Goal: Transaction & Acquisition: Purchase product/service

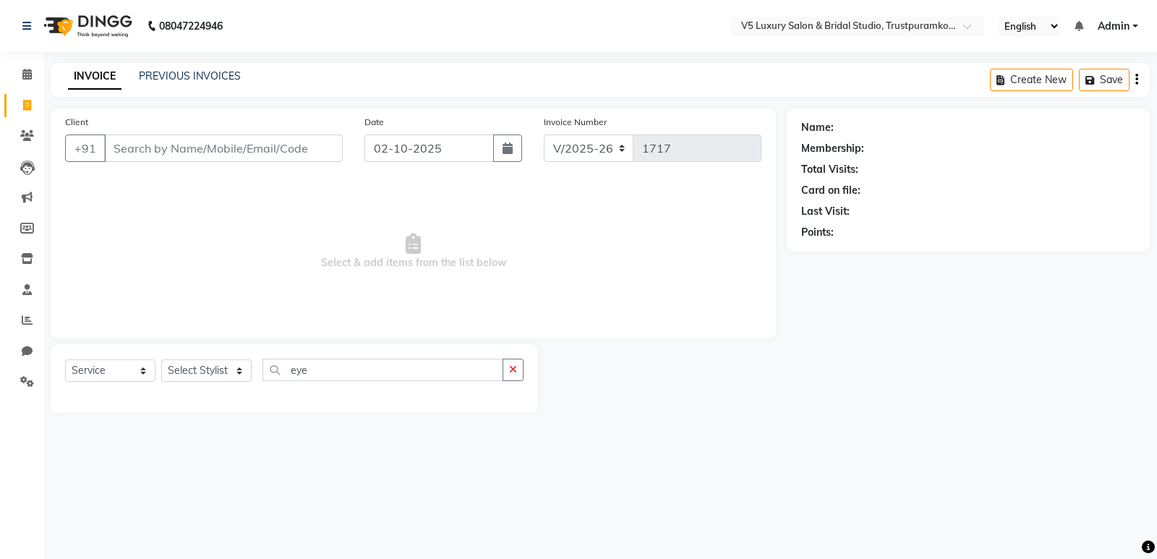
select select "7993"
select select "service"
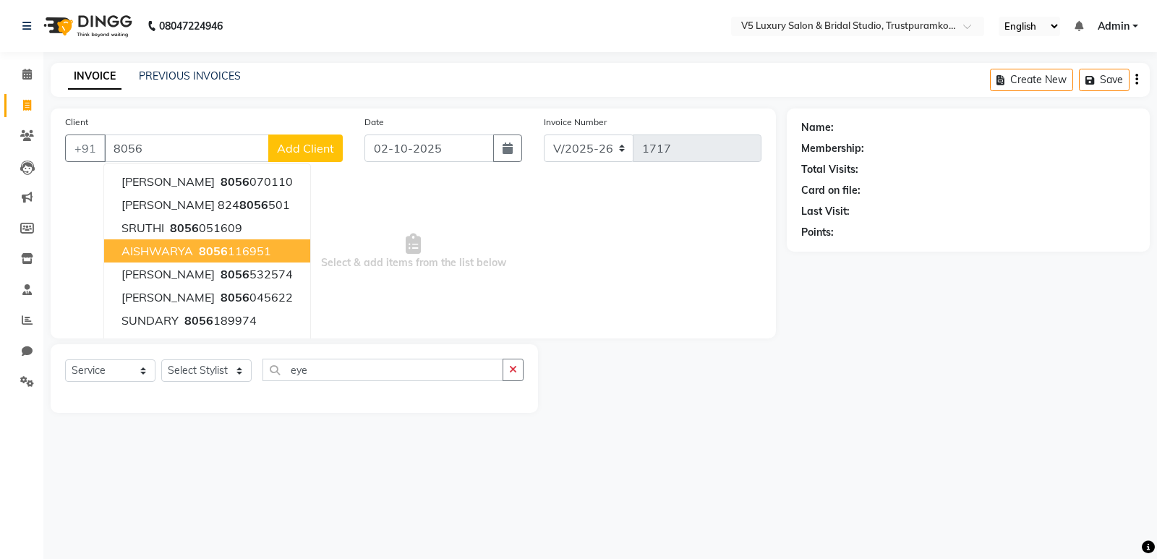
type input "8056"
click at [609, 64] on div "INVOICE PREVIOUS INVOICES Create New Save" at bounding box center [600, 80] width 1099 height 34
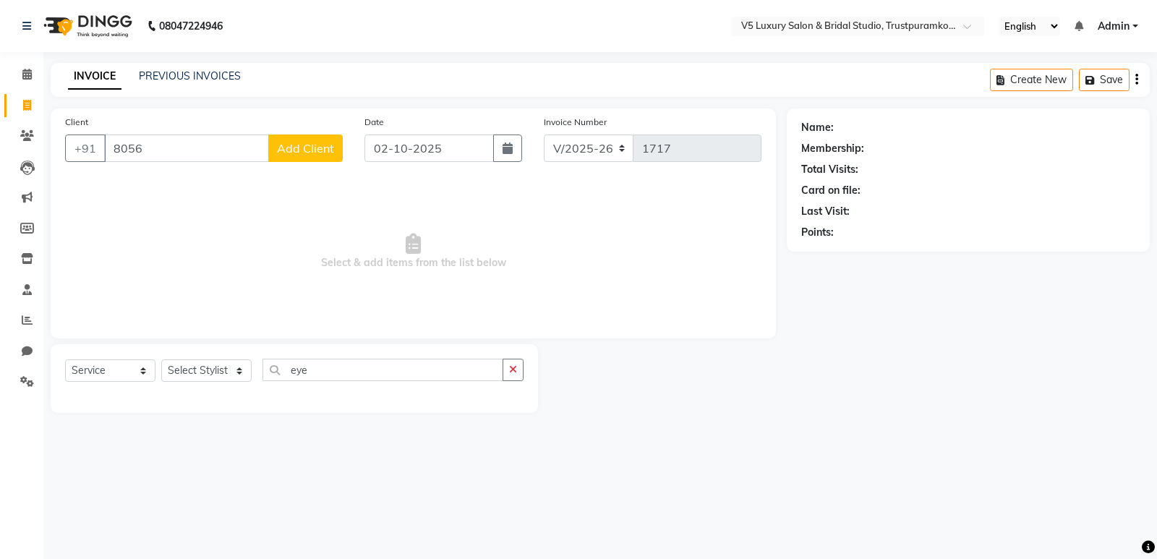
click at [640, 39] on nav "08047224946 Select Location × V5 Luxury Salon & Bridal Studio, Trustpuramkodamb…" at bounding box center [578, 26] width 1157 height 52
click at [25, 317] on icon at bounding box center [27, 319] width 11 height 11
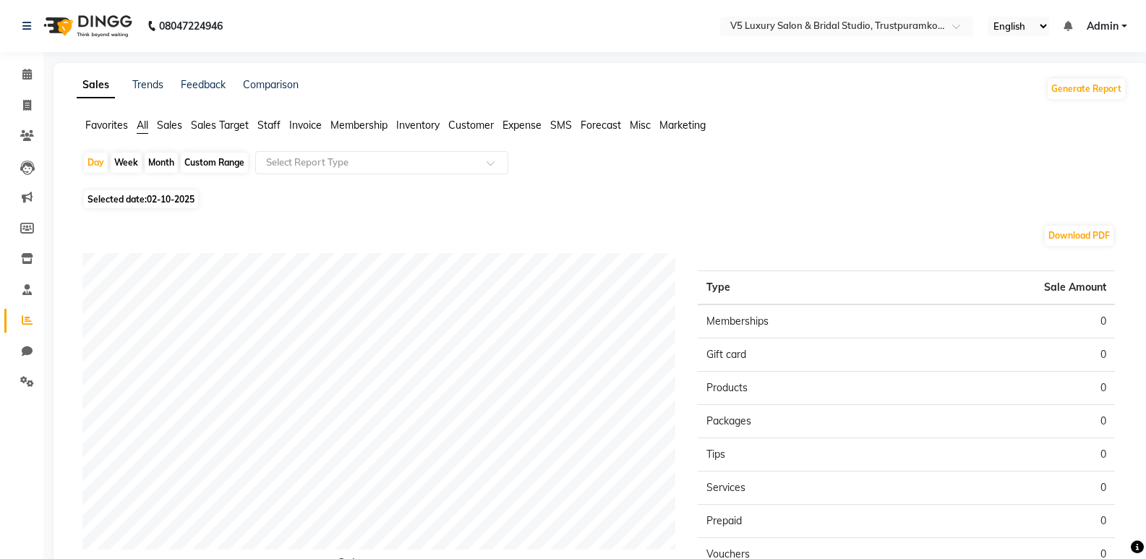
click at [170, 161] on div "Month" at bounding box center [161, 163] width 33 height 20
select select "10"
select select "2025"
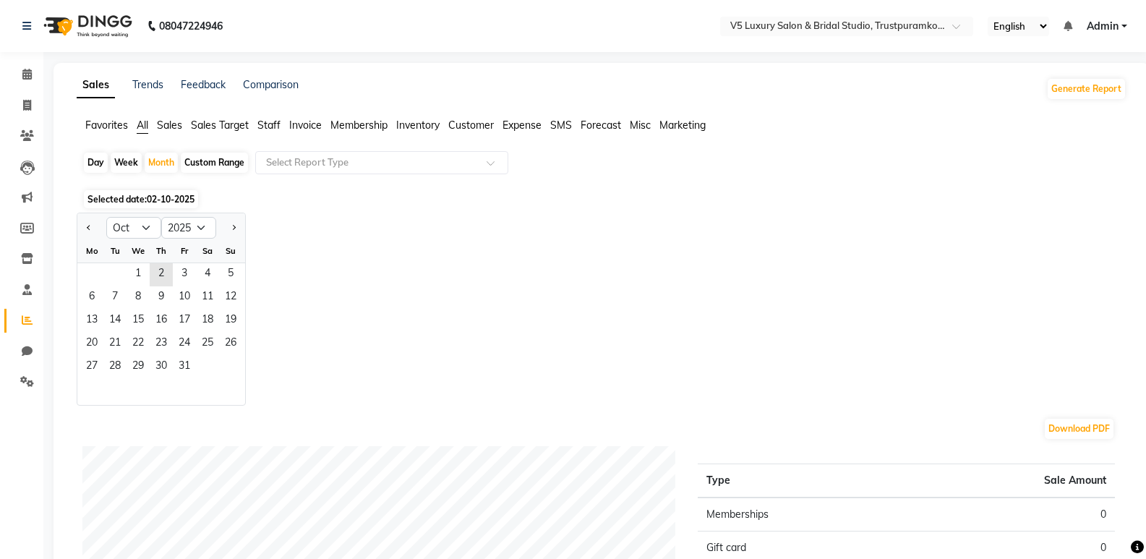
click at [179, 262] on div "Fr" at bounding box center [184, 250] width 23 height 23
click at [195, 299] on span "10" at bounding box center [184, 297] width 23 height 23
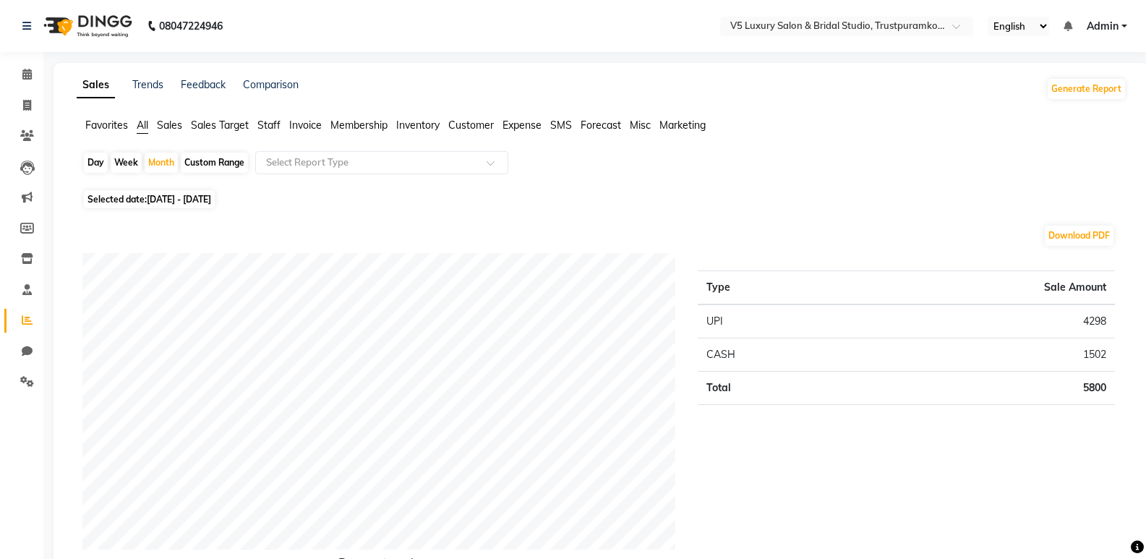
click at [177, 201] on span "[DATE] - [DATE]" at bounding box center [179, 199] width 64 height 11
select select "10"
select select "2025"
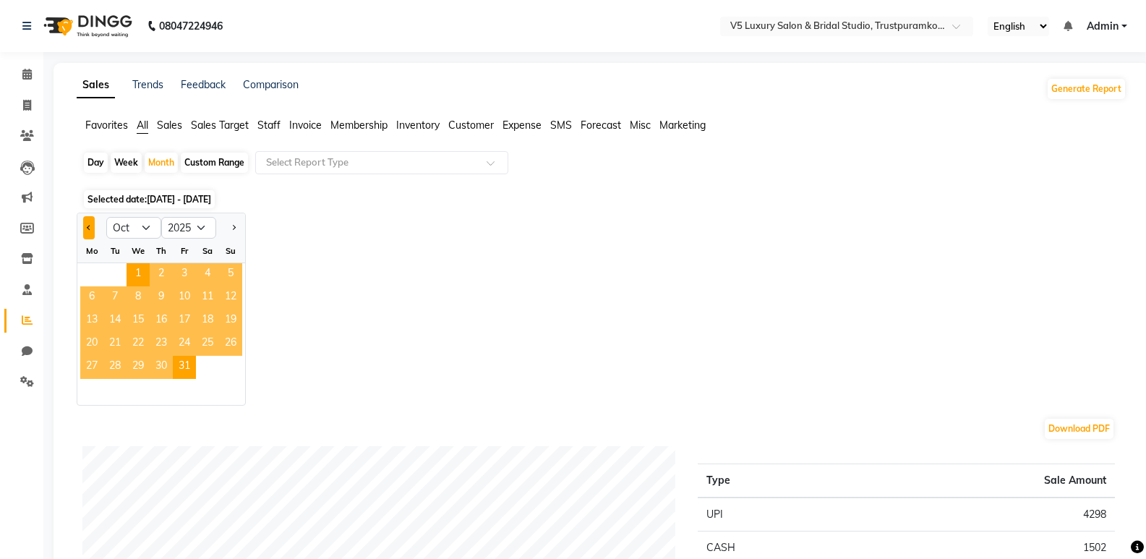
click at [92, 228] on button "Previous month" at bounding box center [89, 227] width 12 height 23
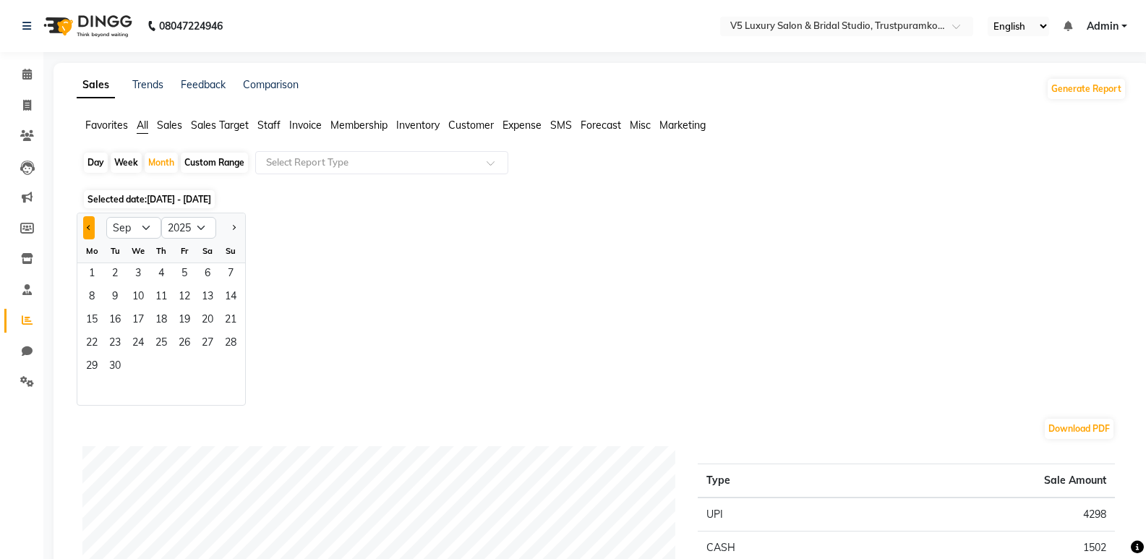
click at [92, 228] on button "Previous month" at bounding box center [89, 227] width 12 height 23
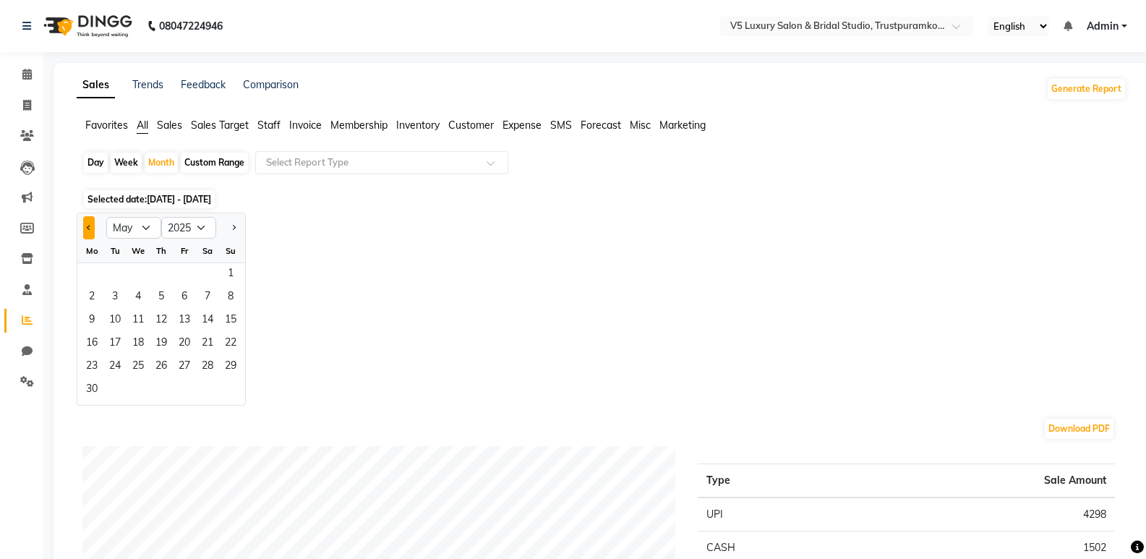
select select "4"
click at [204, 304] on span "12" at bounding box center [207, 297] width 23 height 23
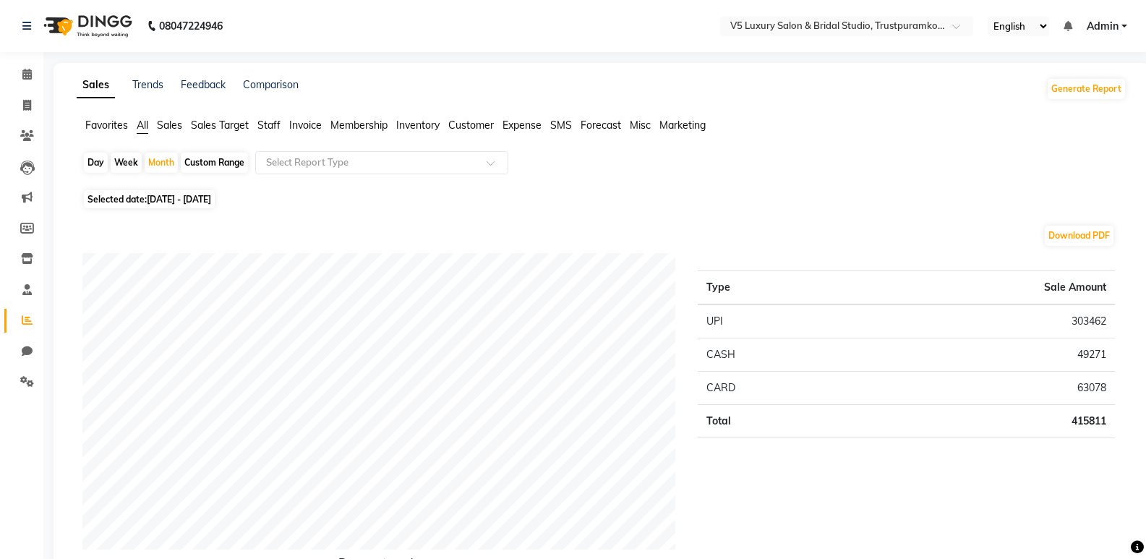
click at [211, 202] on span "[DATE] - [DATE]" at bounding box center [179, 199] width 64 height 11
select select "4"
select select "2025"
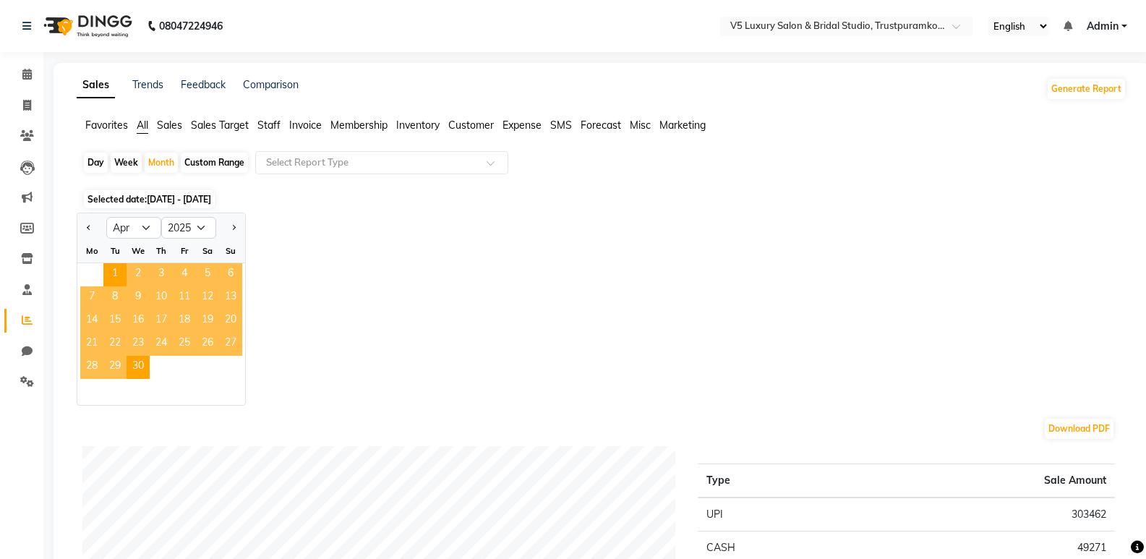
click at [240, 227] on div at bounding box center [230, 227] width 29 height 23
click at [231, 224] on button "Next month" at bounding box center [234, 227] width 12 height 23
select select "5"
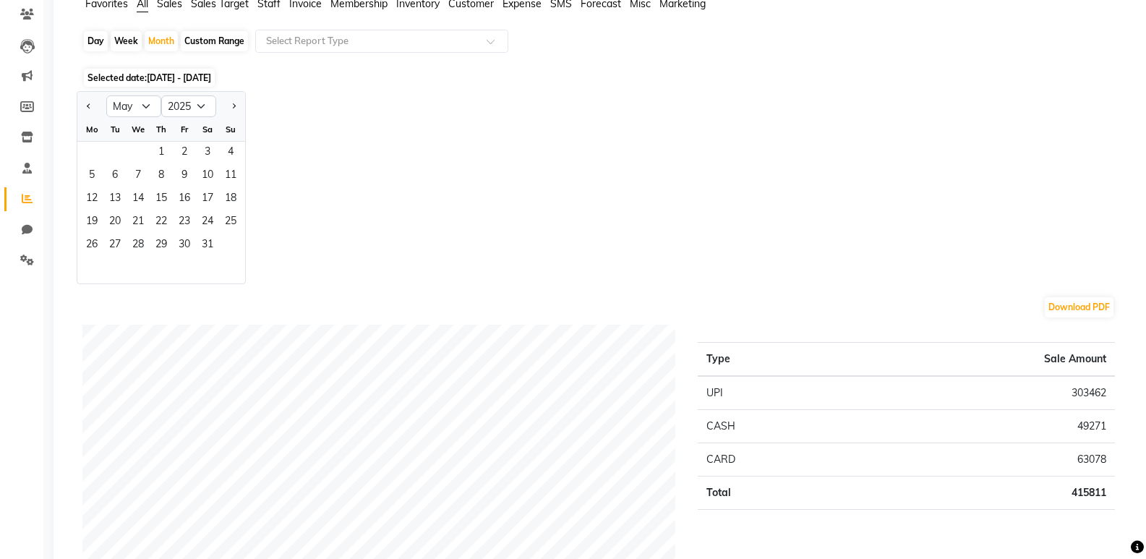
scroll to position [145, 0]
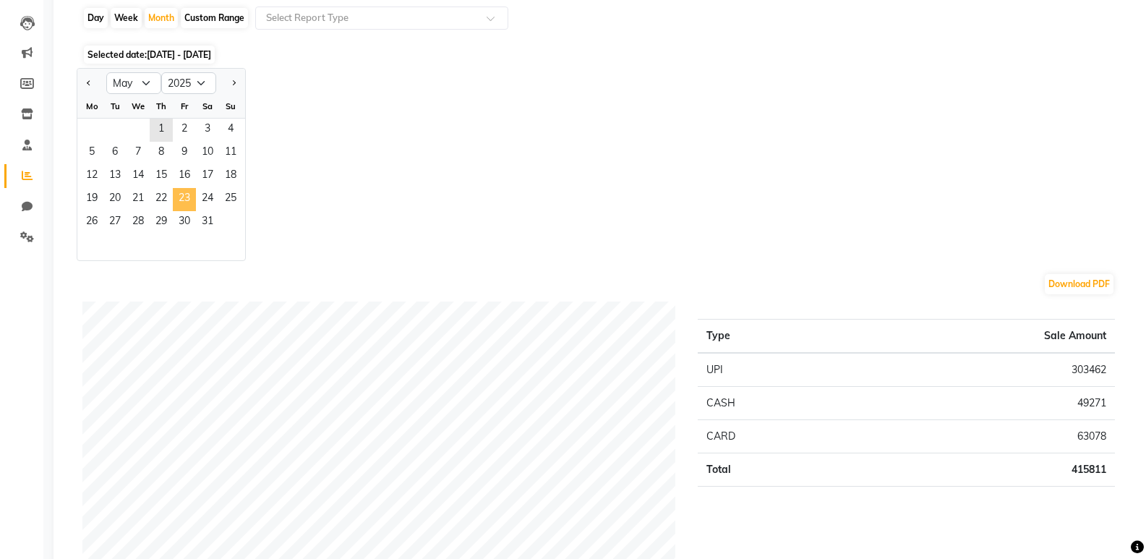
click at [191, 209] on span "23" at bounding box center [184, 199] width 23 height 23
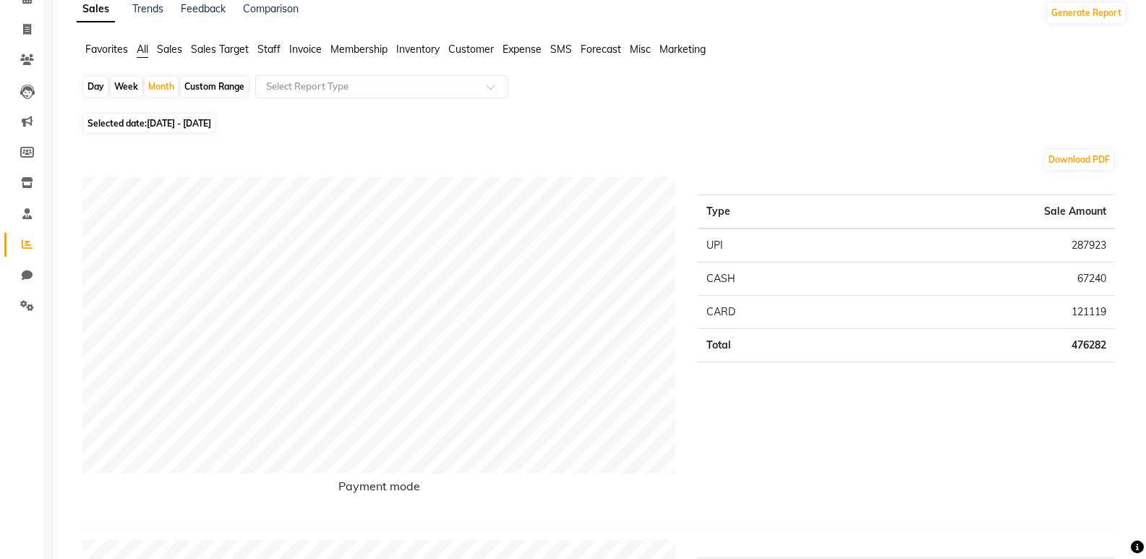
scroll to position [0, 0]
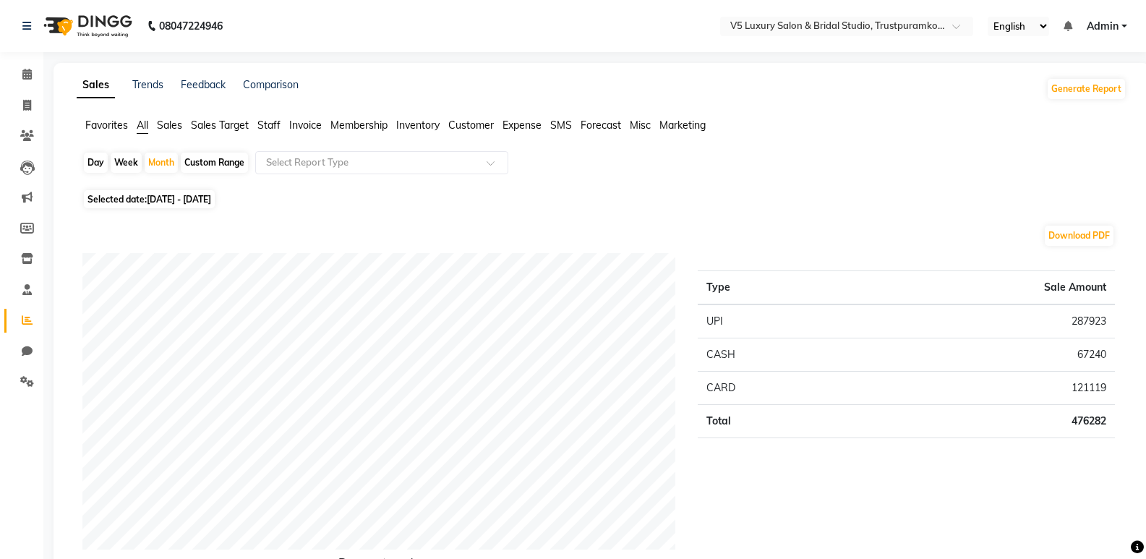
click at [211, 196] on span "[DATE] - [DATE]" at bounding box center [179, 199] width 64 height 11
select select "5"
select select "2025"
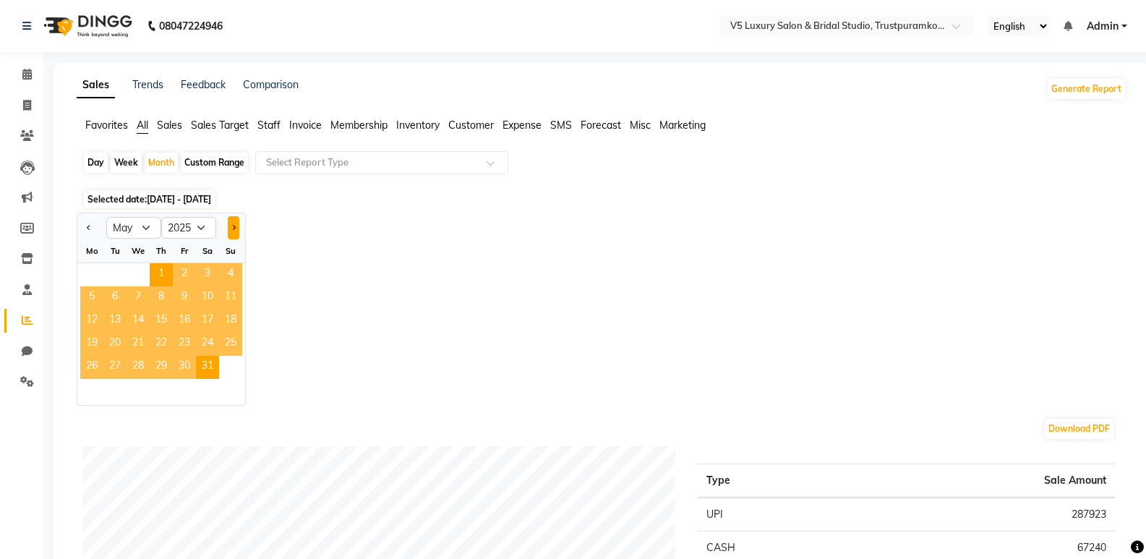
click at [237, 228] on button "Next month" at bounding box center [234, 227] width 12 height 23
select select "6"
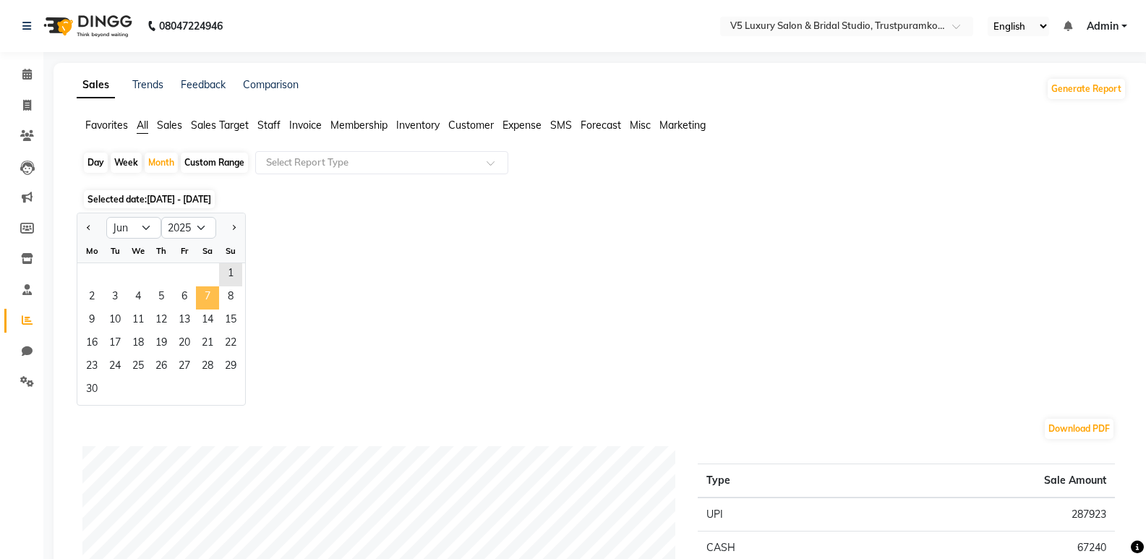
click at [200, 286] on span "7" at bounding box center [207, 297] width 23 height 23
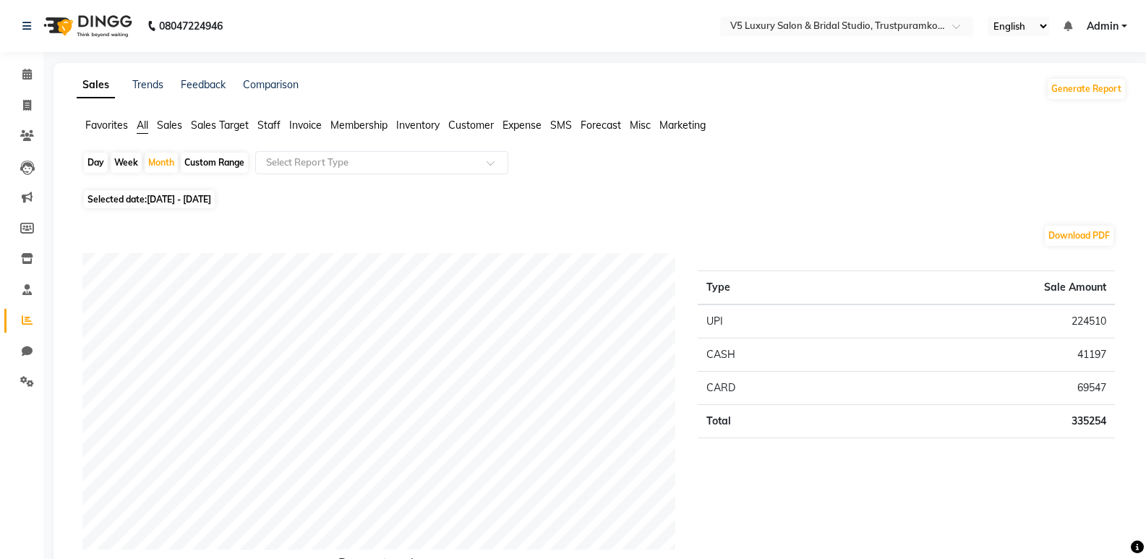
click at [211, 197] on span "[DATE] - [DATE]" at bounding box center [179, 199] width 64 height 11
select select "6"
select select "2025"
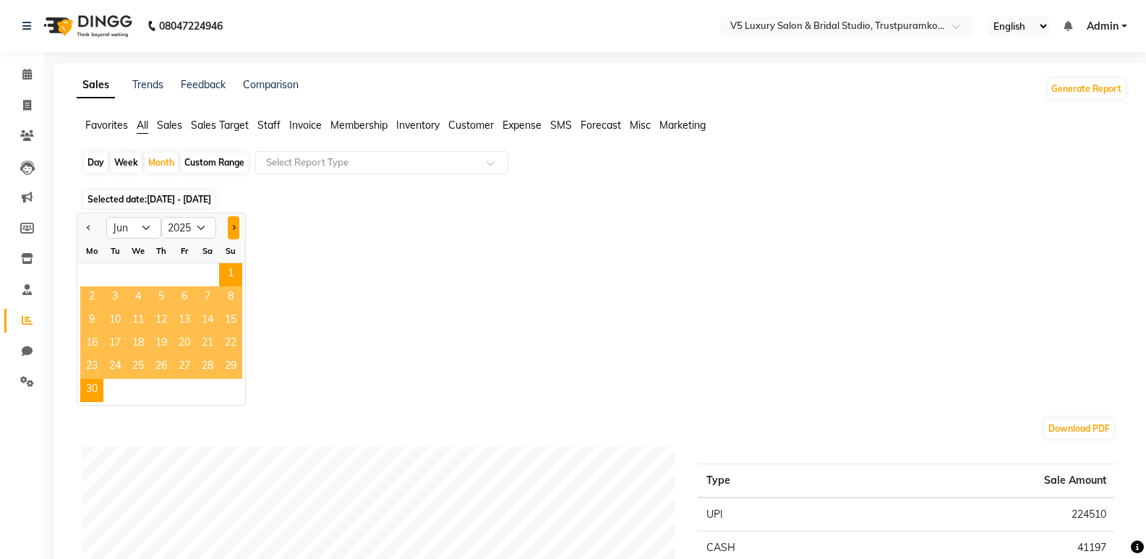
click at [236, 226] on button "Next month" at bounding box center [234, 227] width 12 height 23
select select "7"
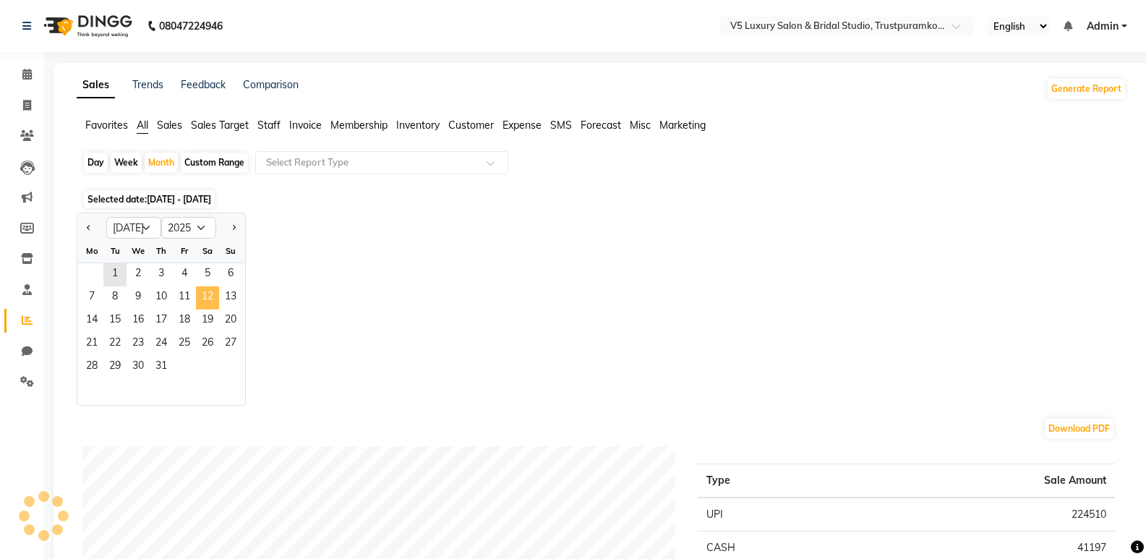
click at [198, 295] on span "12" at bounding box center [207, 297] width 23 height 23
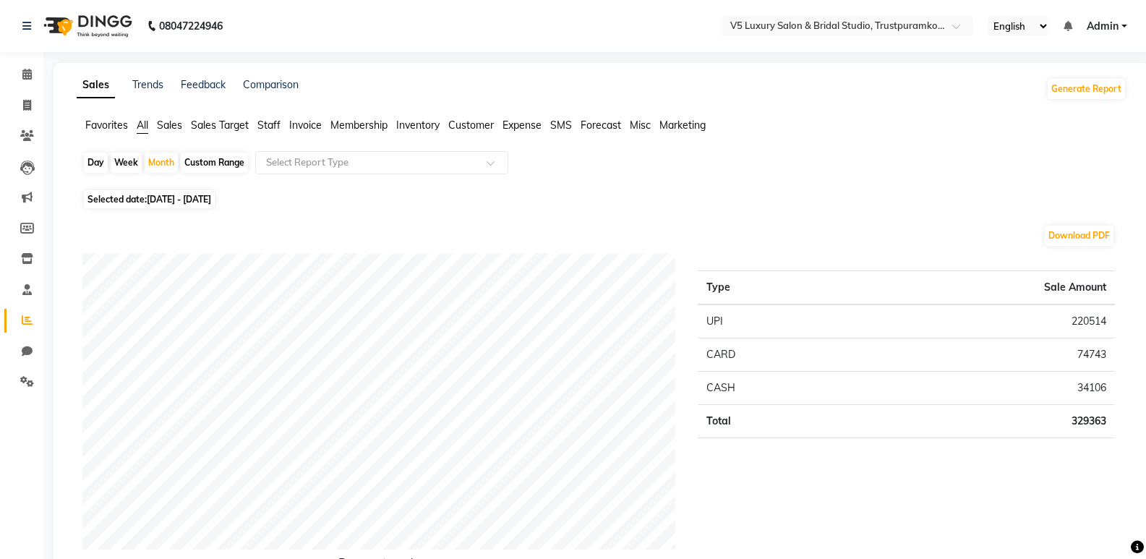
click at [211, 198] on span "[DATE] - [DATE]" at bounding box center [179, 199] width 64 height 11
select select "7"
select select "2025"
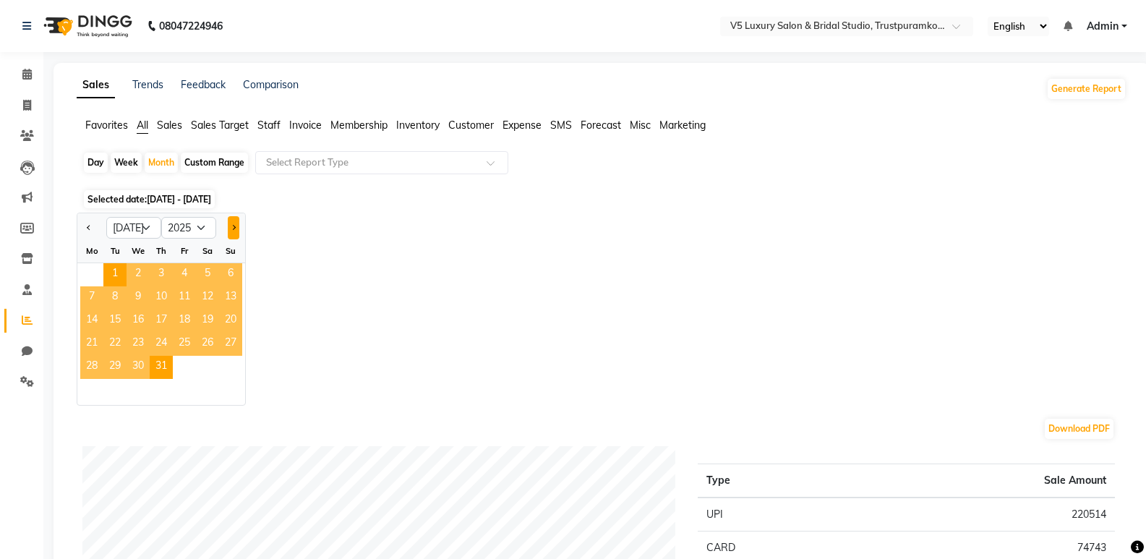
click at [229, 226] on button "Next month" at bounding box center [234, 227] width 12 height 23
select select "8"
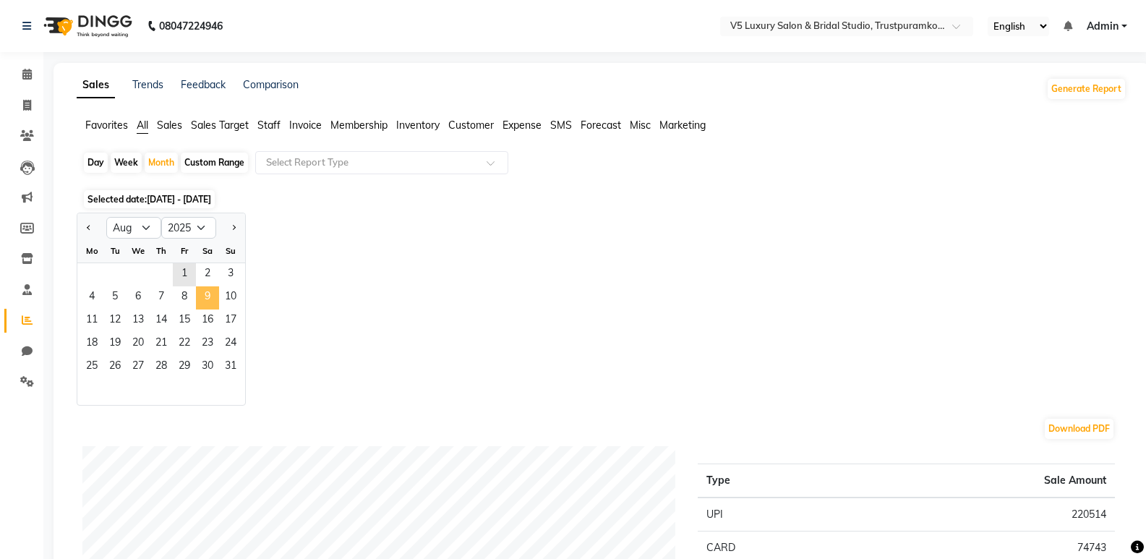
click at [207, 298] on span "9" at bounding box center [207, 297] width 23 height 23
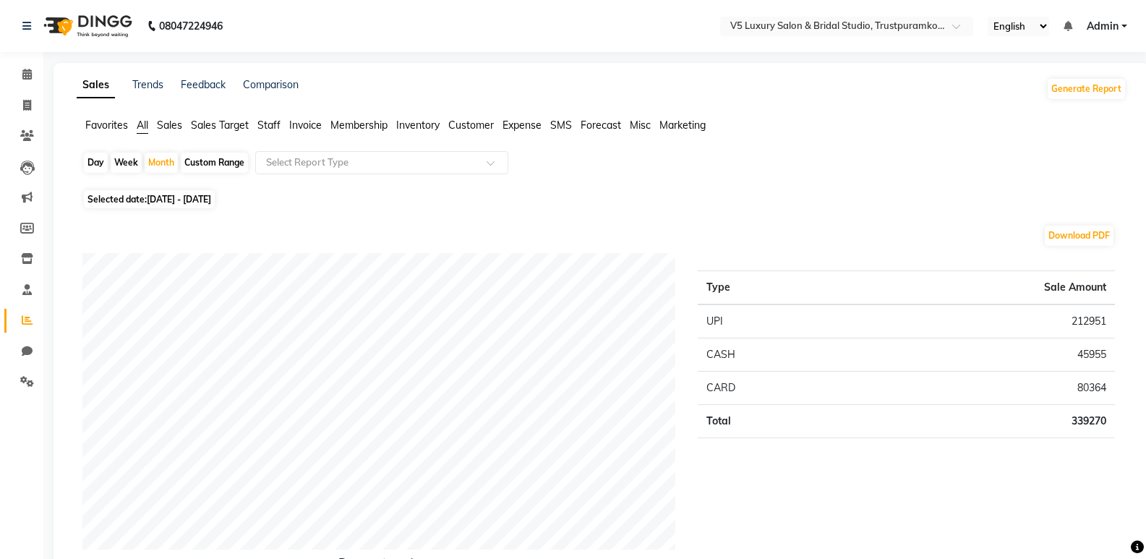
click at [206, 200] on span "[DATE] - [DATE]" at bounding box center [179, 199] width 64 height 11
select select "8"
select select "2025"
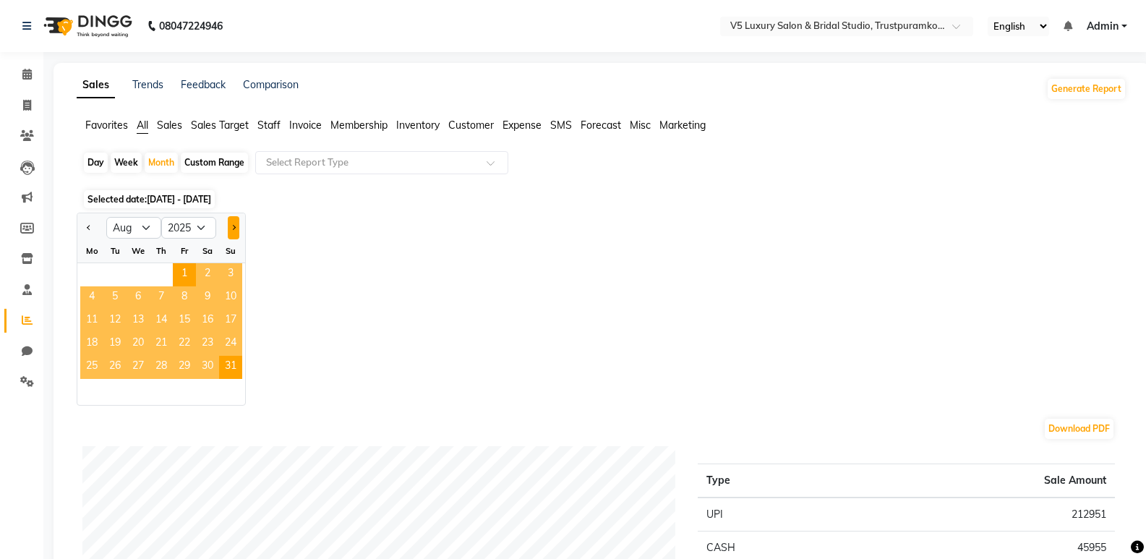
click at [234, 225] on button "Next month" at bounding box center [234, 227] width 12 height 23
select select "9"
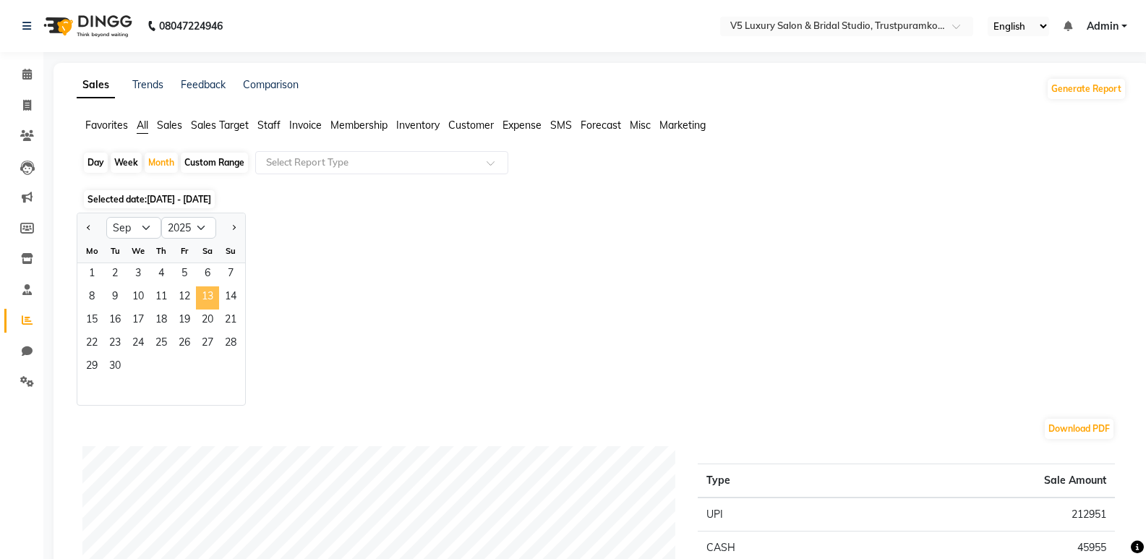
click at [209, 304] on span "13" at bounding box center [207, 297] width 23 height 23
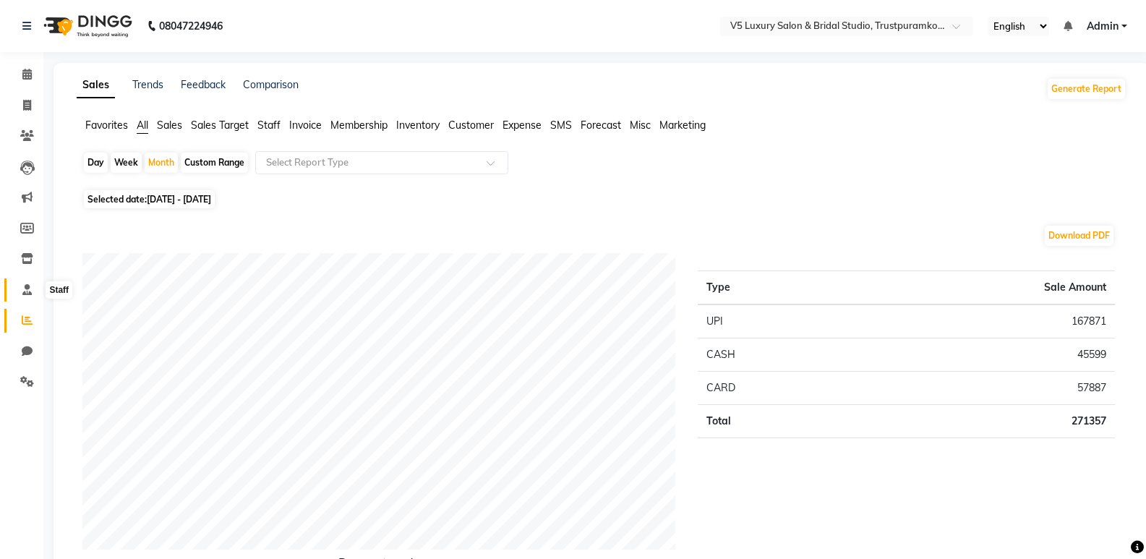
click at [29, 289] on icon at bounding box center [26, 289] width 9 height 11
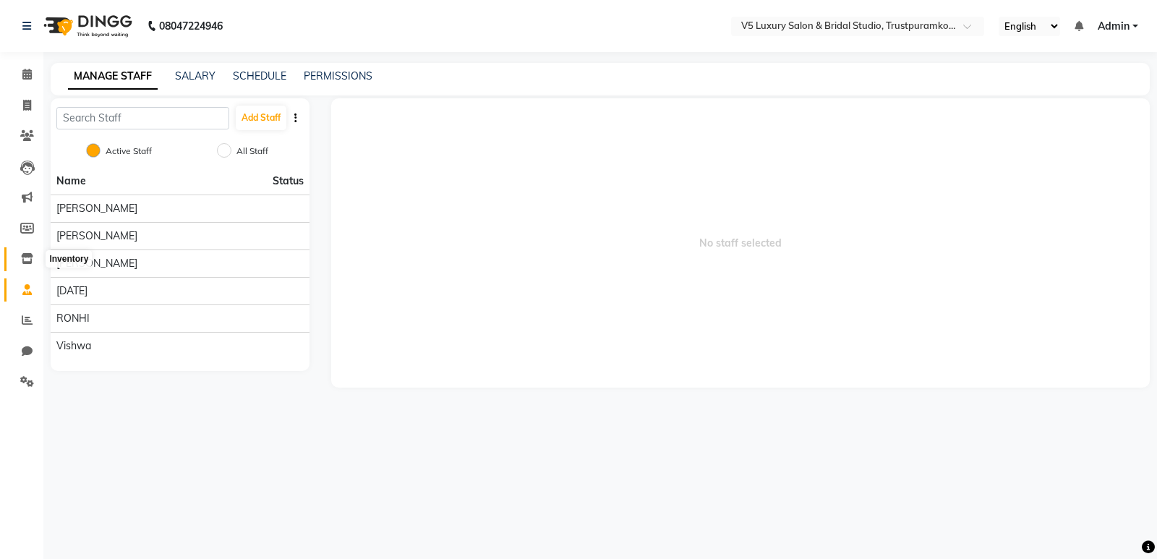
click at [30, 256] on icon at bounding box center [27, 258] width 12 height 11
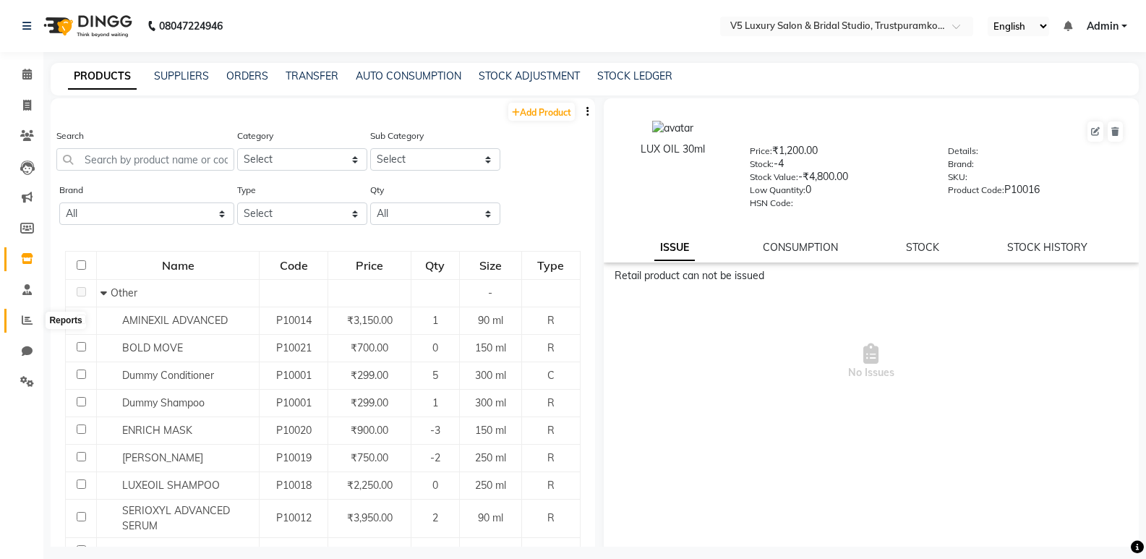
click at [30, 318] on icon at bounding box center [27, 319] width 11 height 11
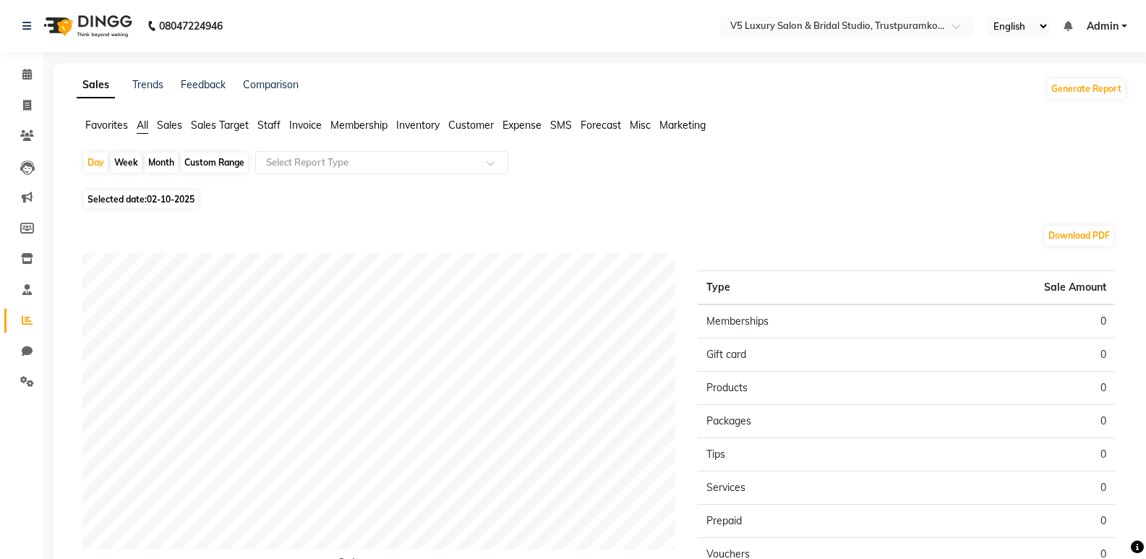
click at [176, 163] on div "Month" at bounding box center [161, 163] width 33 height 20
select select "10"
select select "2025"
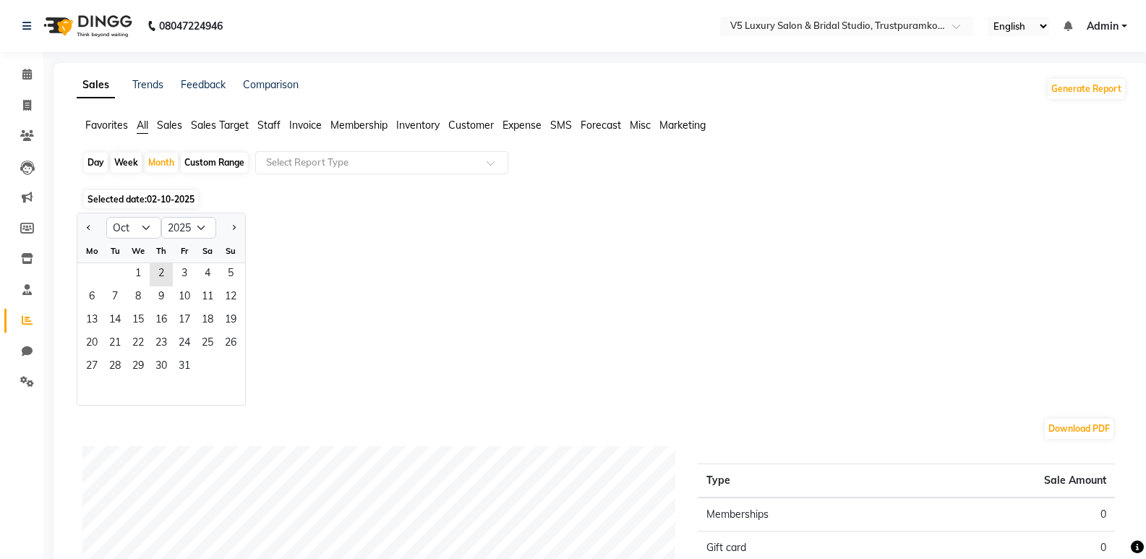
click at [33, 417] on div "Calendar Invoice Clients Leads Marketing Members Inventory Staff Reports Chat S…" at bounding box center [97, 466] width 195 height 851
click at [25, 288] on icon at bounding box center [26, 289] width 9 height 11
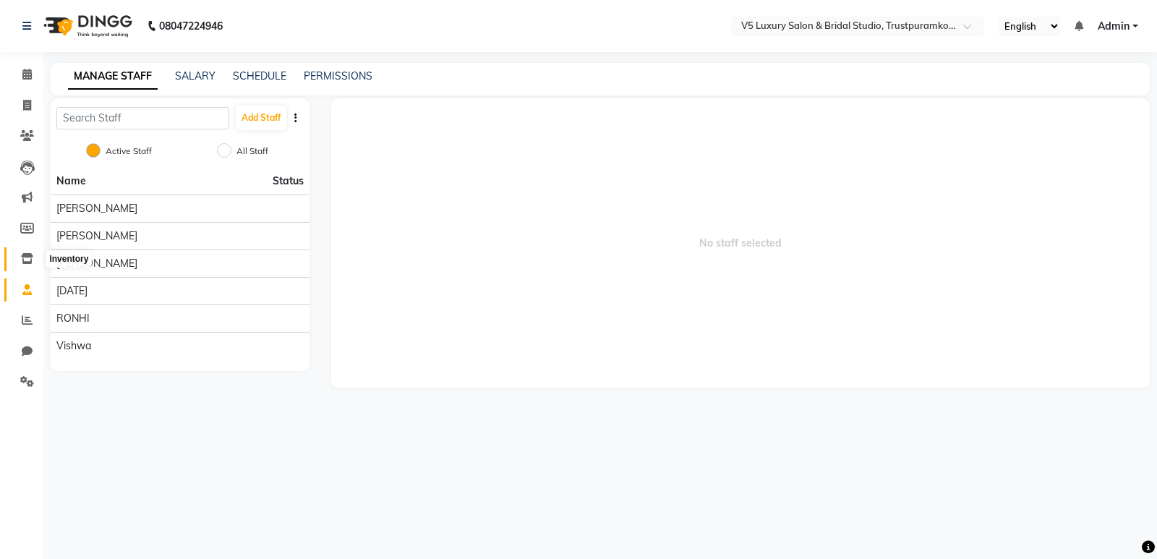
click at [30, 257] on icon at bounding box center [27, 258] width 12 height 11
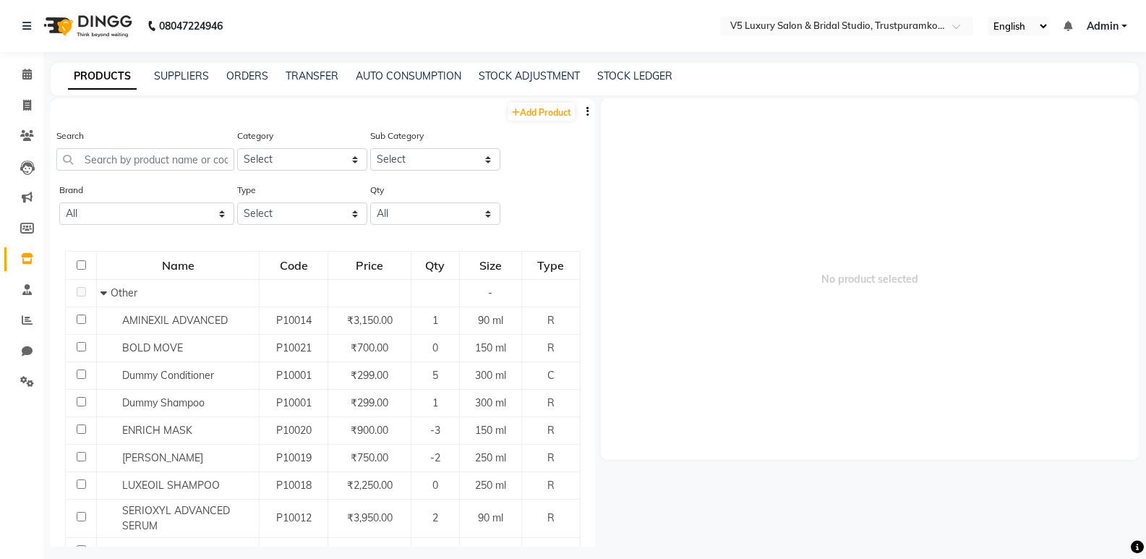
click at [30, 420] on div "Calendar Invoice Clients Leads Marketing Members Inventory Staff Reports Chat S…" at bounding box center [97, 293] width 195 height 505
click at [23, 98] on span at bounding box center [26, 106] width 25 height 17
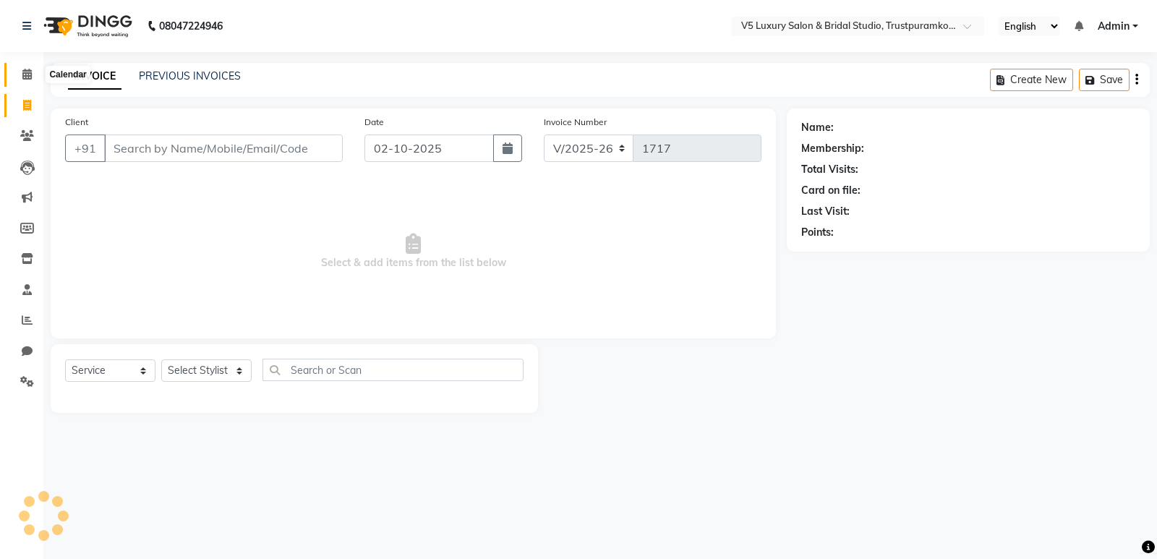
click at [29, 69] on icon at bounding box center [26, 74] width 9 height 11
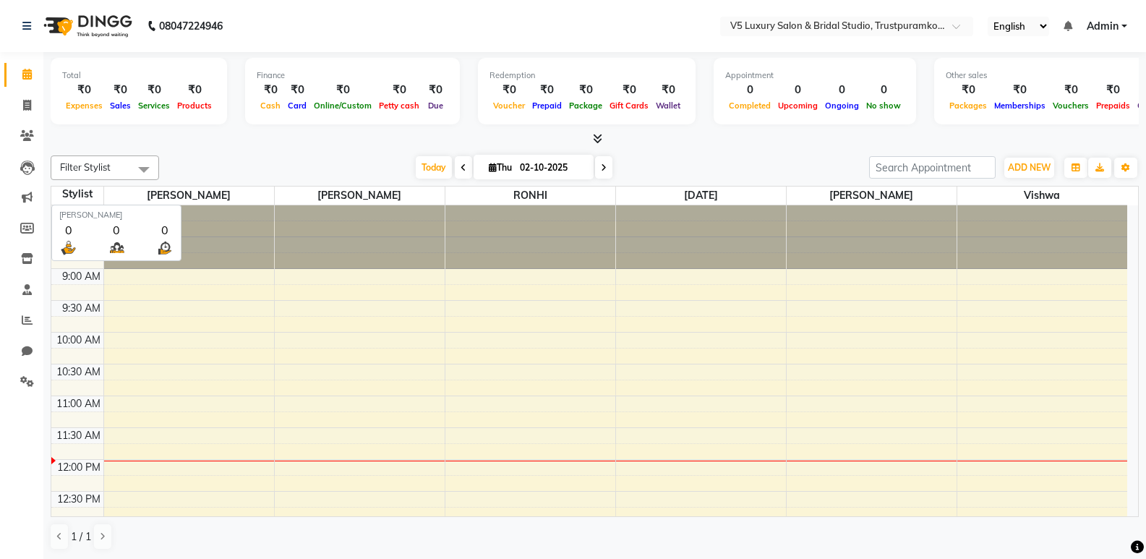
scroll to position [1, 0]
click at [29, 127] on span at bounding box center [26, 135] width 25 height 17
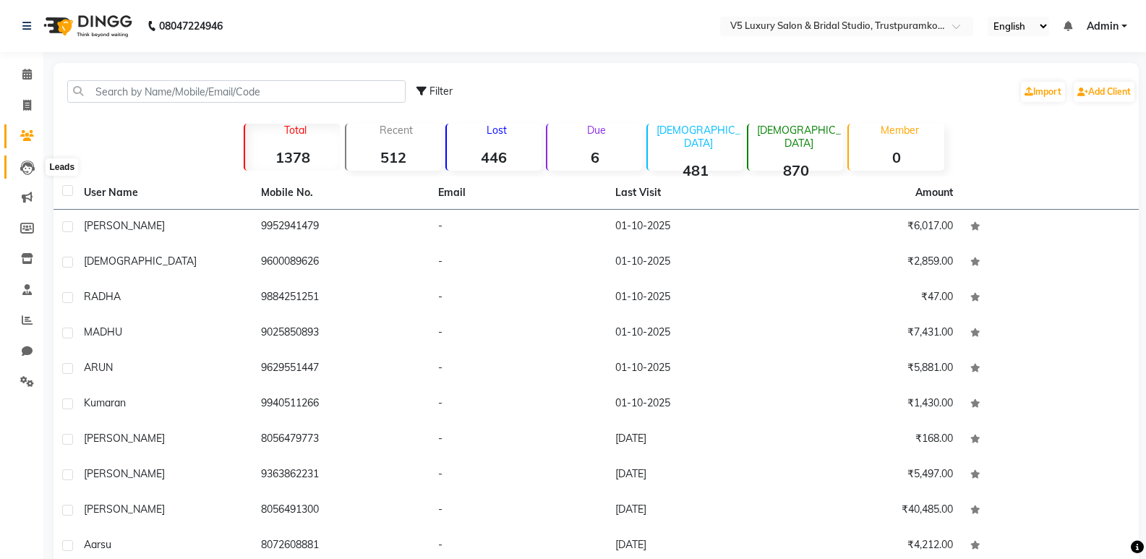
click at [29, 174] on icon at bounding box center [27, 167] width 14 height 14
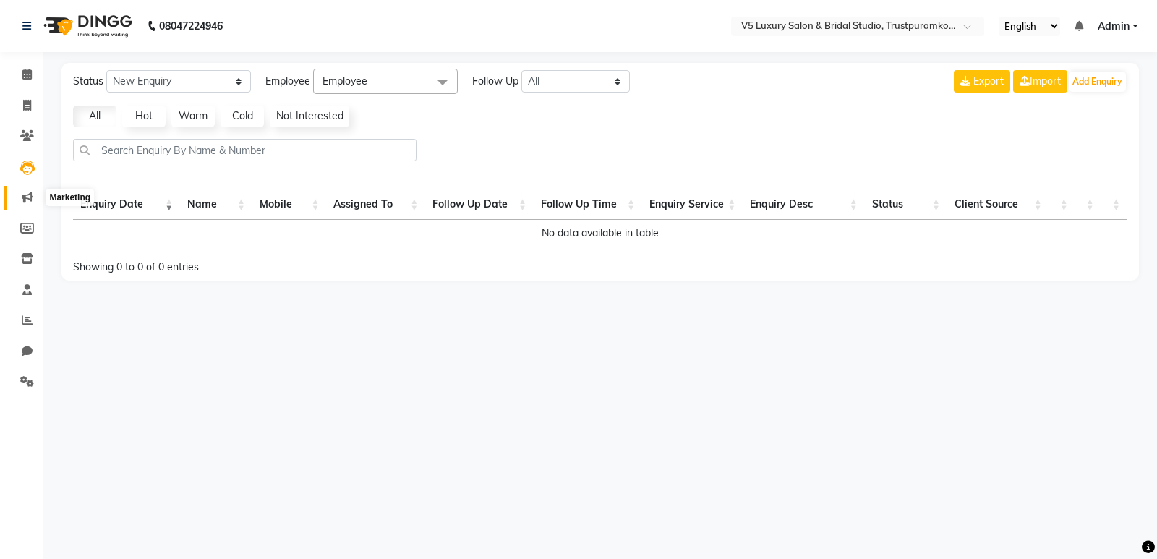
click at [27, 195] on icon at bounding box center [27, 197] width 11 height 11
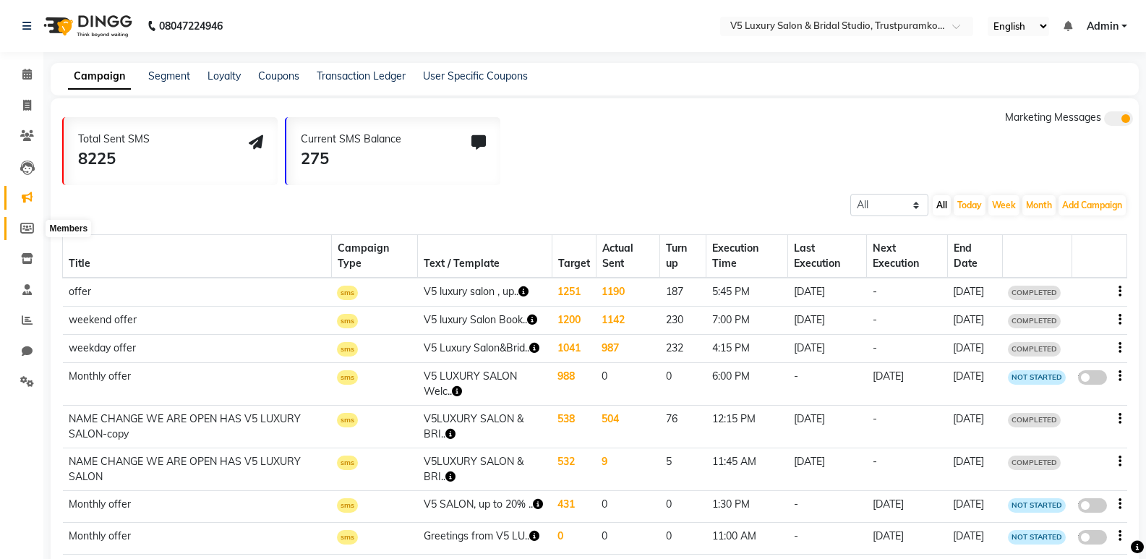
click at [27, 225] on icon at bounding box center [27, 228] width 14 height 11
select select
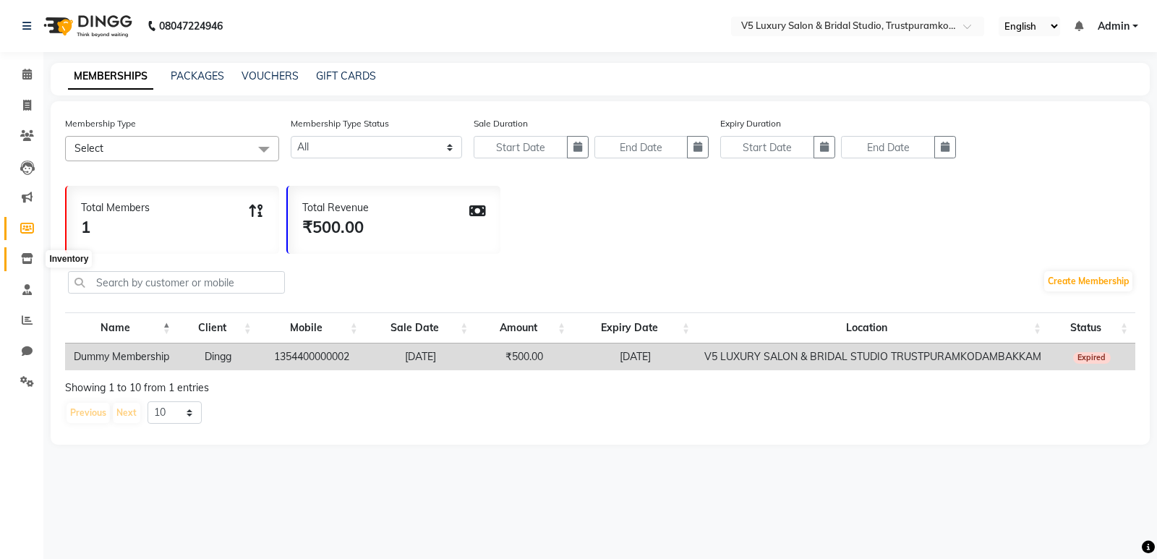
click at [23, 255] on icon at bounding box center [27, 258] width 12 height 11
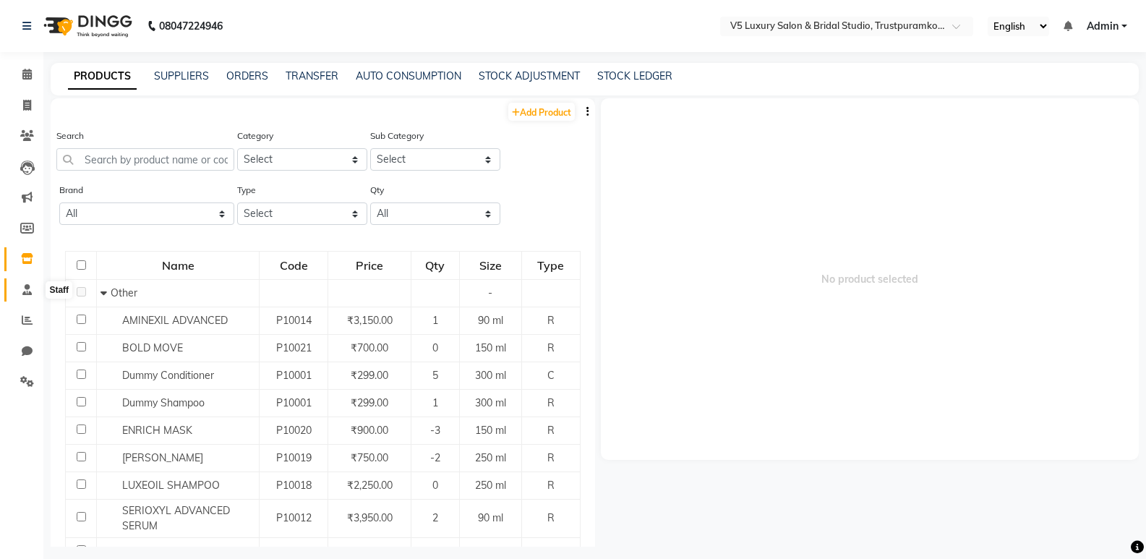
click at [24, 289] on icon at bounding box center [26, 289] width 9 height 11
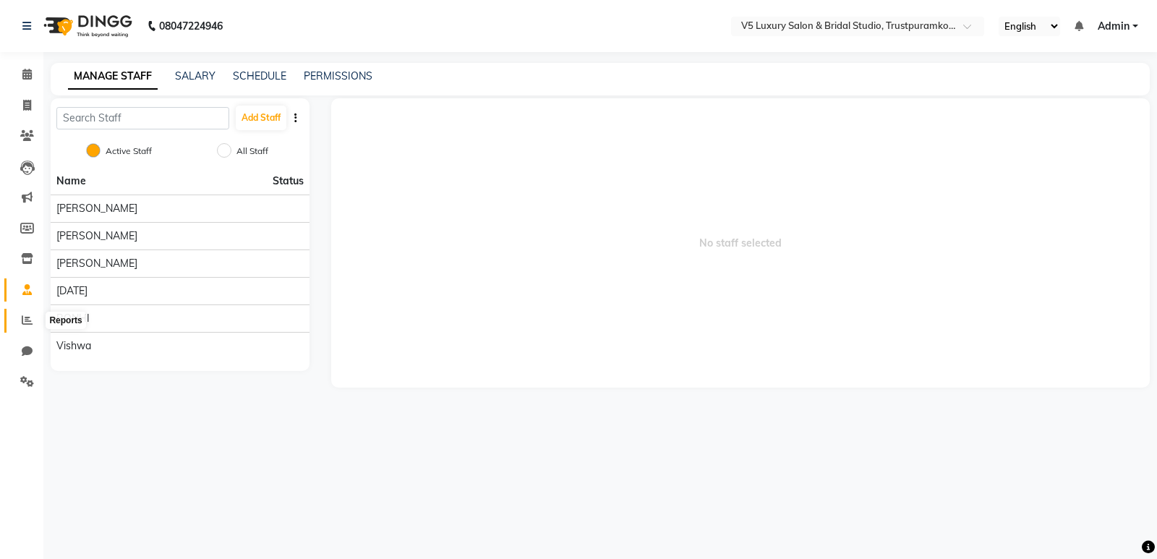
click at [24, 316] on icon at bounding box center [27, 319] width 11 height 11
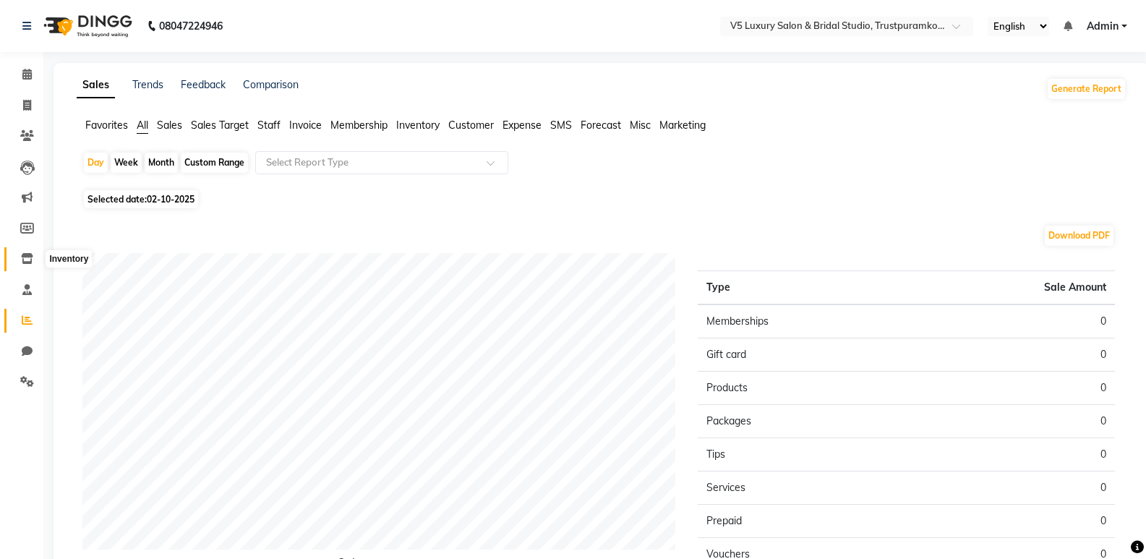
click at [32, 253] on icon at bounding box center [27, 258] width 12 height 11
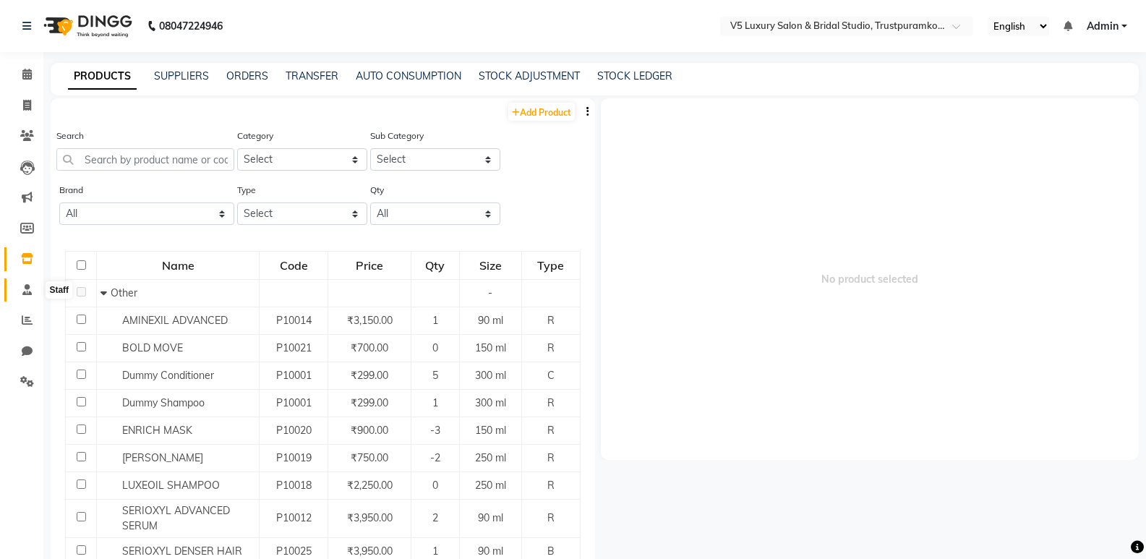
click at [30, 288] on icon at bounding box center [26, 289] width 9 height 11
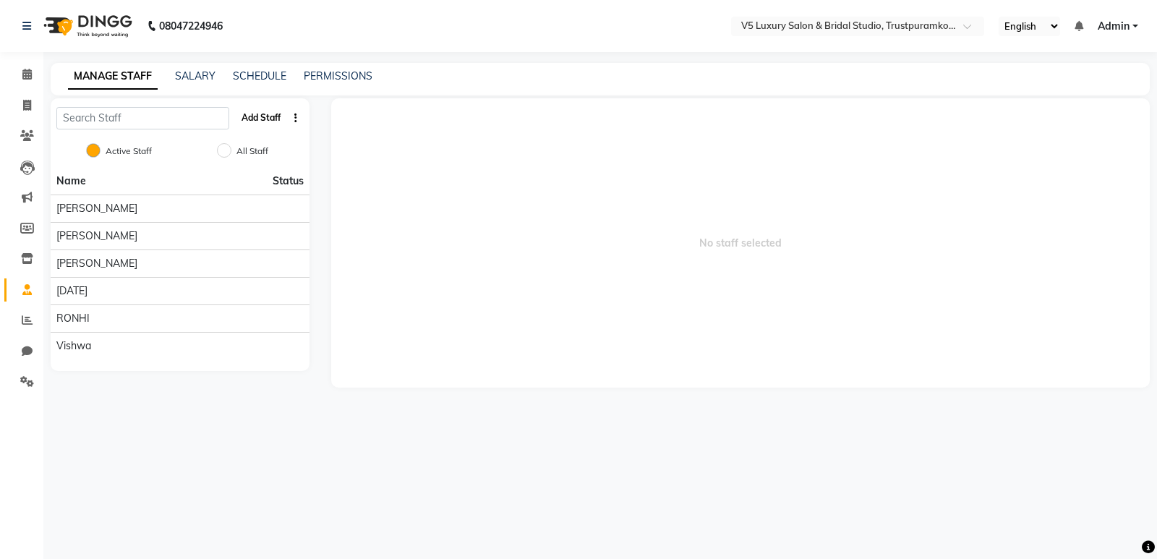
click at [264, 116] on button "Add Staff" at bounding box center [261, 118] width 51 height 25
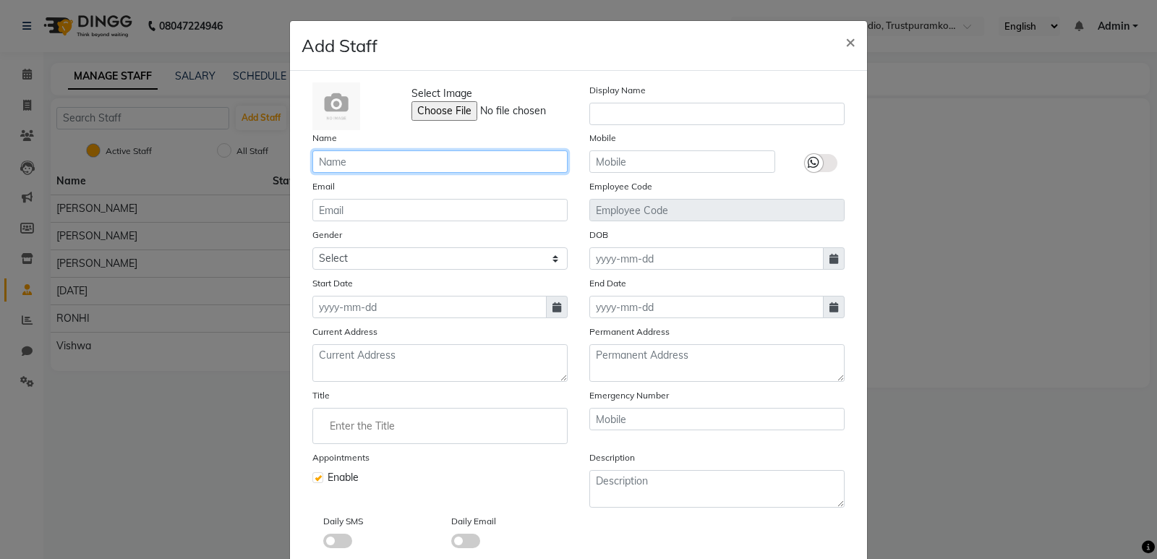
click at [374, 168] on input "text" at bounding box center [439, 161] width 255 height 22
type input "deepa"
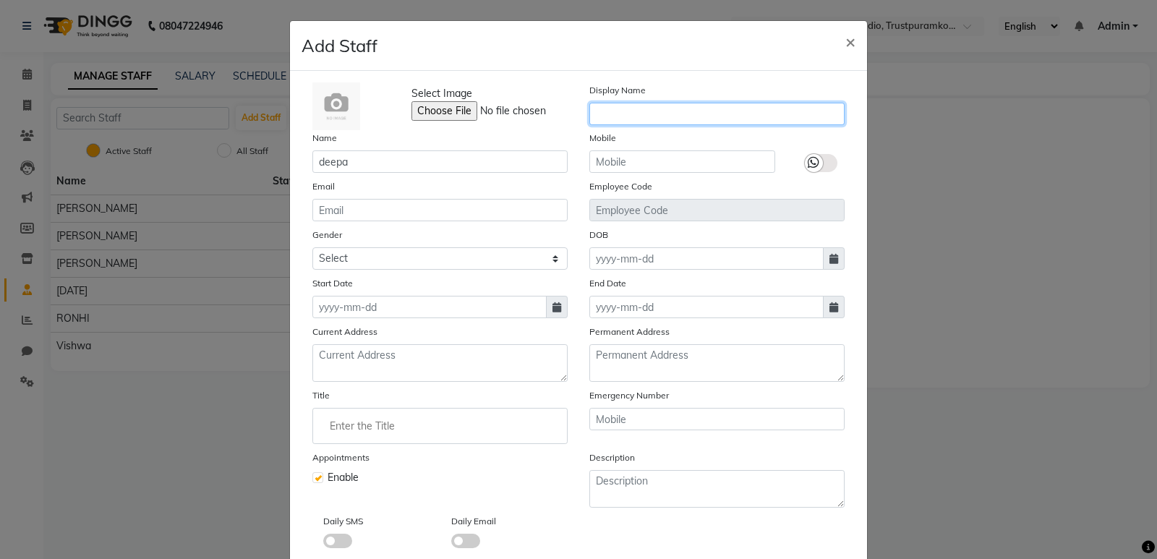
click at [637, 111] on input "text" at bounding box center [716, 114] width 255 height 22
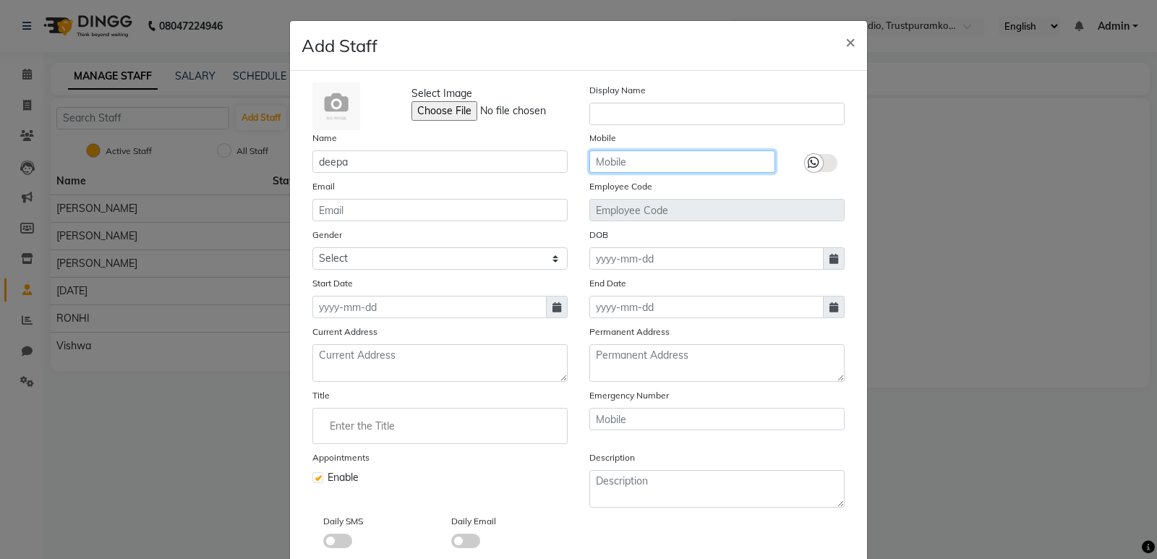
click at [641, 158] on input "text" at bounding box center [682, 161] width 186 height 22
type input "6383042737"
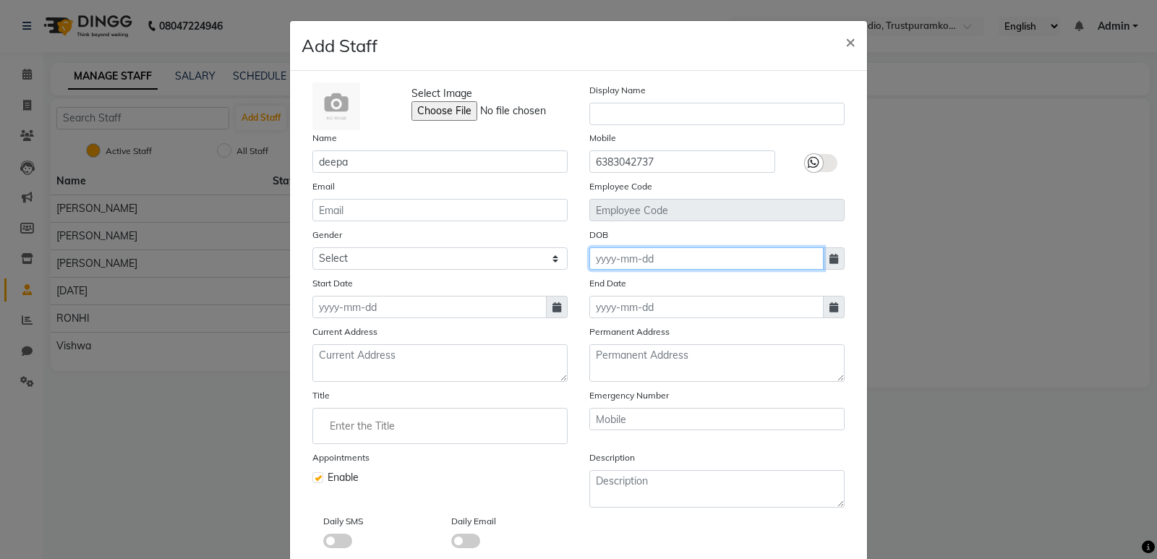
click at [673, 259] on input at bounding box center [706, 258] width 234 height 22
select select "10"
select select "2025"
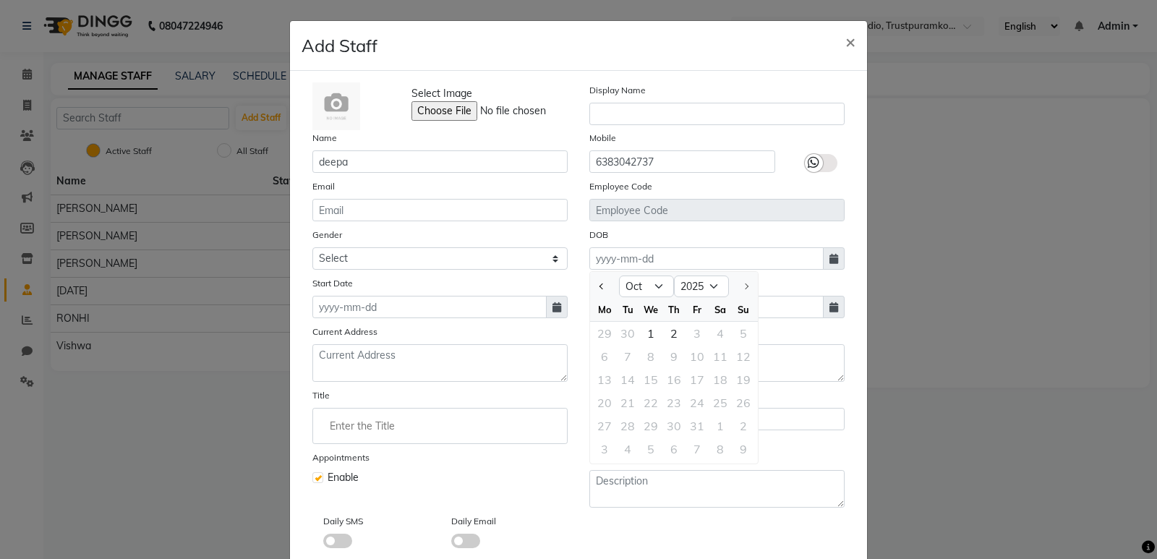
click at [733, 238] on div "DOB Jan Feb Mar Apr May Jun [DATE] Aug Sep [DATE] 1921 1922 1923 1924 1925 1926…" at bounding box center [716, 248] width 277 height 43
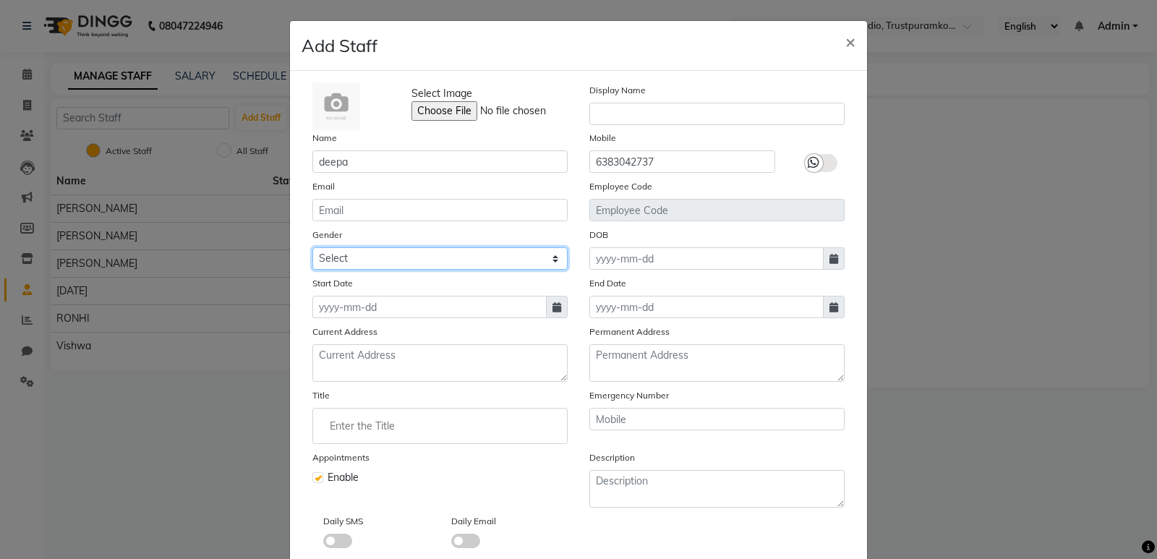
click at [552, 257] on select "Select [DEMOGRAPHIC_DATA] [DEMOGRAPHIC_DATA] Other Prefer Not To Say" at bounding box center [439, 258] width 255 height 22
select select "[DEMOGRAPHIC_DATA]"
click at [312, 247] on select "Select [DEMOGRAPHIC_DATA] [DEMOGRAPHIC_DATA] Other Prefer Not To Say" at bounding box center [439, 258] width 255 height 22
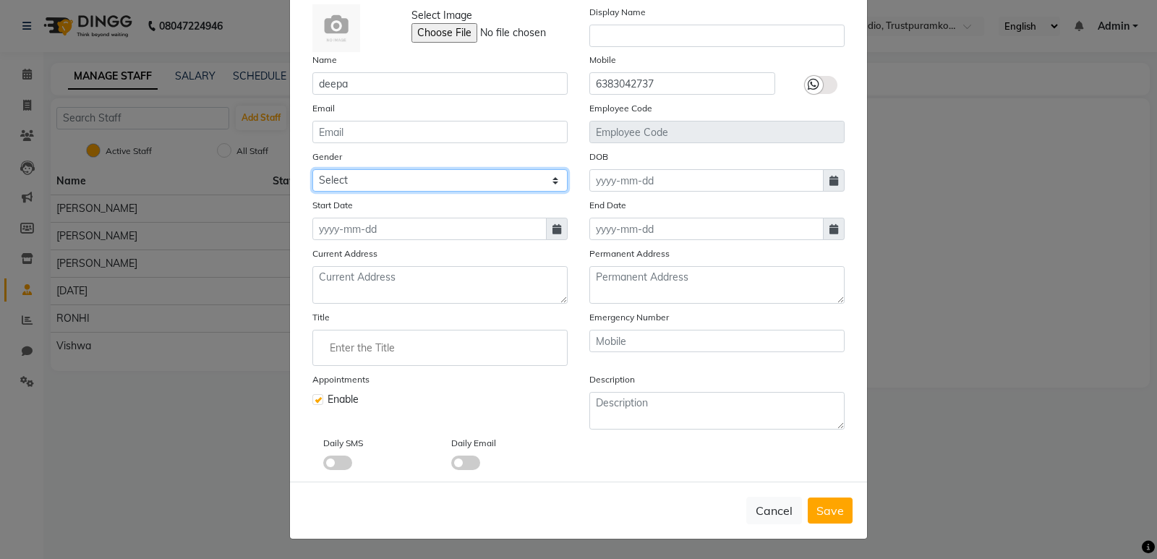
scroll to position [79, 0]
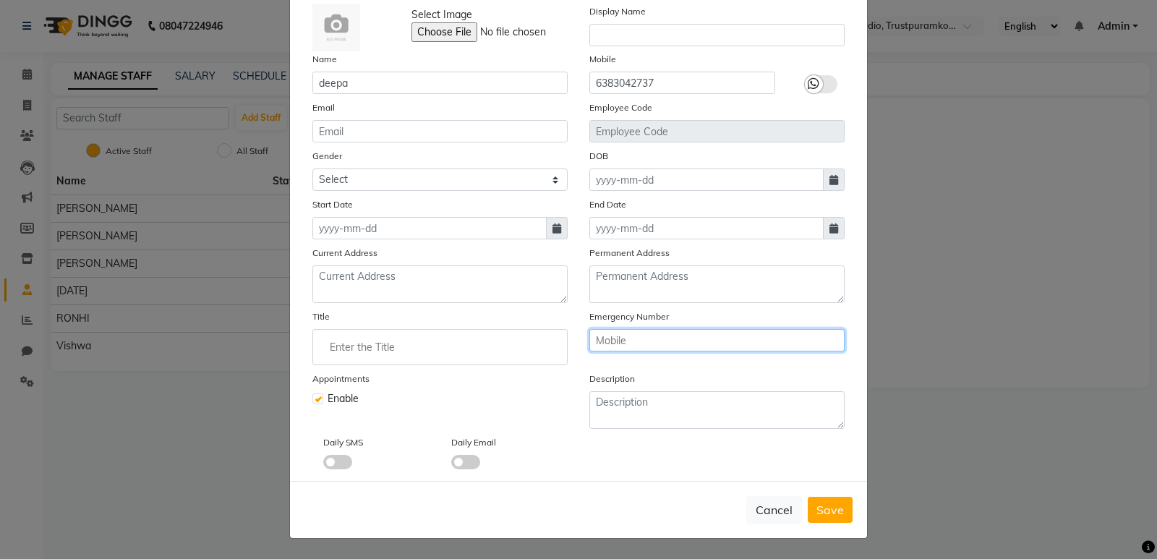
click at [718, 343] on input "text" at bounding box center [716, 340] width 255 height 22
type input "9094171740"
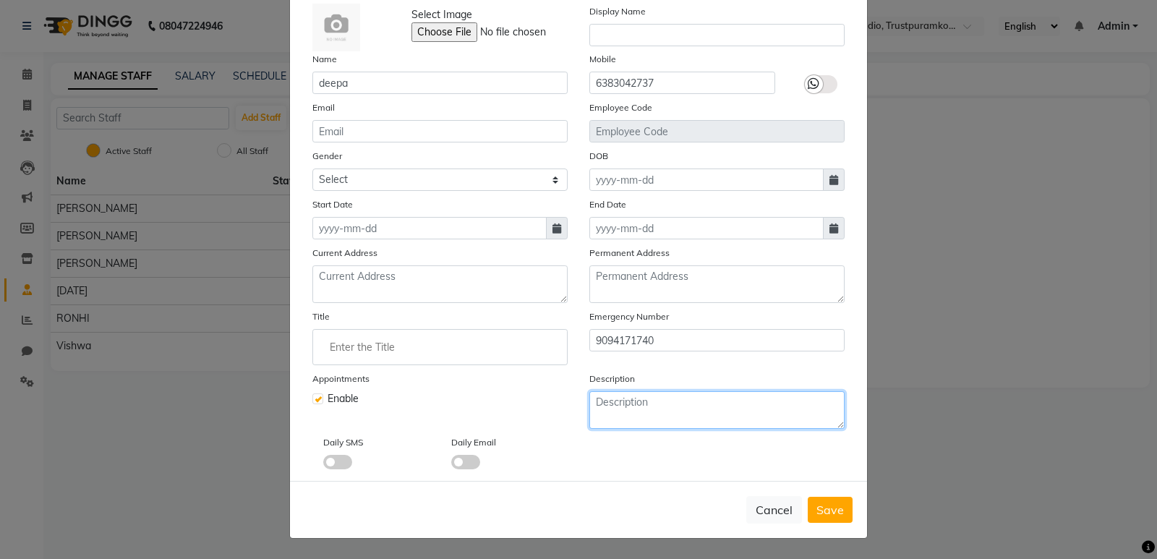
click at [704, 398] on textarea at bounding box center [716, 410] width 255 height 38
drag, startPoint x: 585, startPoint y: 403, endPoint x: 744, endPoint y: 408, distance: 159.2
click at [768, 407] on textarea "746181514831" at bounding box center [716, 410] width 255 height 38
type textarea "746181514831"
click at [525, 56] on div "Name deepa" at bounding box center [439, 72] width 277 height 43
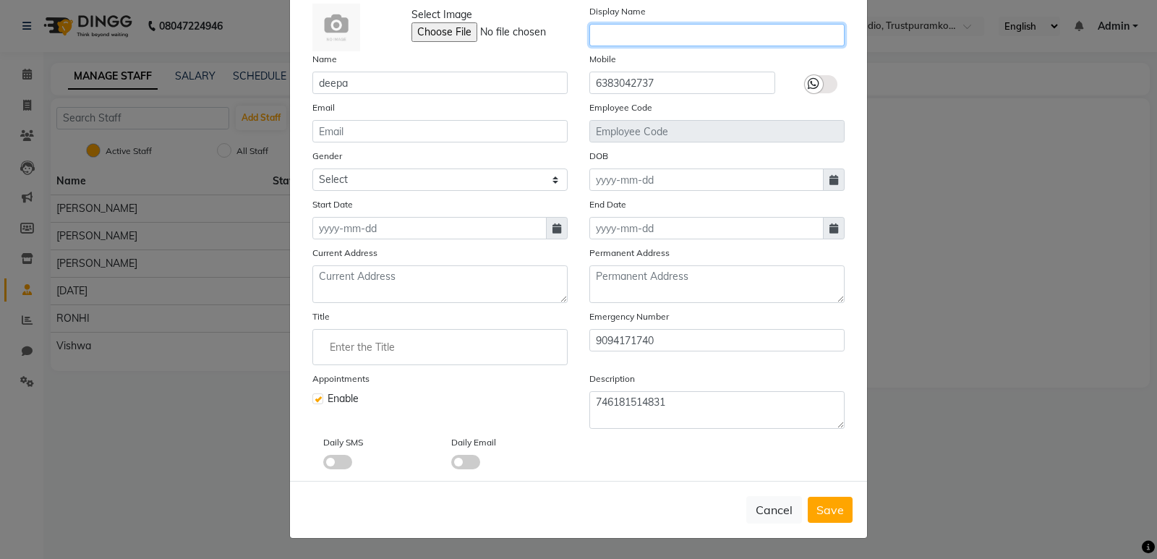
click at [636, 40] on input "text" at bounding box center [716, 35] width 255 height 22
type input "deepa"
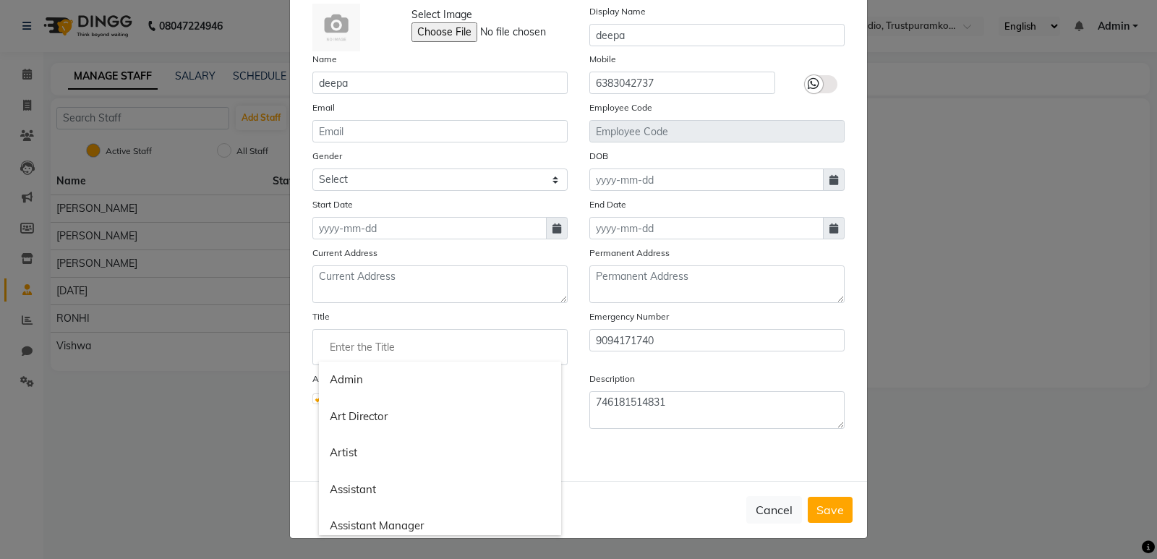
paste input "746181514831"
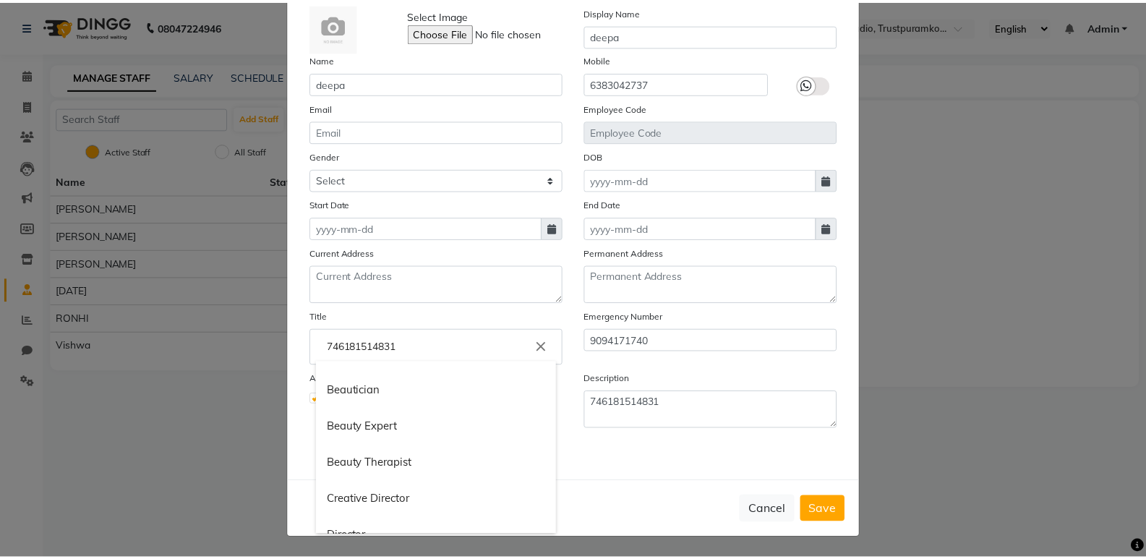
scroll to position [0, 0]
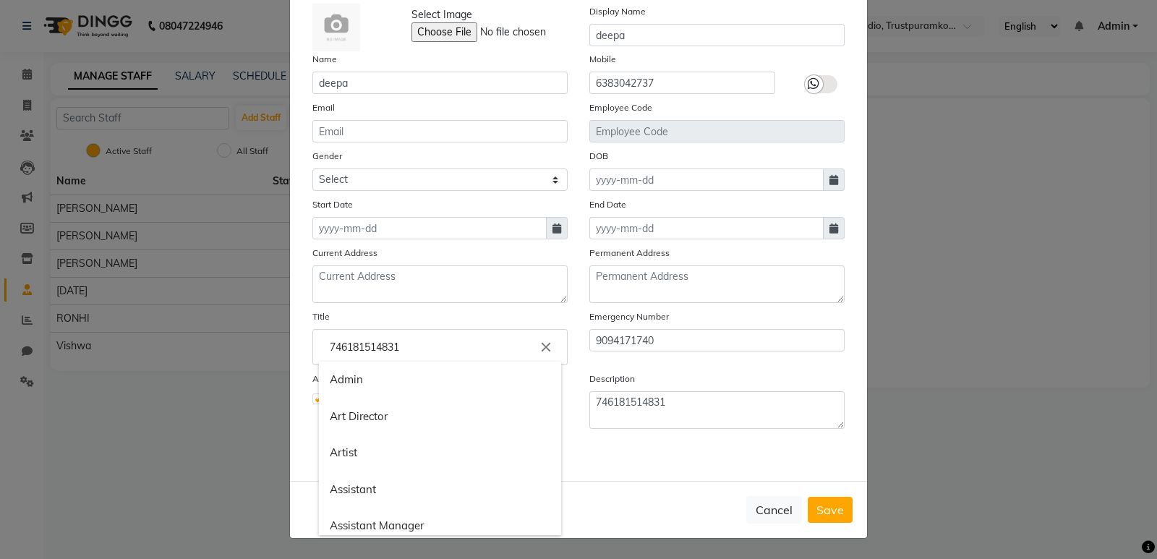
type input "746181514831"
click at [543, 347] on icon "close" at bounding box center [546, 347] width 16 height 16
drag, startPoint x: 684, startPoint y: 278, endPoint x: 1121, endPoint y: 223, distance: 440.1
click at [1121, 223] on div at bounding box center [578, 279] width 1157 height 559
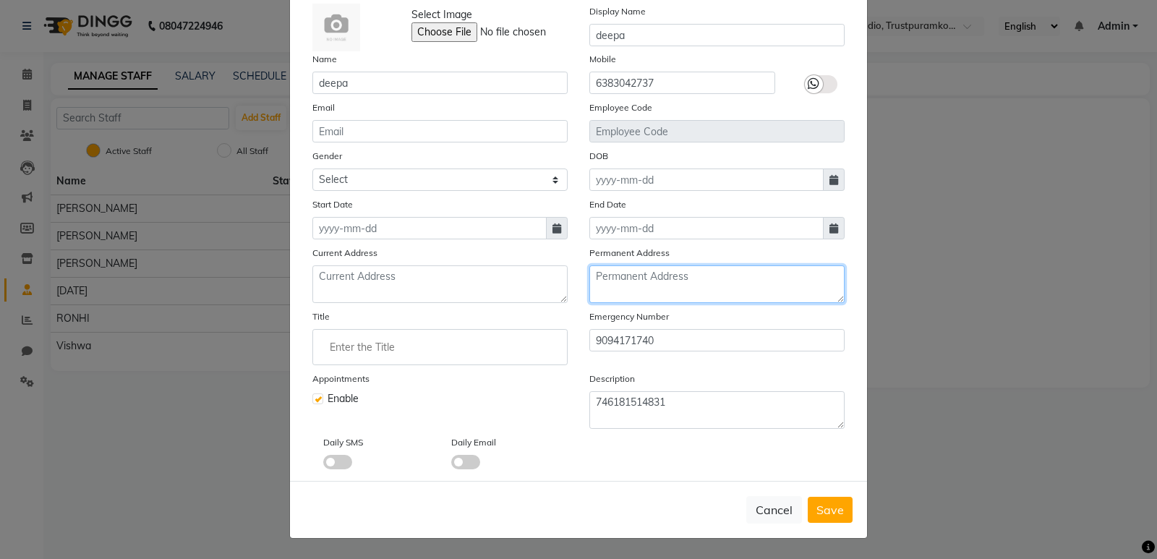
paste textarea "746181514831"
type textarea "746181514831"
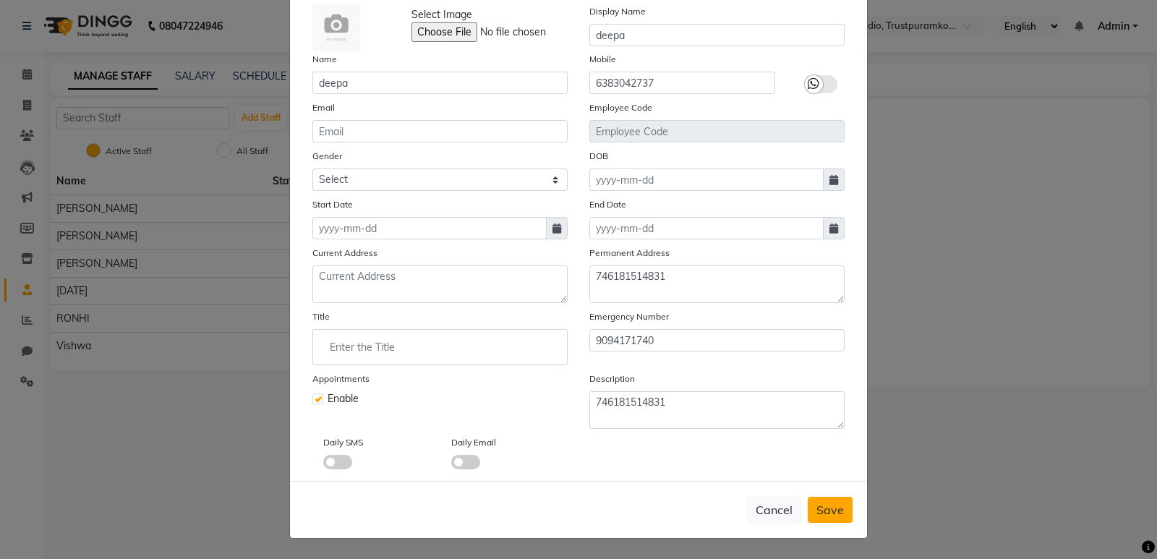
click at [825, 513] on span "Save" at bounding box center [829, 509] width 27 height 14
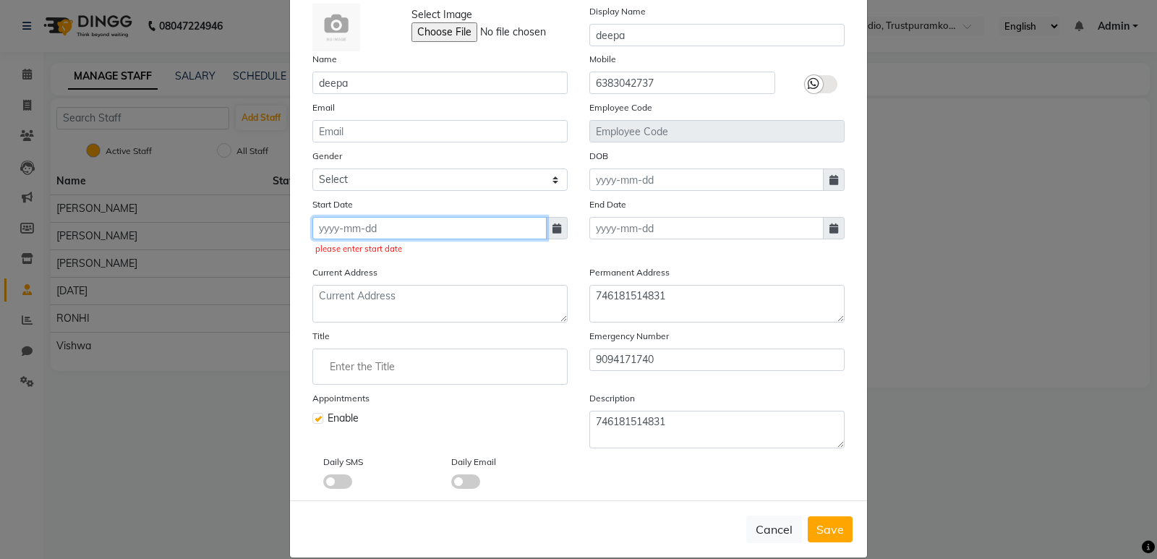
click at [508, 231] on input at bounding box center [429, 228] width 234 height 22
select select "10"
select select "2025"
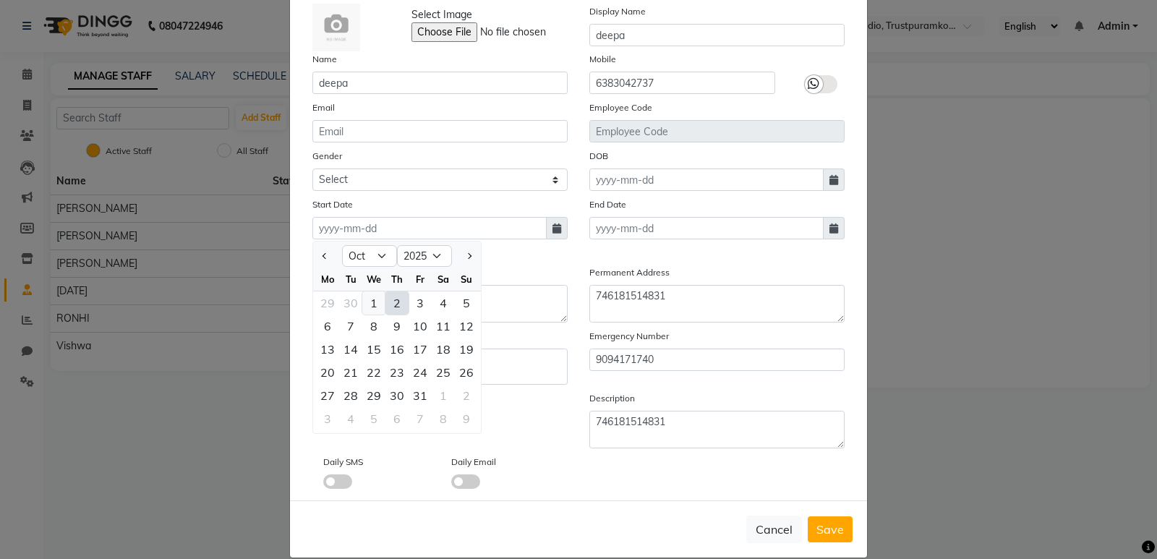
click at [371, 303] on div "1" at bounding box center [373, 302] width 23 height 23
type input "01-10-2025"
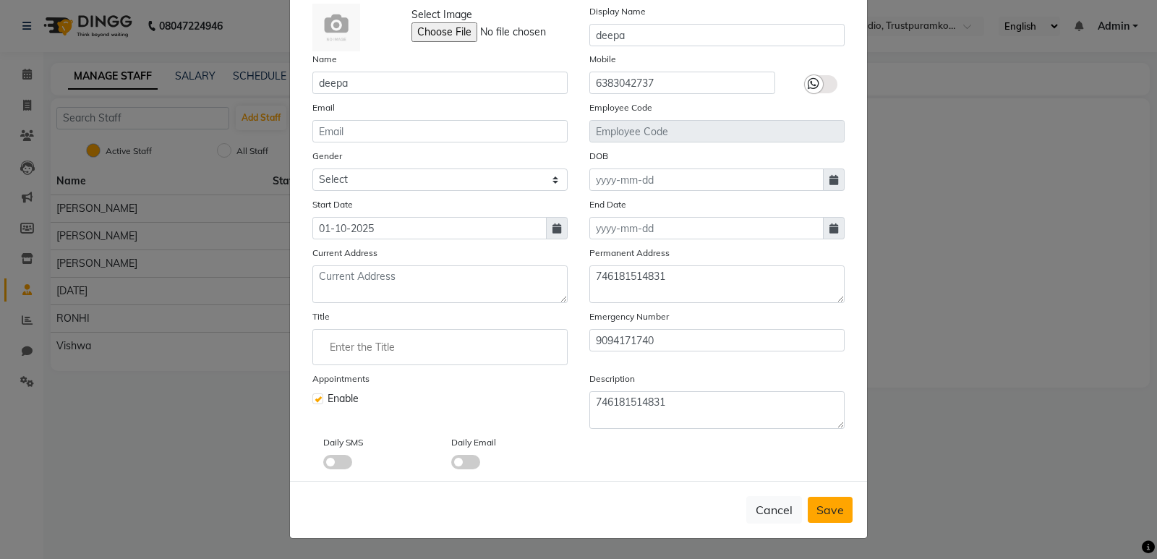
click at [821, 508] on span "Save" at bounding box center [829, 509] width 27 height 14
select select
checkbox input "false"
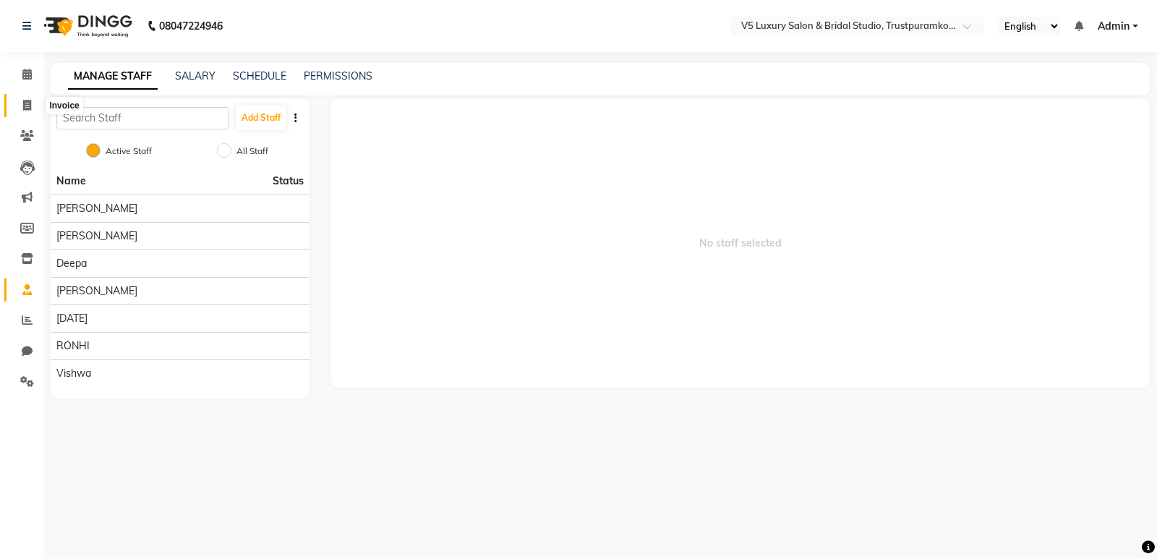
click at [23, 106] on icon at bounding box center [27, 105] width 8 height 11
select select "service"
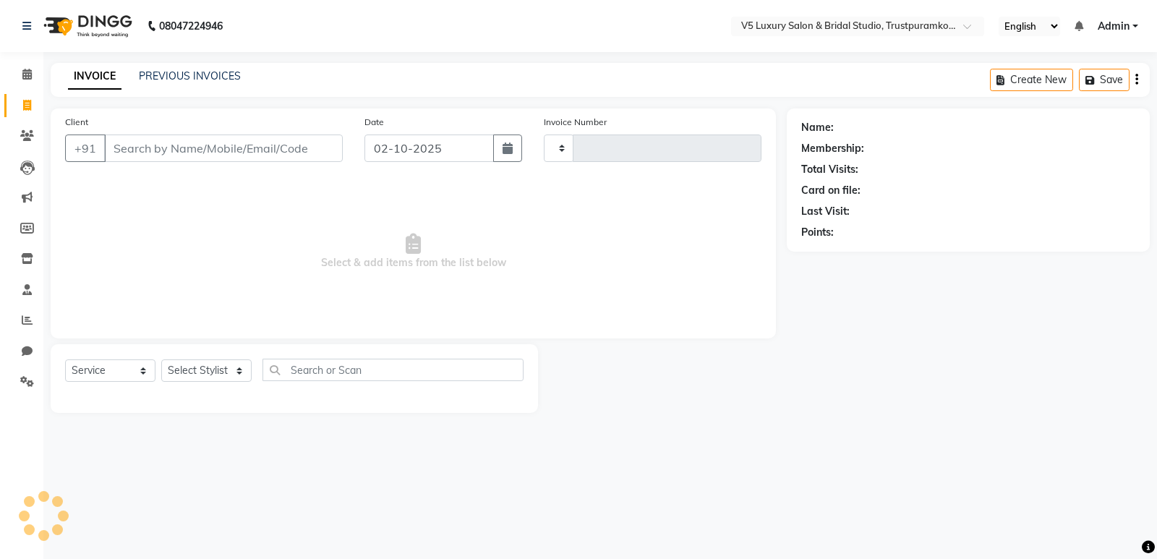
type input "1717"
select select "7993"
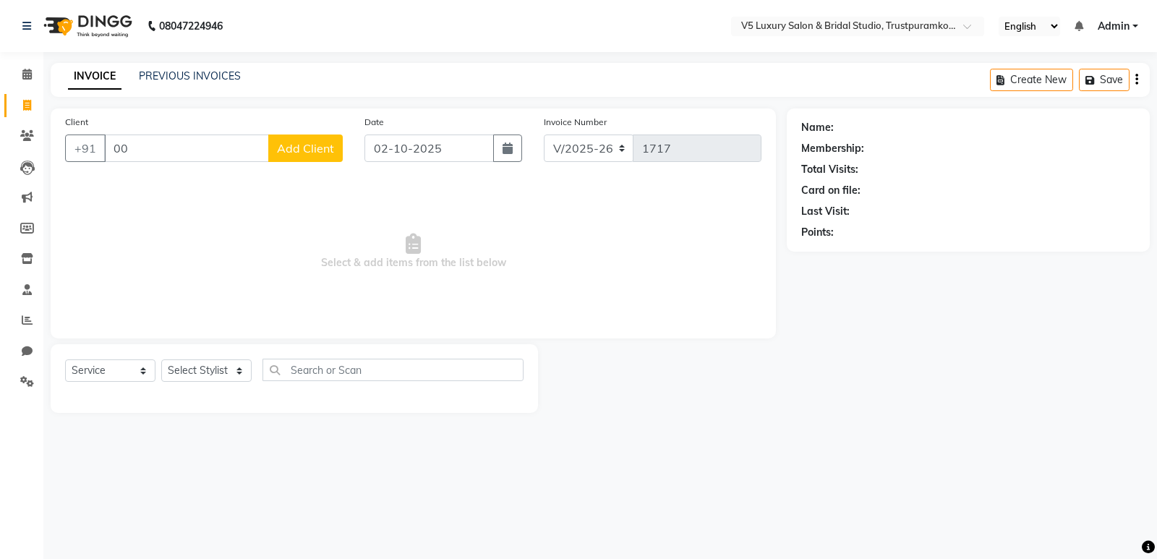
type input "00"
click at [213, 72] on link "PREVIOUS INVOICES" at bounding box center [190, 75] width 102 height 13
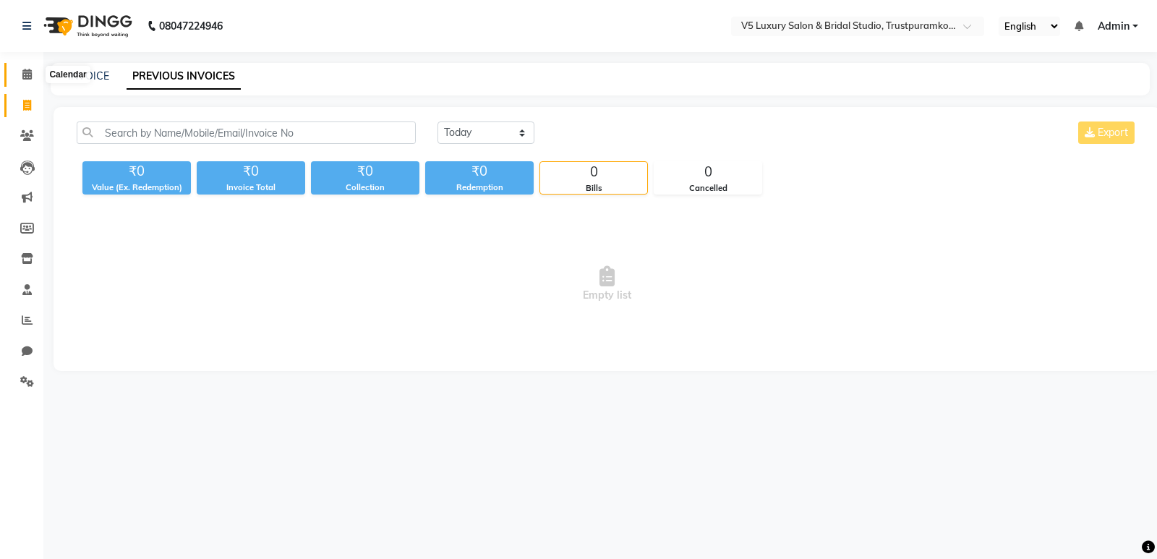
click at [25, 71] on icon at bounding box center [26, 74] width 9 height 11
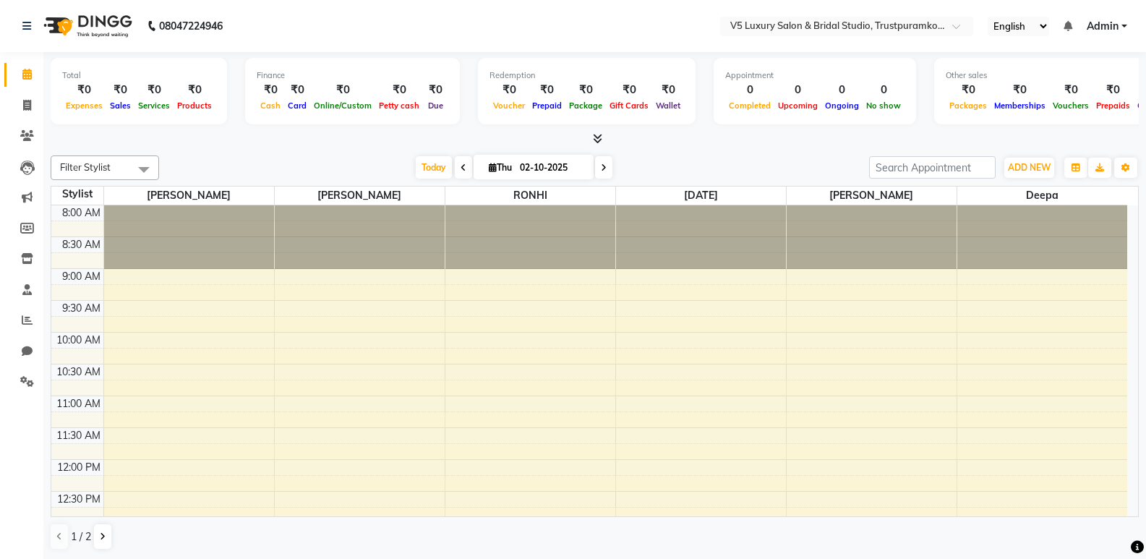
click at [22, 23] on div "08047224946" at bounding box center [123, 26] width 222 height 40
click at [26, 291] on icon at bounding box center [26, 289] width 9 height 11
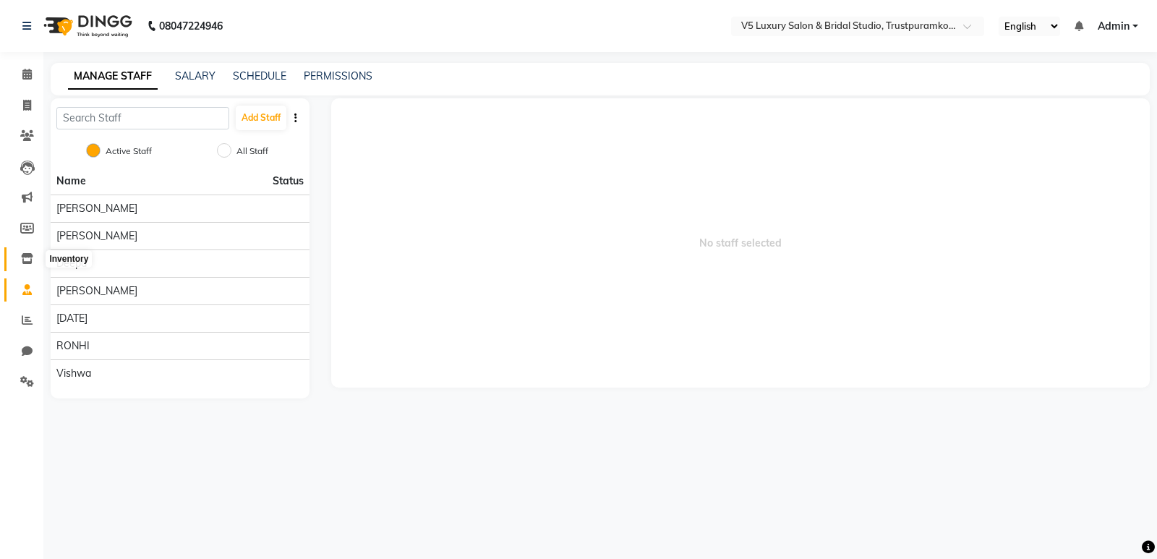
click at [27, 253] on icon at bounding box center [27, 258] width 12 height 11
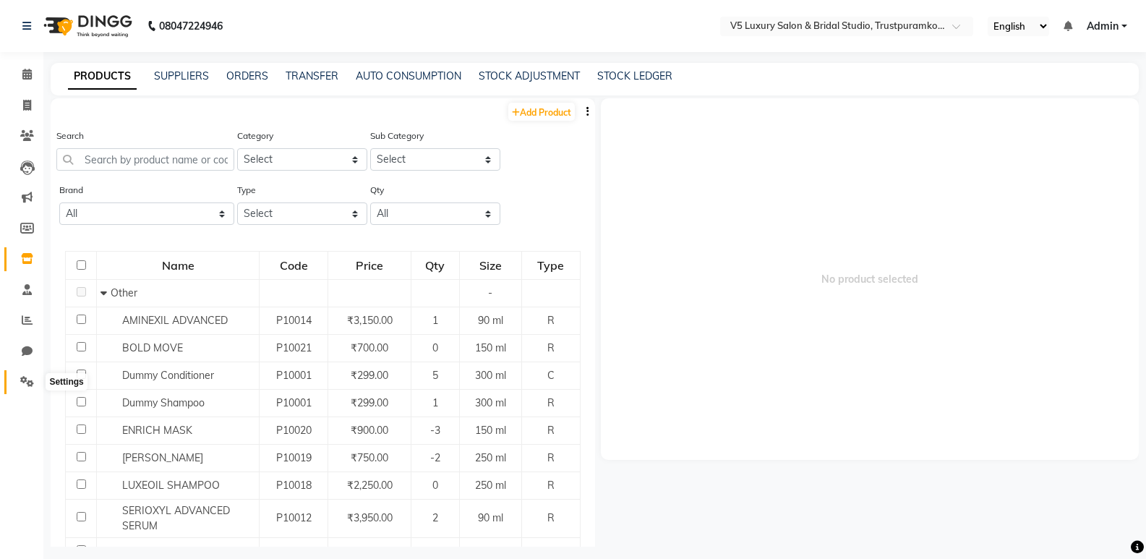
click at [24, 380] on icon at bounding box center [27, 381] width 14 height 11
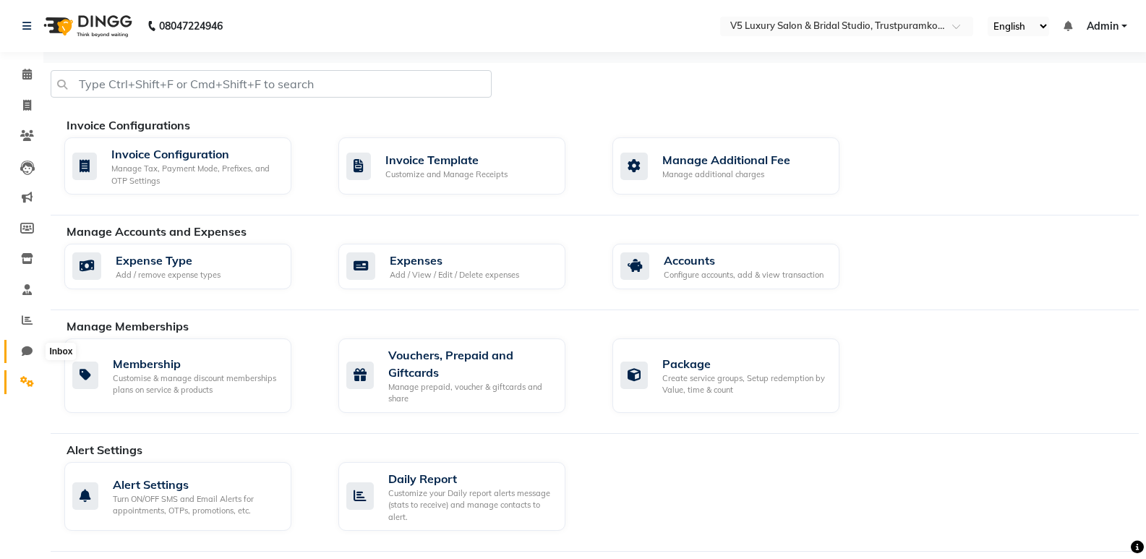
click at [30, 349] on icon at bounding box center [27, 351] width 11 height 11
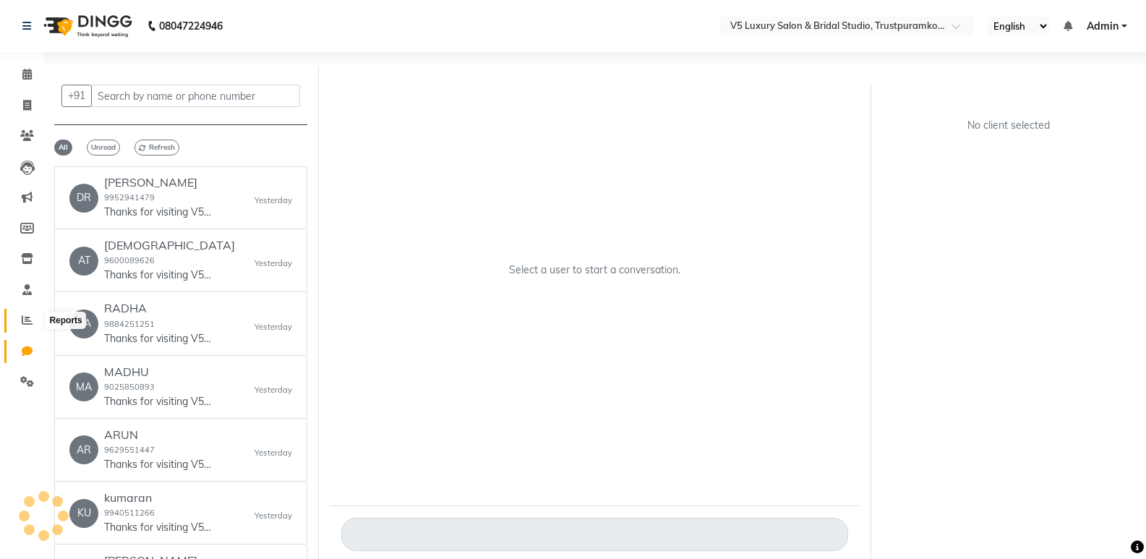
click at [24, 314] on span at bounding box center [26, 320] width 25 height 17
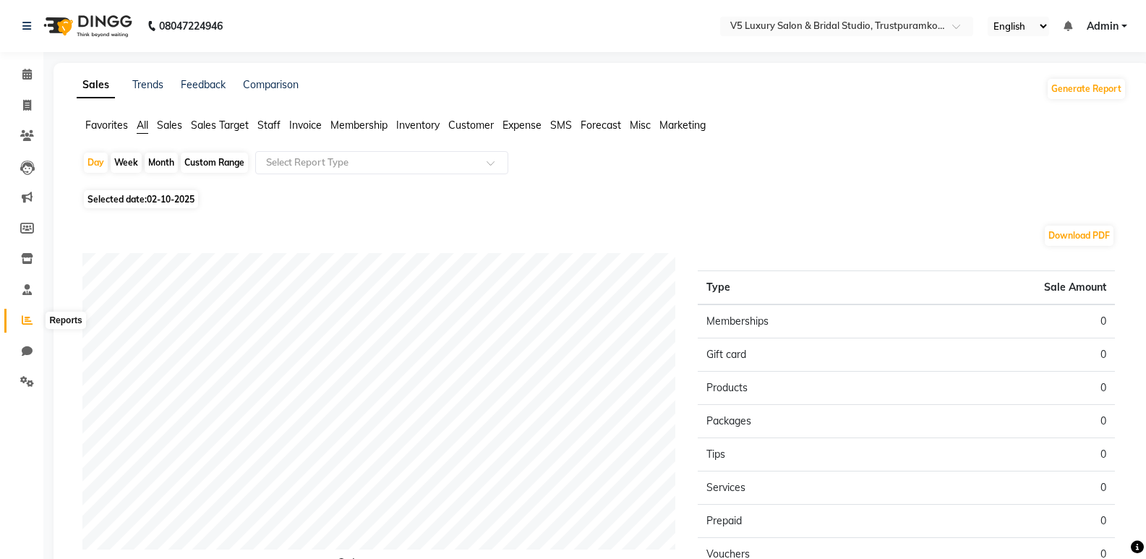
click at [29, 321] on icon at bounding box center [27, 319] width 11 height 11
click at [28, 315] on icon at bounding box center [27, 319] width 11 height 11
click at [1146, 558] on html "08047224946 Select Location × V5 Luxury Salon & Bridal Studio, Trustpuramkodamb…" at bounding box center [573, 279] width 1146 height 559
click at [24, 100] on icon at bounding box center [27, 105] width 8 height 11
select select "service"
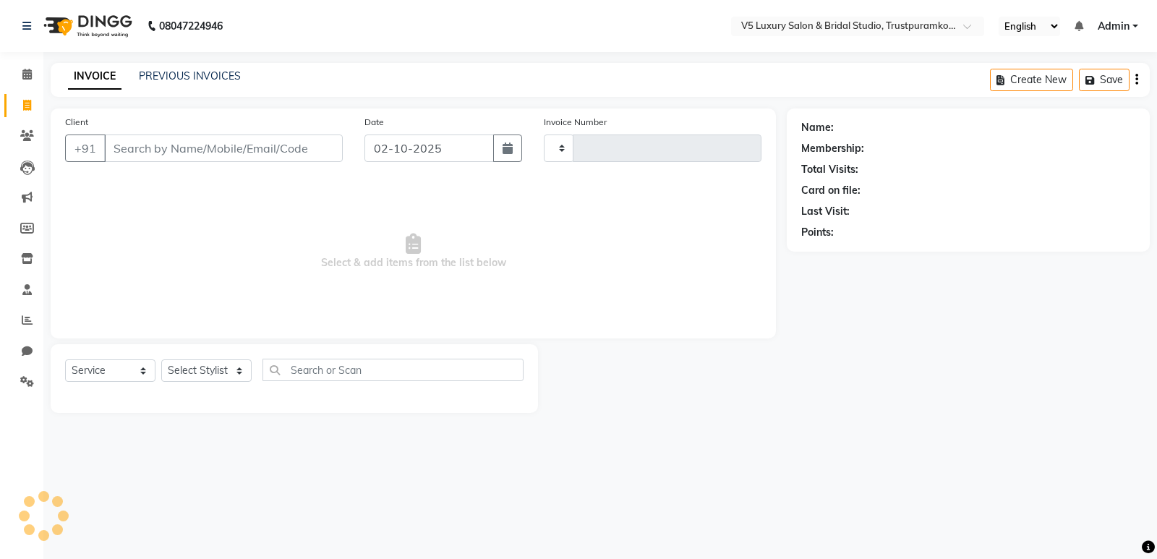
type input "1717"
select select "7993"
click at [178, 364] on select "Select Stylist [PERSON_NAME] [PERSON_NAME] [PERSON_NAME] [DATE] [PERSON_NAME]" at bounding box center [206, 370] width 90 height 22
select select "93535"
click at [161, 359] on select "Select Stylist [PERSON_NAME] [PERSON_NAME] [PERSON_NAME] [DATE] [PERSON_NAME]" at bounding box center [206, 370] width 90 height 22
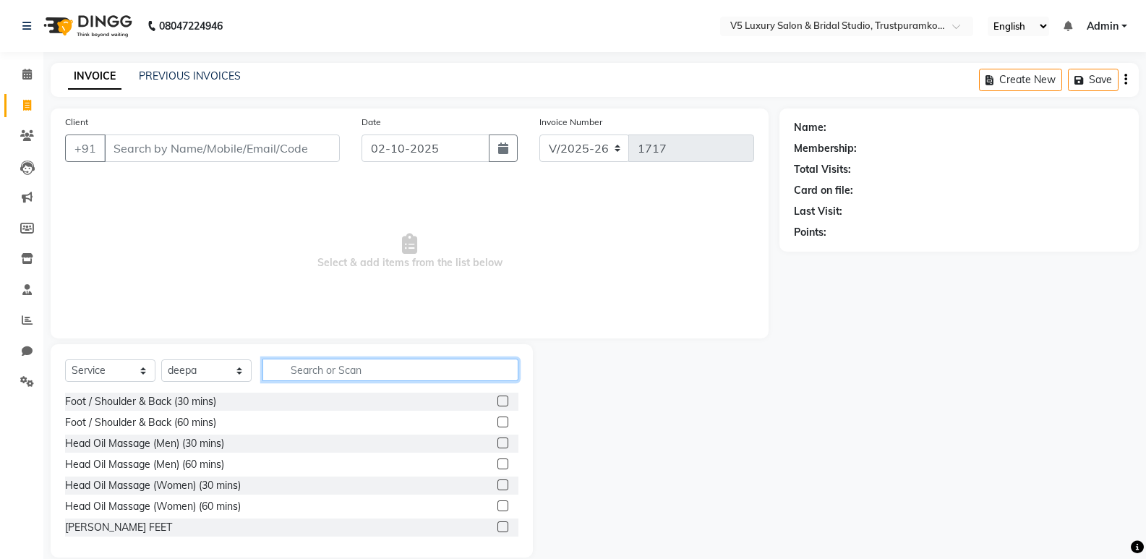
click at [288, 373] on input "text" at bounding box center [390, 370] width 256 height 22
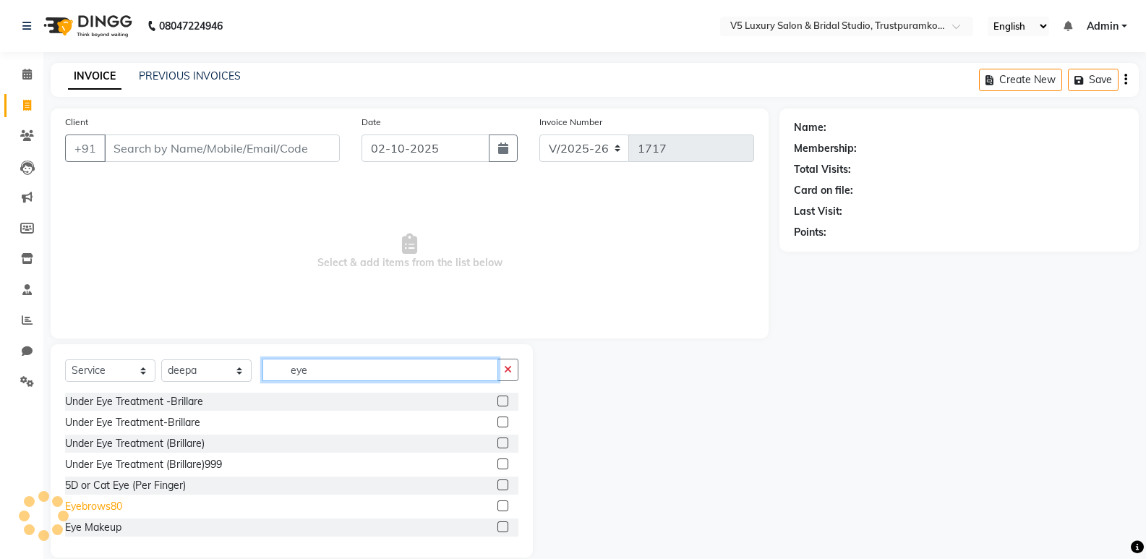
type input "eye"
click at [104, 510] on div "Eyebrows80" at bounding box center [93, 506] width 57 height 15
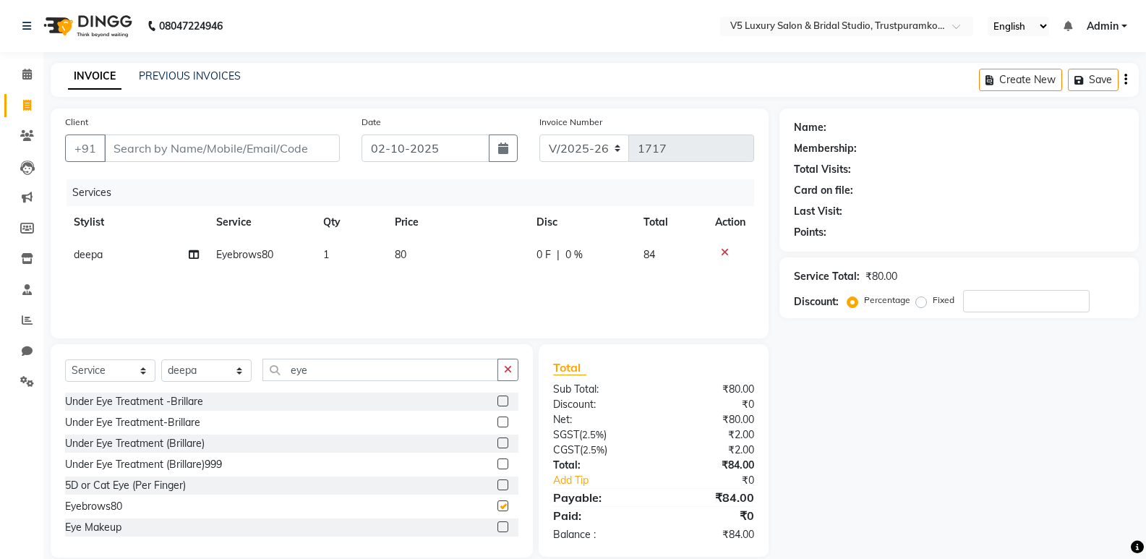
checkbox input "false"
click at [432, 257] on td "80" at bounding box center [457, 255] width 142 height 33
select select "93535"
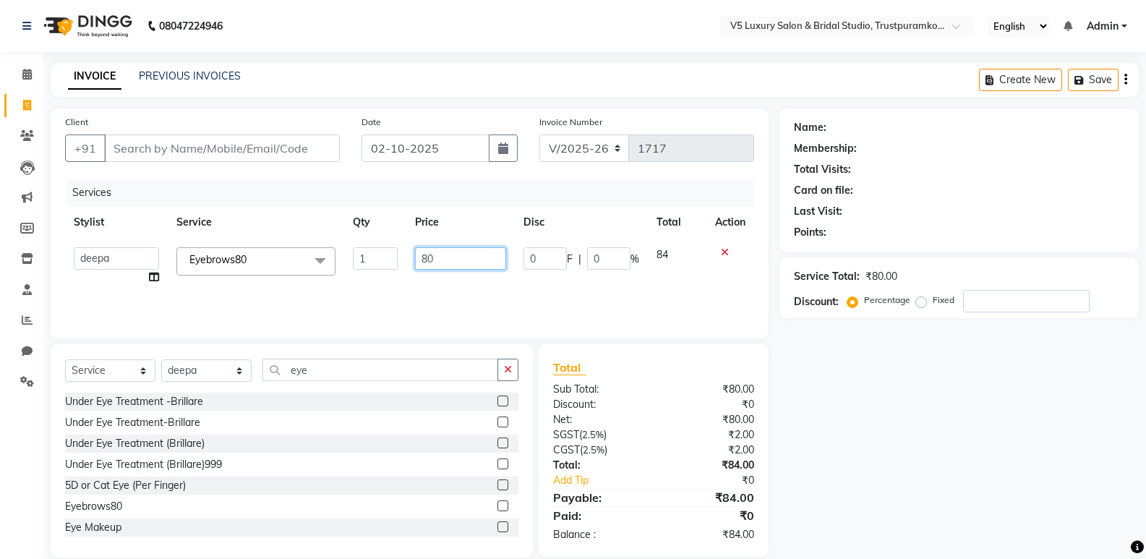
click at [438, 254] on input "80" at bounding box center [460, 258] width 90 height 22
type input "8"
type input "45"
click at [518, 361] on button "button" at bounding box center [507, 370] width 21 height 22
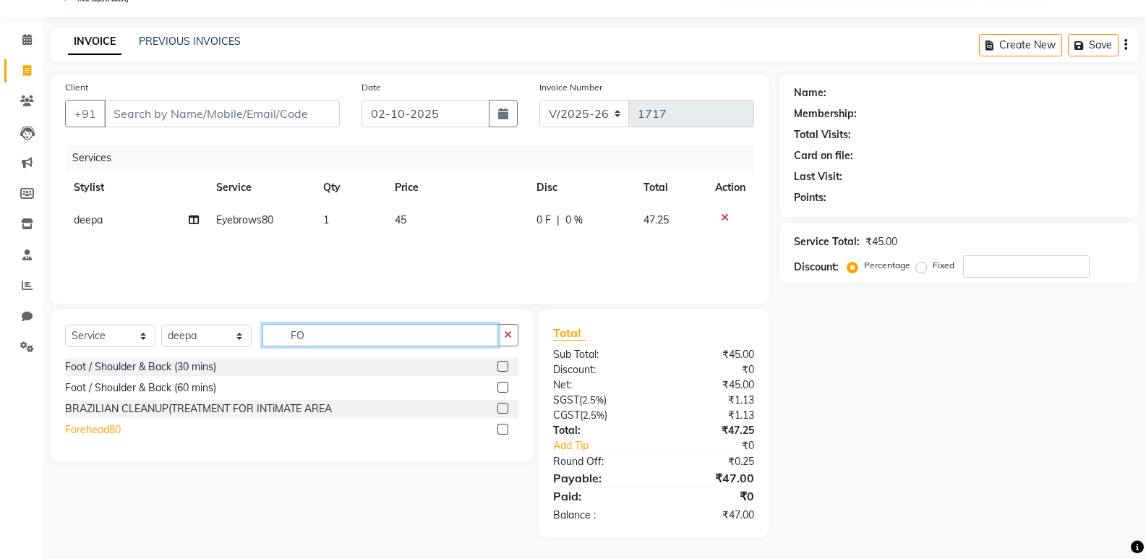
type input "FO"
click at [91, 429] on div "Forehead80" at bounding box center [93, 429] width 56 height 15
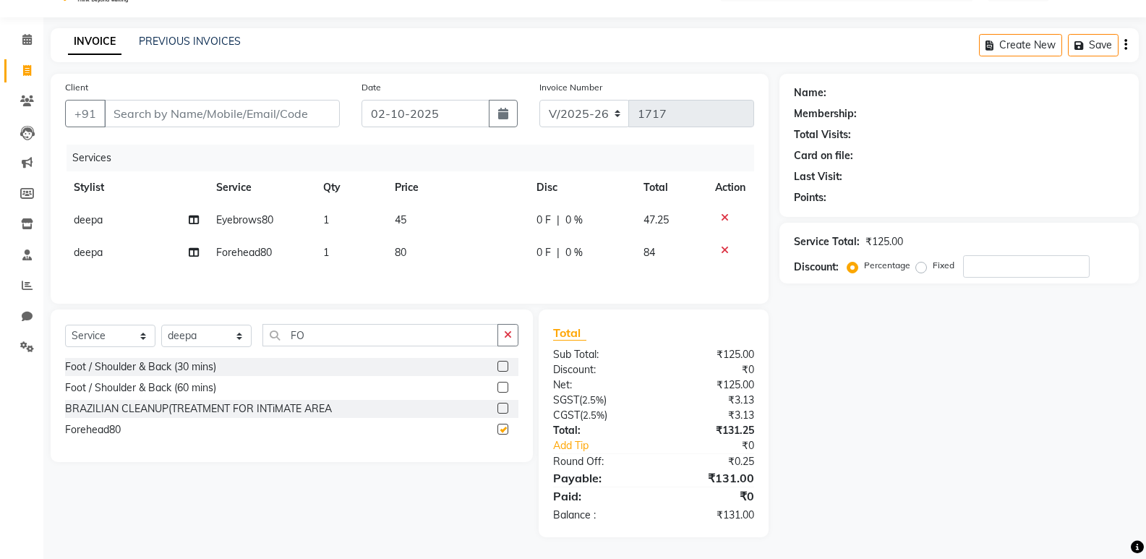
checkbox input "false"
click at [411, 255] on td "80" at bounding box center [457, 252] width 142 height 33
select select "93535"
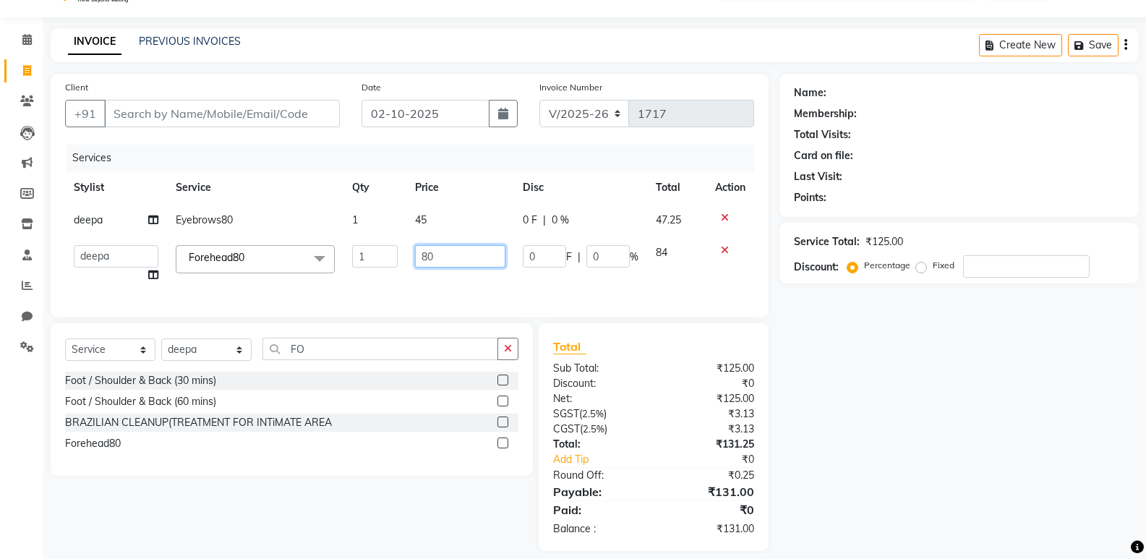
click at [444, 257] on input "80" at bounding box center [460, 256] width 90 height 22
type input "8"
type input "45"
click at [1076, 384] on div "Name: Membership: Total Visits: Card on file: Last Visit: Points: Service Total…" at bounding box center [964, 312] width 370 height 477
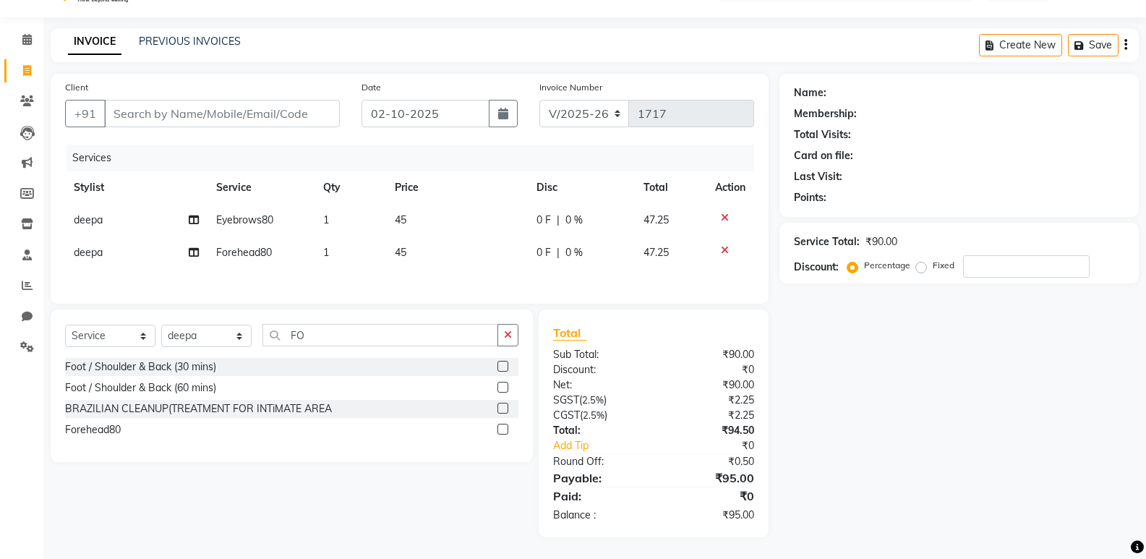
click at [576, 218] on span "0 %" at bounding box center [573, 220] width 17 height 15
select select "93535"
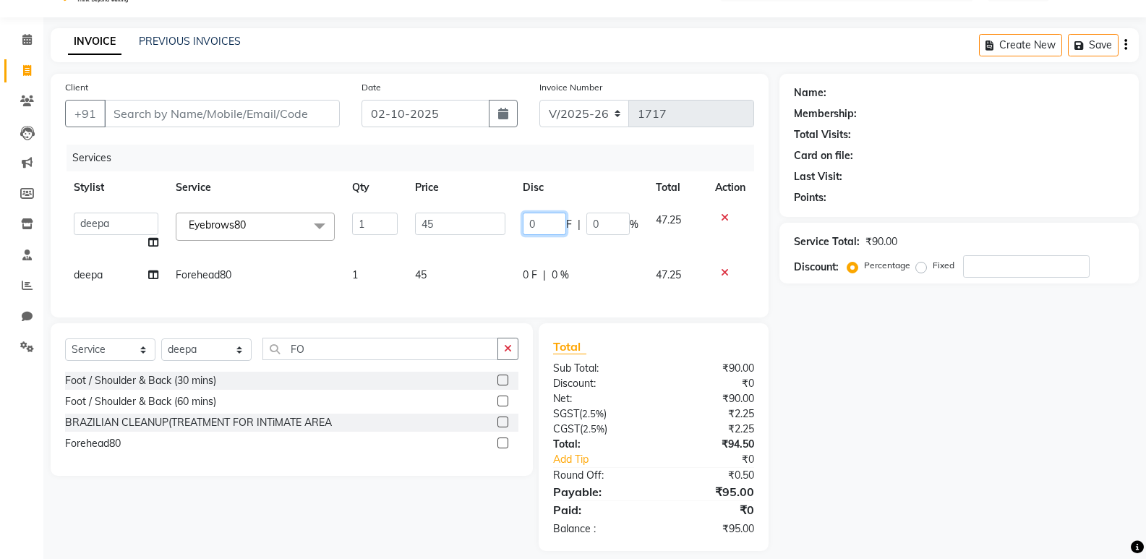
click at [548, 224] on input "0" at bounding box center [544, 224] width 43 height 22
type input "30"
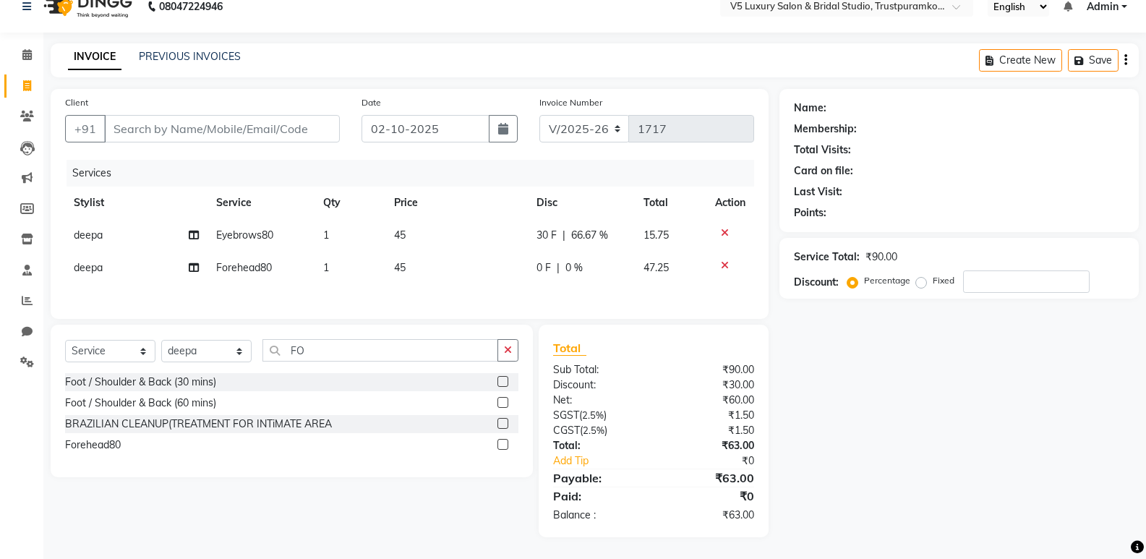
click at [565, 270] on span "0 %" at bounding box center [573, 267] width 17 height 15
select select "93535"
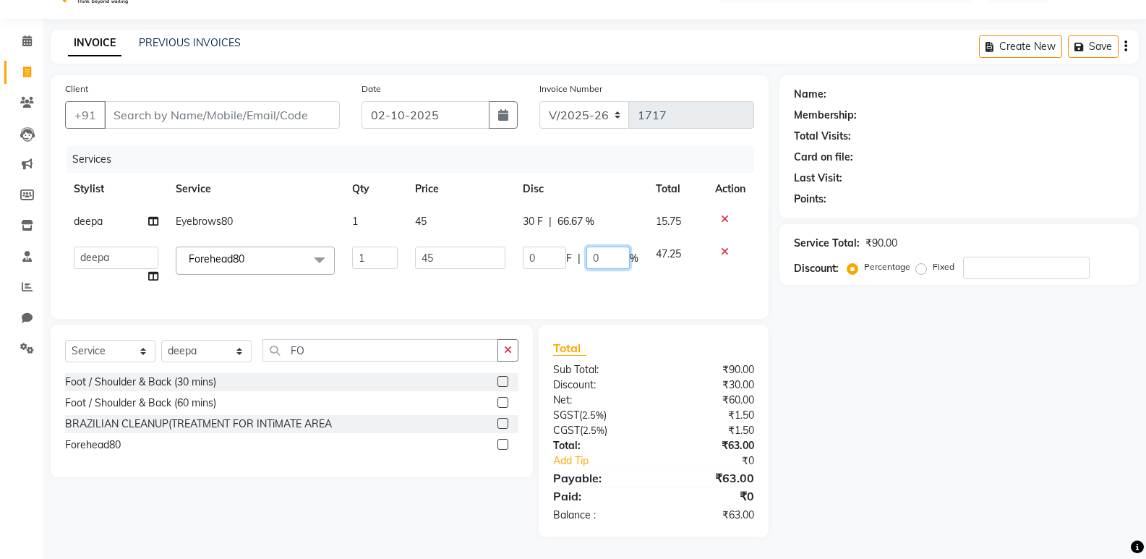
click at [609, 253] on input "0" at bounding box center [607, 258] width 43 height 22
type input "030"
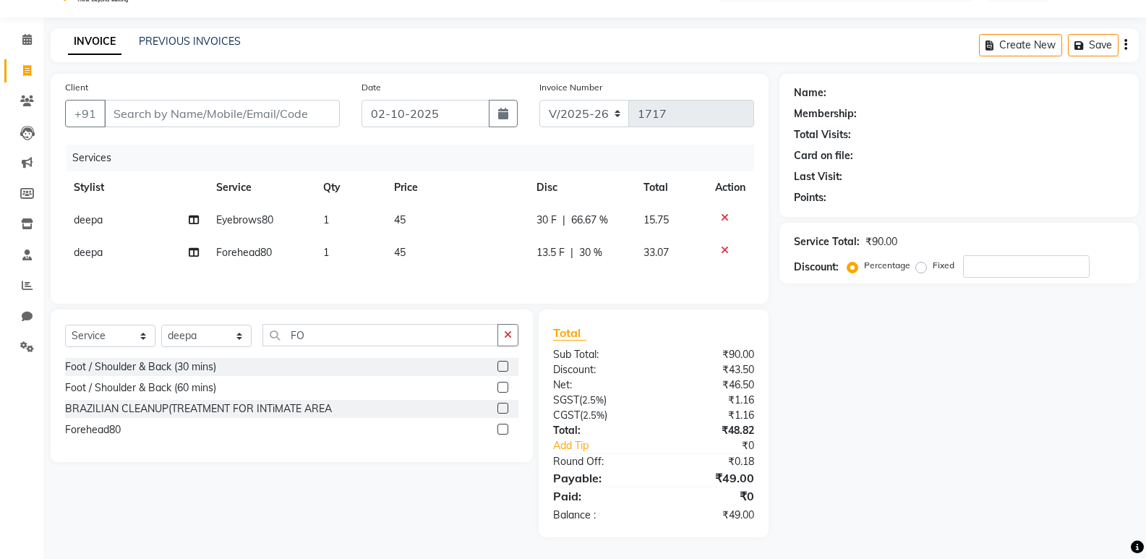
click at [534, 222] on td "30 F | 66.67 %" at bounding box center [582, 220] width 108 height 33
select select "93535"
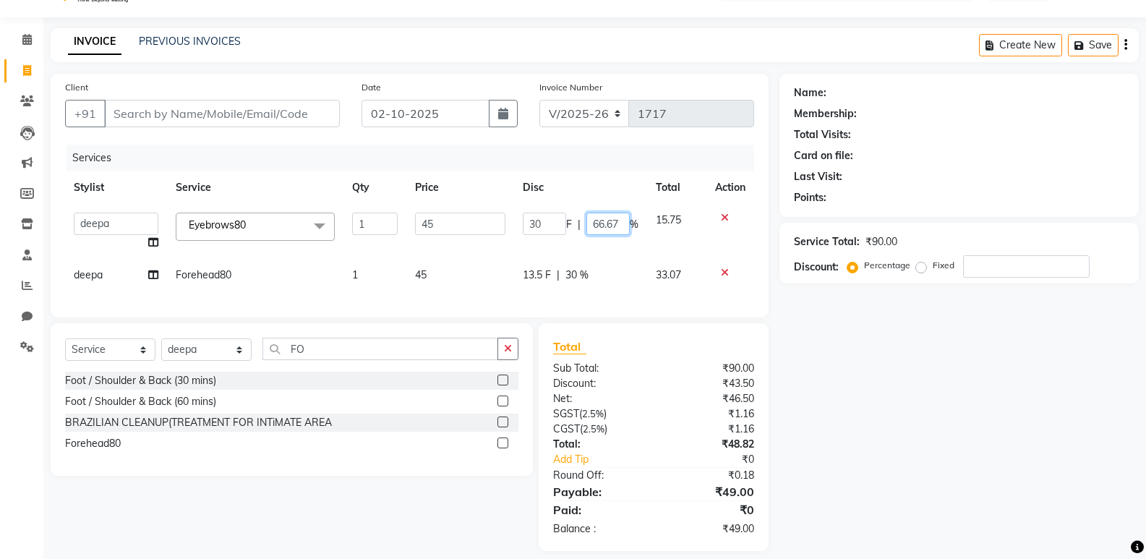
click at [622, 220] on input "66.67" at bounding box center [607, 224] width 43 height 22
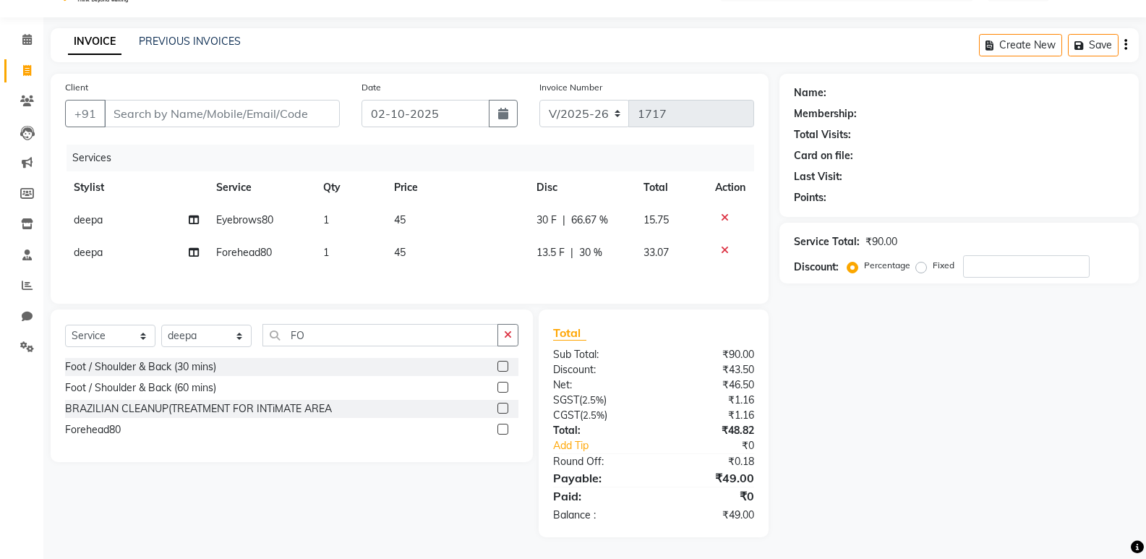
click at [597, 243] on td "13.5 F | 30 %" at bounding box center [582, 252] width 108 height 33
select select "93535"
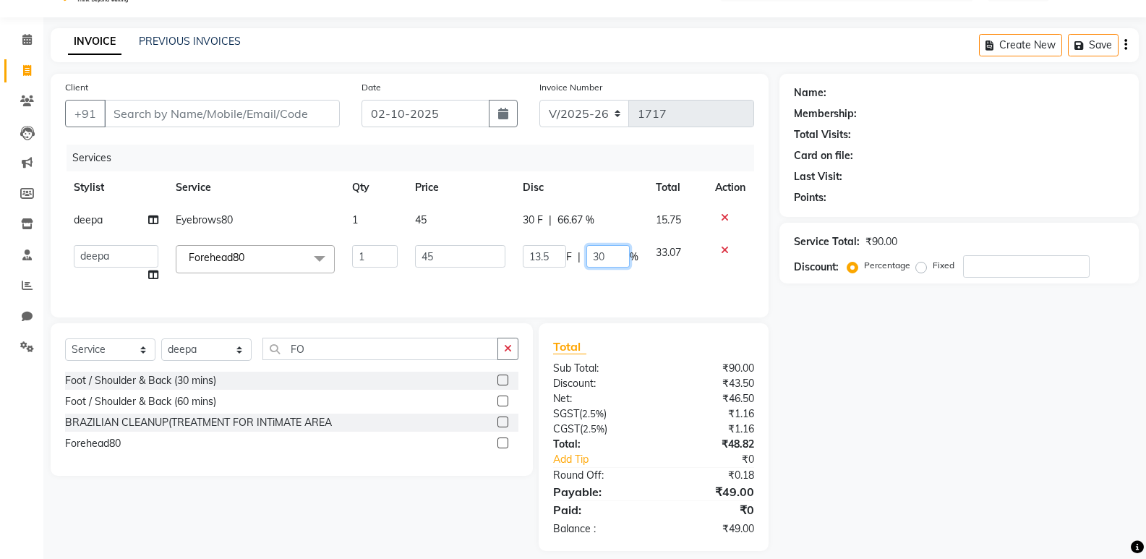
click at [610, 254] on input "30" at bounding box center [607, 256] width 43 height 22
type input "3"
type input "0"
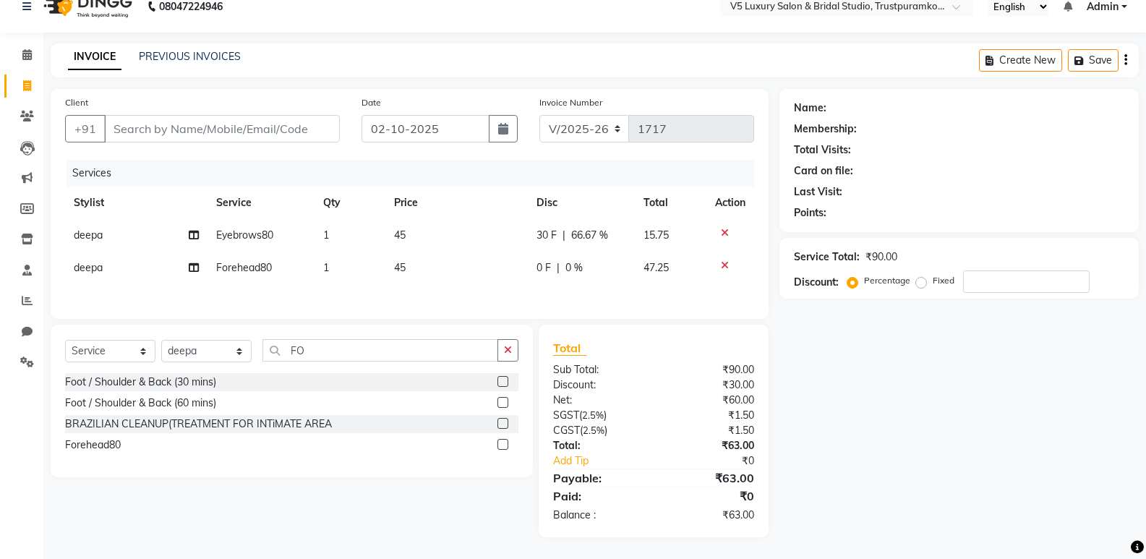
click at [1021, 411] on div "Name: Membership: Total Visits: Card on file: Last Visit: Points: Service Total…" at bounding box center [964, 313] width 370 height 448
click at [549, 223] on td "30 F | 66.67 %" at bounding box center [582, 235] width 108 height 33
select select "93535"
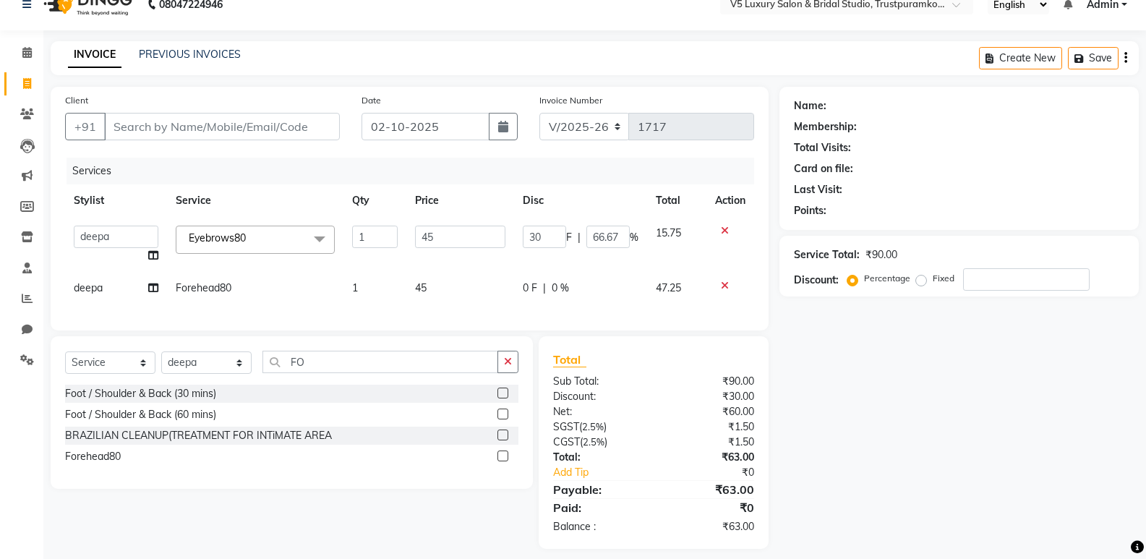
scroll to position [35, 0]
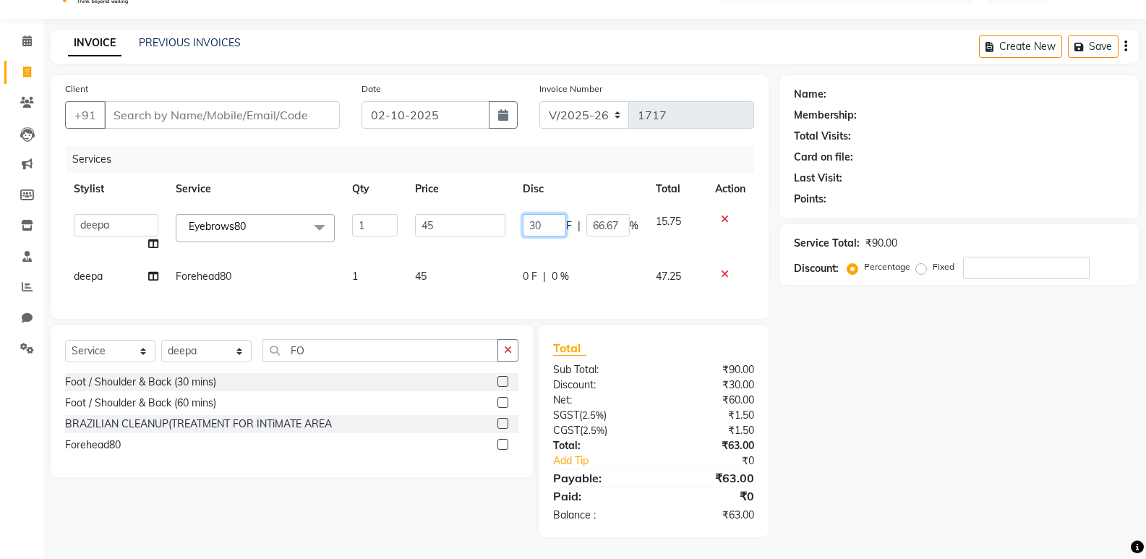
click at [545, 223] on input "30" at bounding box center [544, 225] width 43 height 22
type input "3"
type input "0"
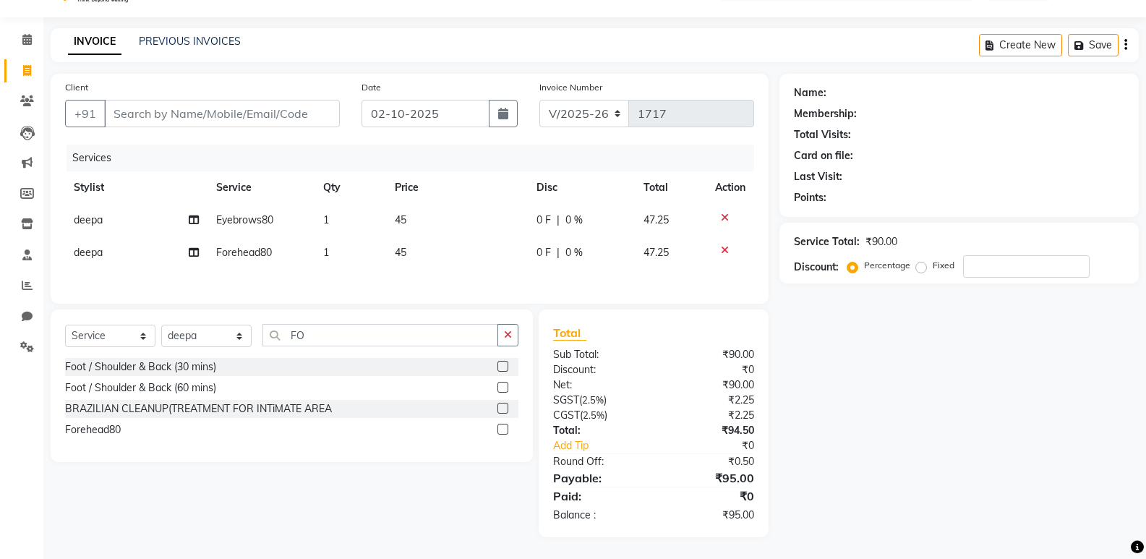
click at [991, 375] on div "Name: Membership: Total Visits: Card on file: Last Visit: Points: Service Total…" at bounding box center [964, 305] width 370 height 463
click at [278, 105] on input "Client" at bounding box center [222, 113] width 236 height 27
click at [30, 69] on icon at bounding box center [27, 70] width 8 height 11
select select "service"
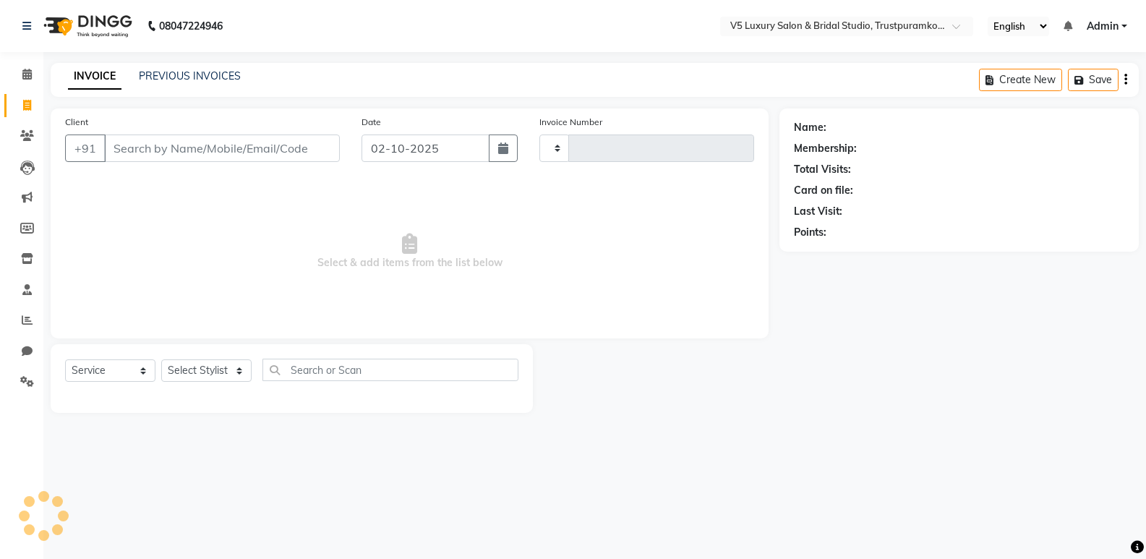
scroll to position [0, 0]
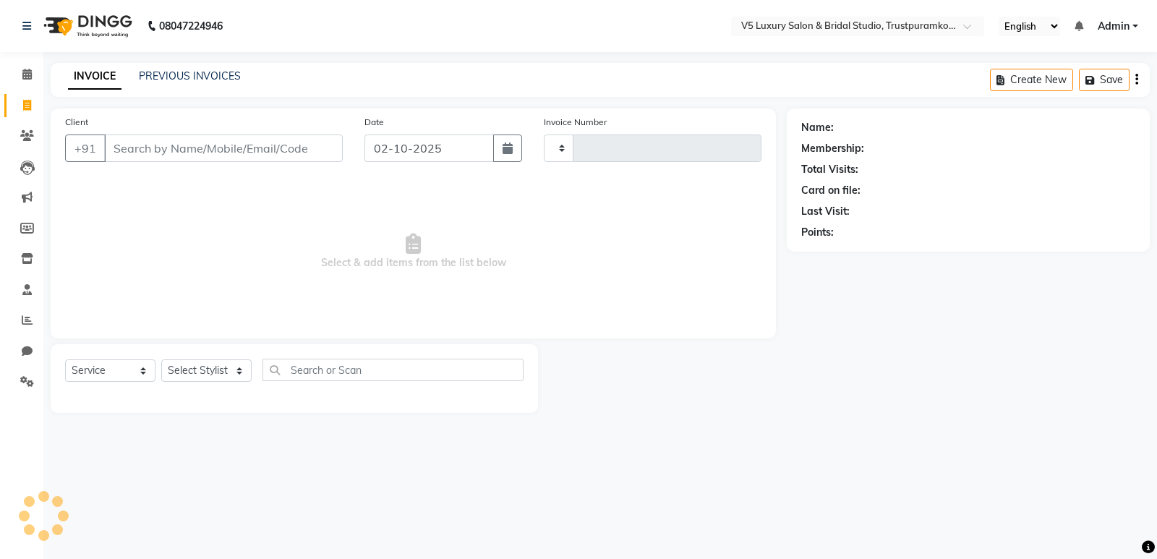
type input "1717"
select select "7993"
click at [247, 366] on select "Select Stylist [PERSON_NAME] [PERSON_NAME] [PERSON_NAME] [DATE] [PERSON_NAME]" at bounding box center [206, 370] width 90 height 22
select select "93535"
click at [161, 359] on select "Select Stylist [PERSON_NAME] [PERSON_NAME] [PERSON_NAME] [DATE] [PERSON_NAME]" at bounding box center [206, 370] width 90 height 22
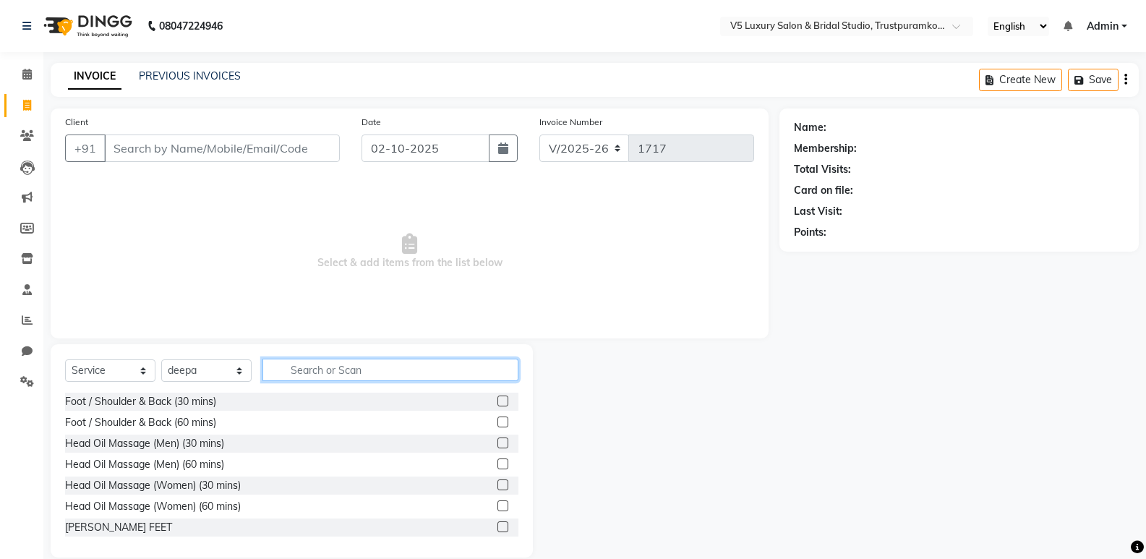
click at [368, 375] on input "text" at bounding box center [390, 370] width 256 height 22
type input "EYE"
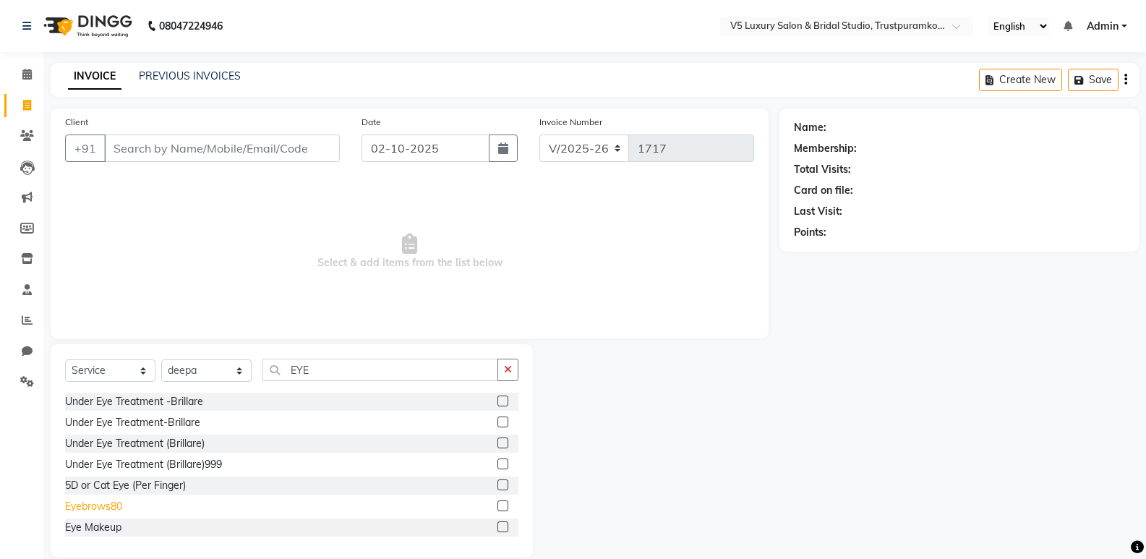
click at [88, 506] on div "Eyebrows80" at bounding box center [93, 506] width 57 height 15
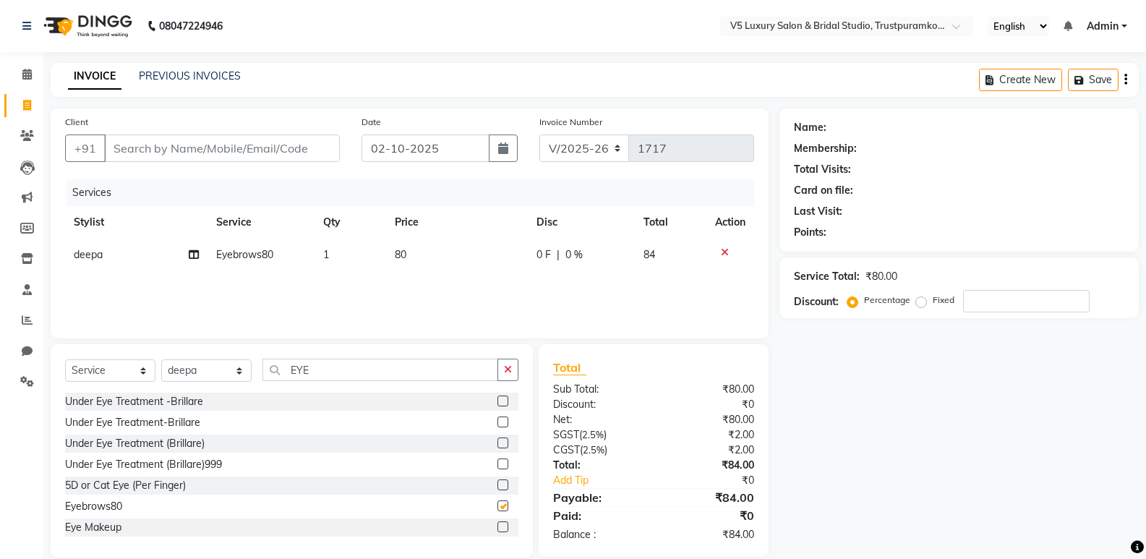
checkbox input "false"
click at [433, 270] on td "80" at bounding box center [457, 255] width 142 height 33
select select "93535"
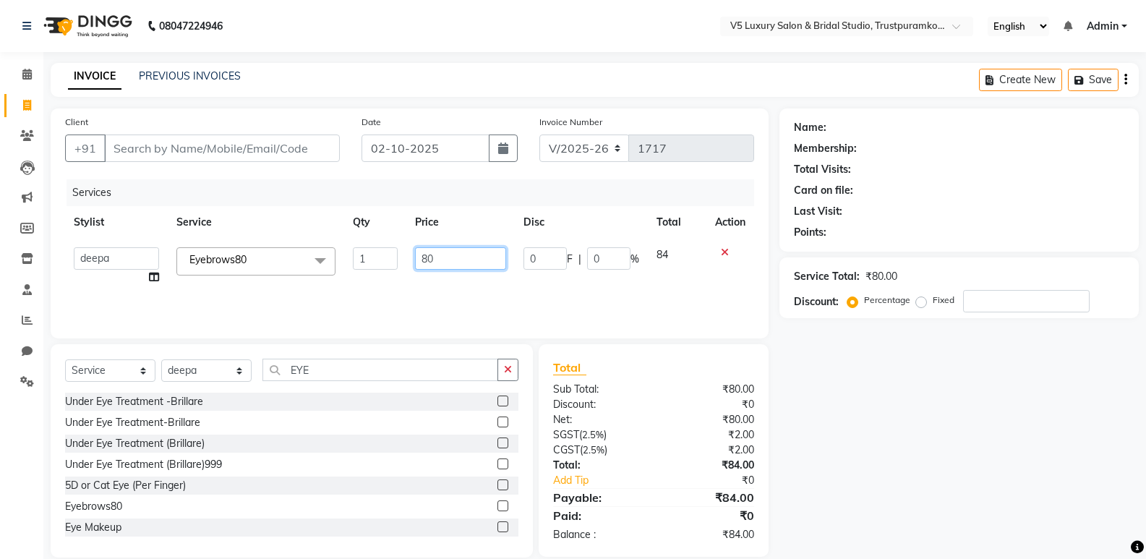
click at [462, 258] on input "80" at bounding box center [460, 258] width 90 height 22
type input "8"
type input "45"
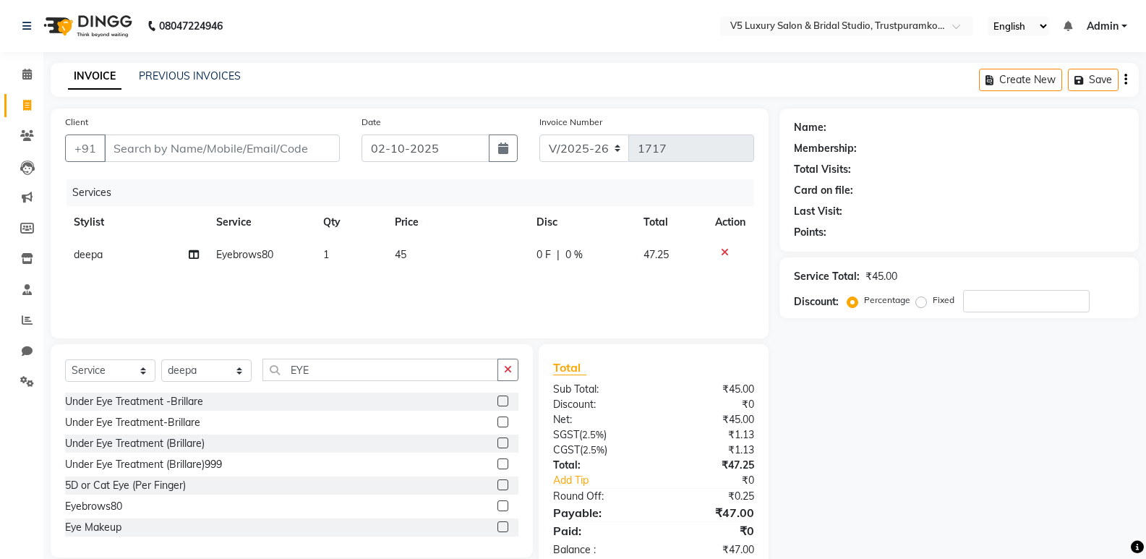
click at [868, 466] on div "Name: Membership: Total Visits: Card on file: Last Visit: Points: Service Total…" at bounding box center [964, 339] width 370 height 463
click at [508, 363] on button "button" at bounding box center [507, 370] width 21 height 22
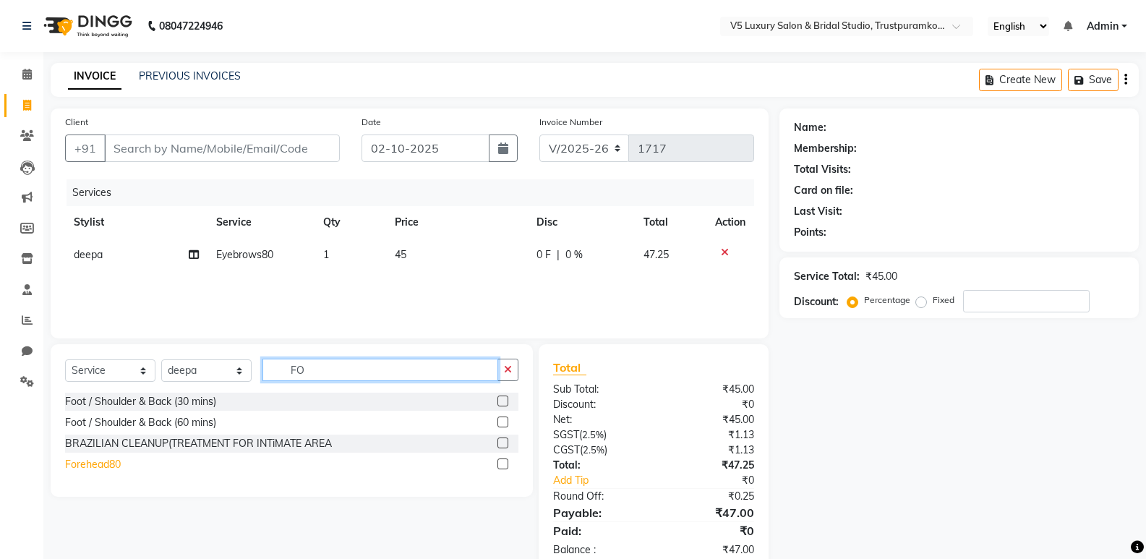
type input "FO"
click at [72, 466] on div "Forehead80" at bounding box center [93, 464] width 56 height 15
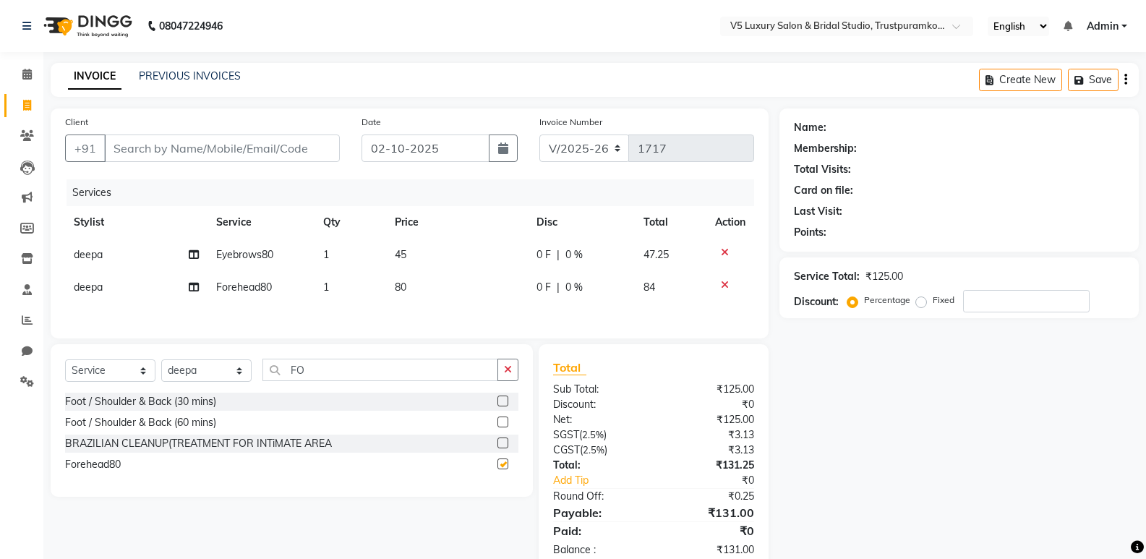
checkbox input "false"
click at [453, 296] on td "80" at bounding box center [457, 287] width 142 height 33
select select "93535"
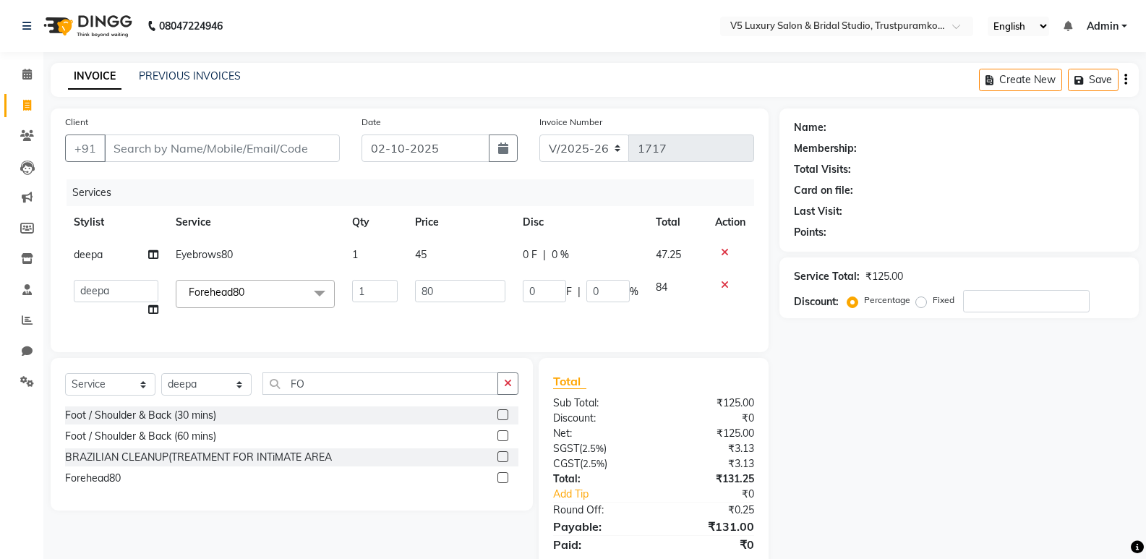
click at [463, 277] on td "80" at bounding box center [460, 298] width 108 height 55
click at [455, 286] on input "80" at bounding box center [460, 291] width 90 height 22
type input "8"
type input "45"
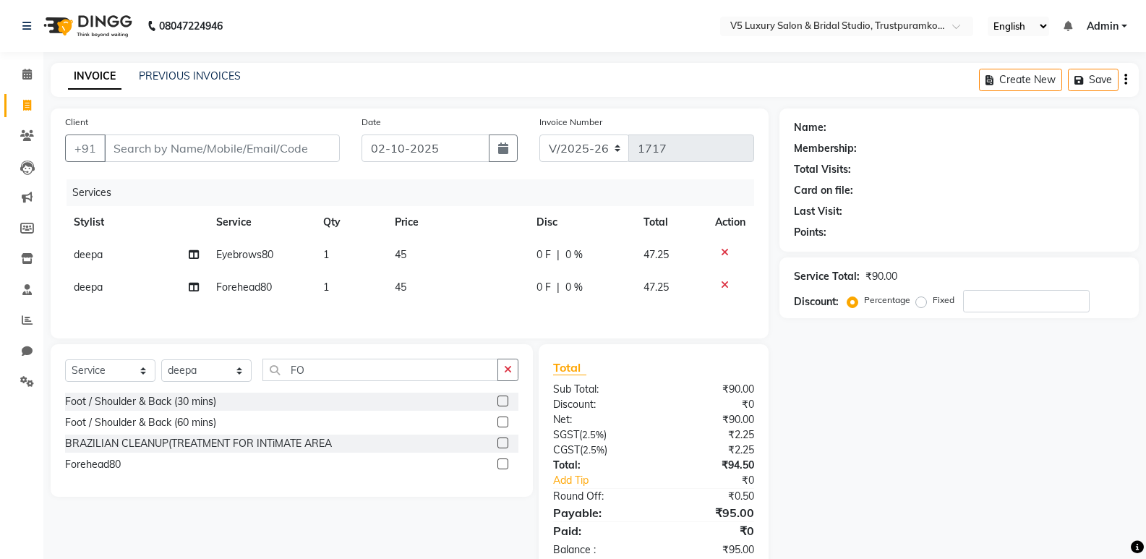
click at [279, 286] on td "Forehead80" at bounding box center [260, 287] width 107 height 33
select select "93535"
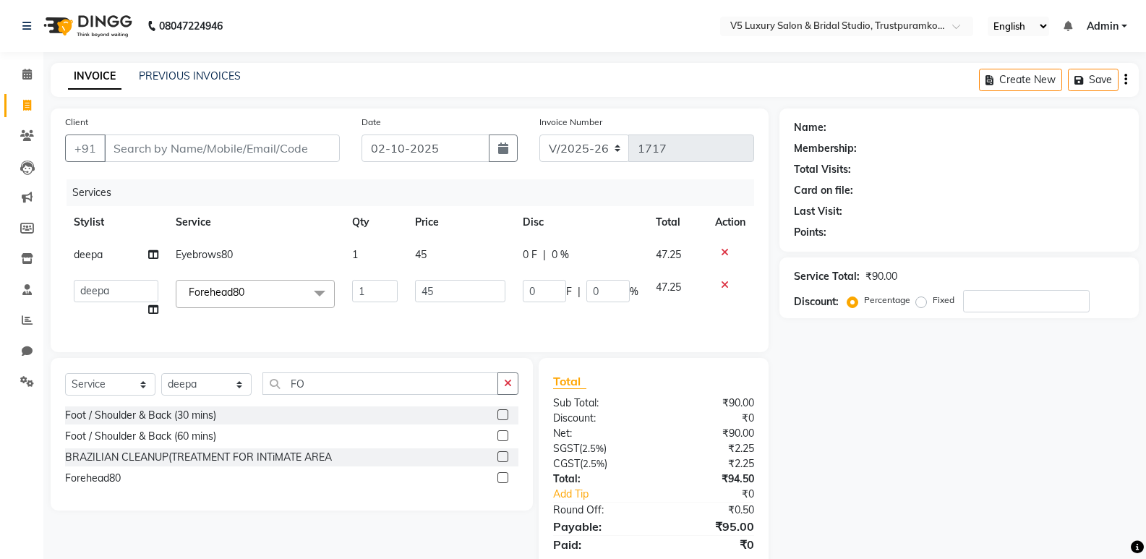
click at [321, 290] on span at bounding box center [319, 293] width 29 height 27
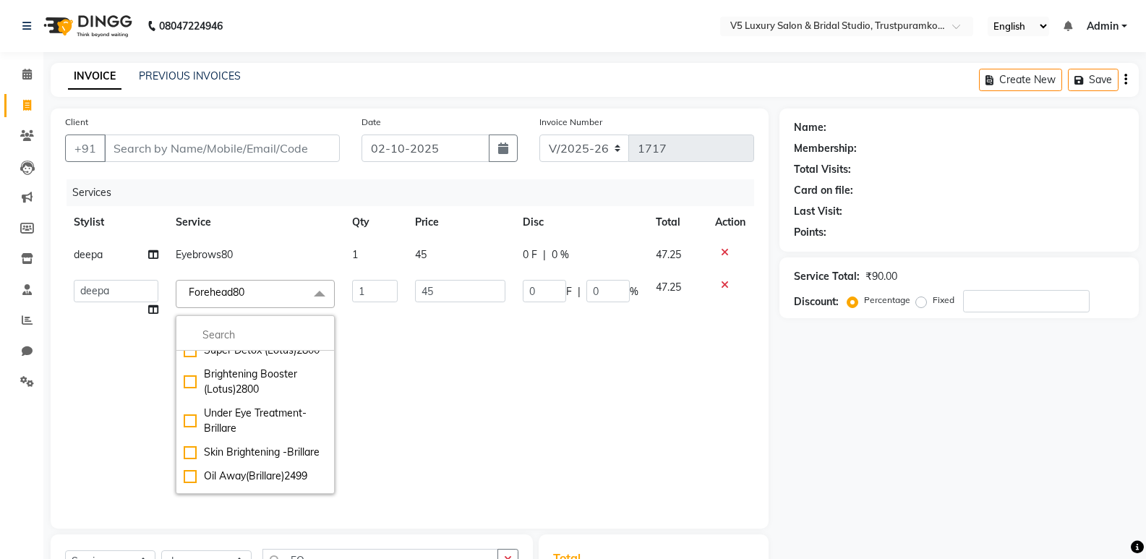
scroll to position [2675, 0]
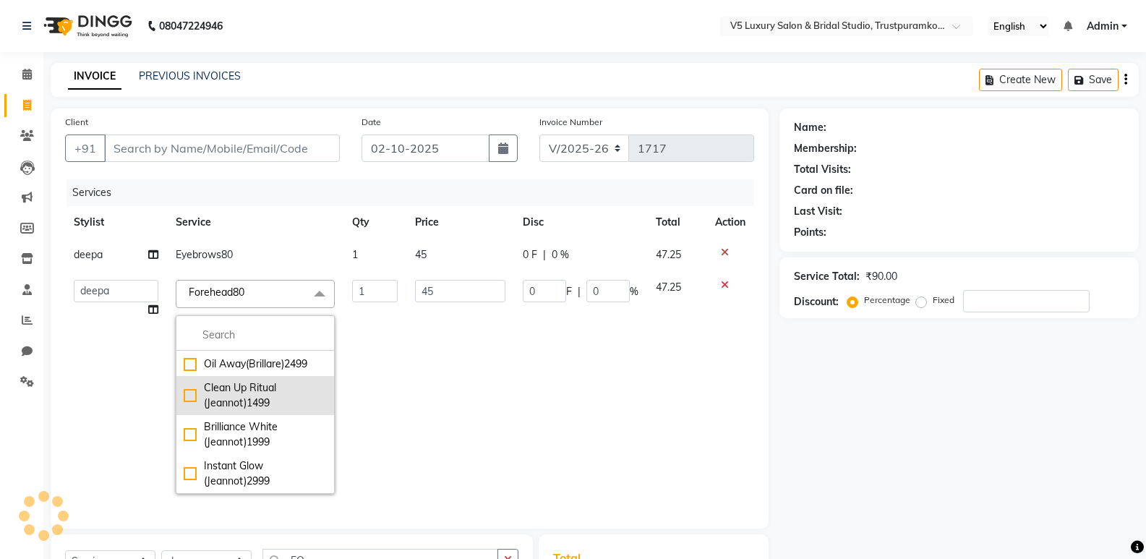
click at [188, 380] on div "Clean Up Ritual (Jeannot)1499" at bounding box center [255, 395] width 143 height 30
checkbox input "true"
checkbox input "false"
type input "1499"
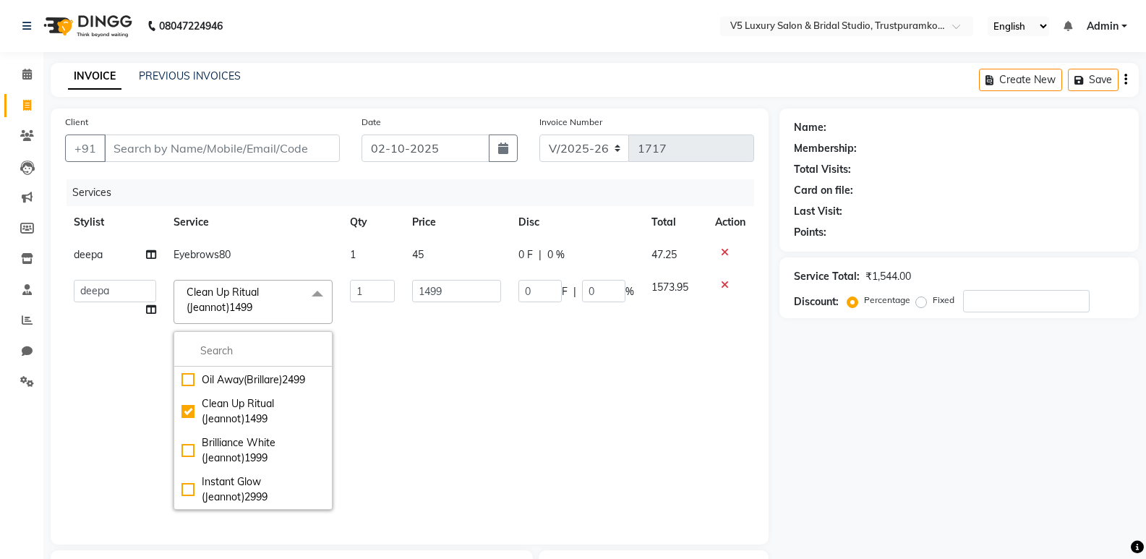
click at [313, 289] on span at bounding box center [317, 293] width 29 height 27
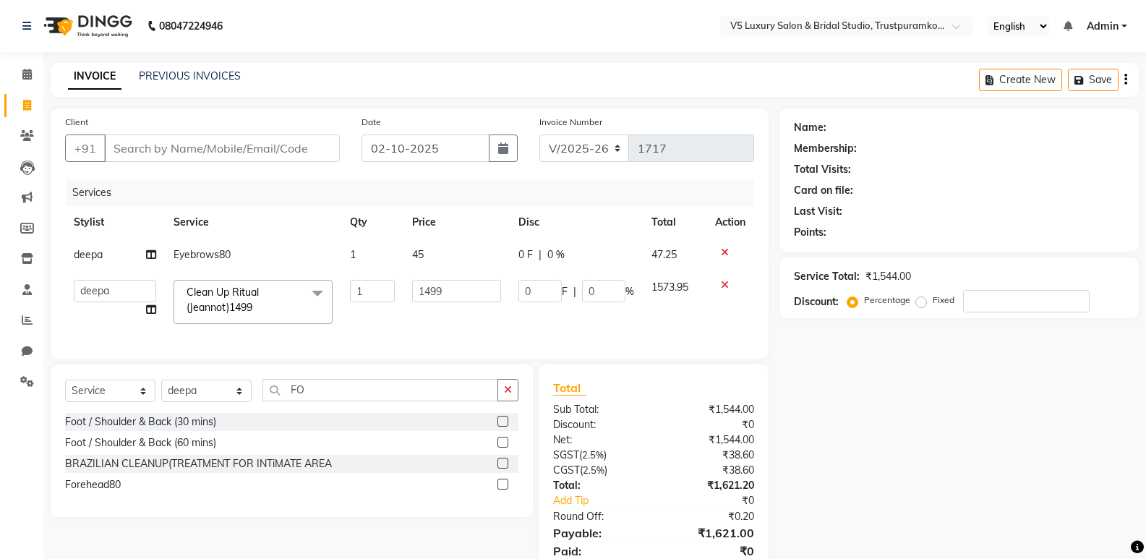
click at [727, 285] on icon at bounding box center [725, 285] width 8 height 10
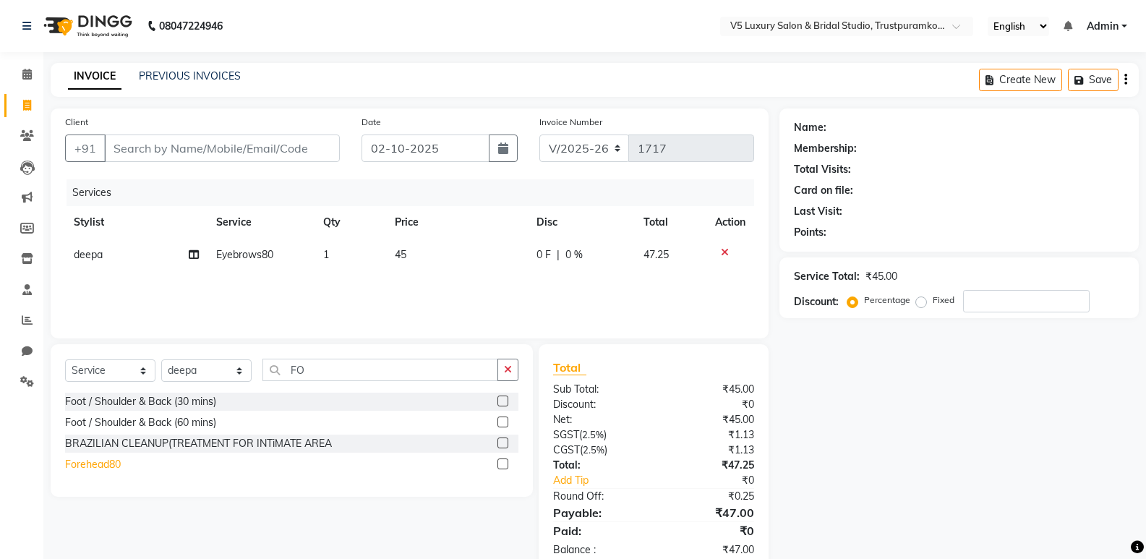
click at [105, 461] on div "Forehead80" at bounding box center [93, 464] width 56 height 15
checkbox input "false"
click at [418, 281] on td "80" at bounding box center [457, 287] width 142 height 33
select select "93535"
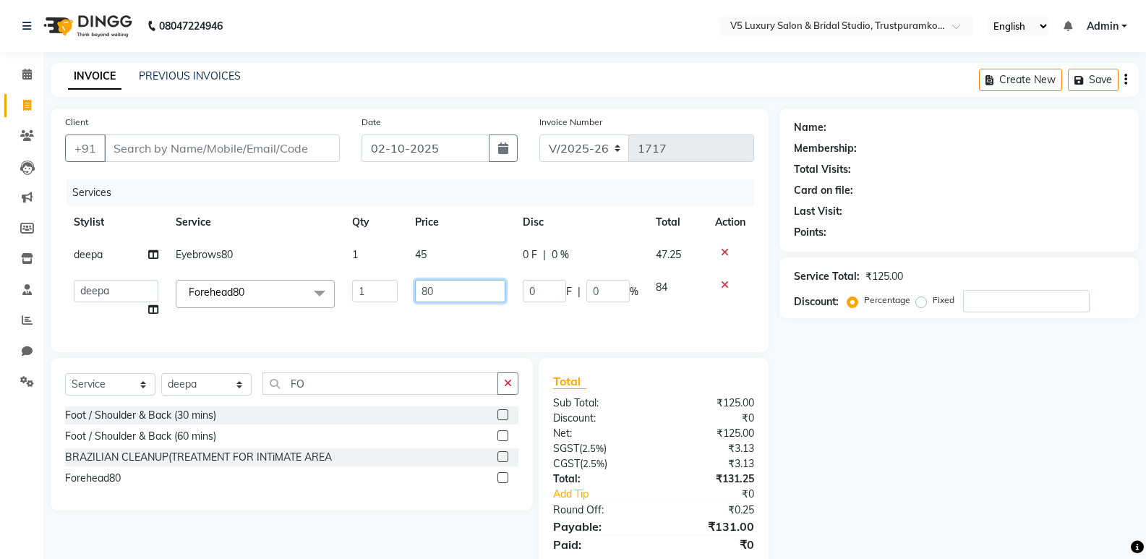
click at [456, 295] on input "80" at bounding box center [460, 291] width 90 height 22
type input "8"
type input "5"
type input "45"
click at [913, 376] on div "Name: Membership: Total Visits: Card on file: Last Visit: Points: Service Total…" at bounding box center [964, 346] width 370 height 477
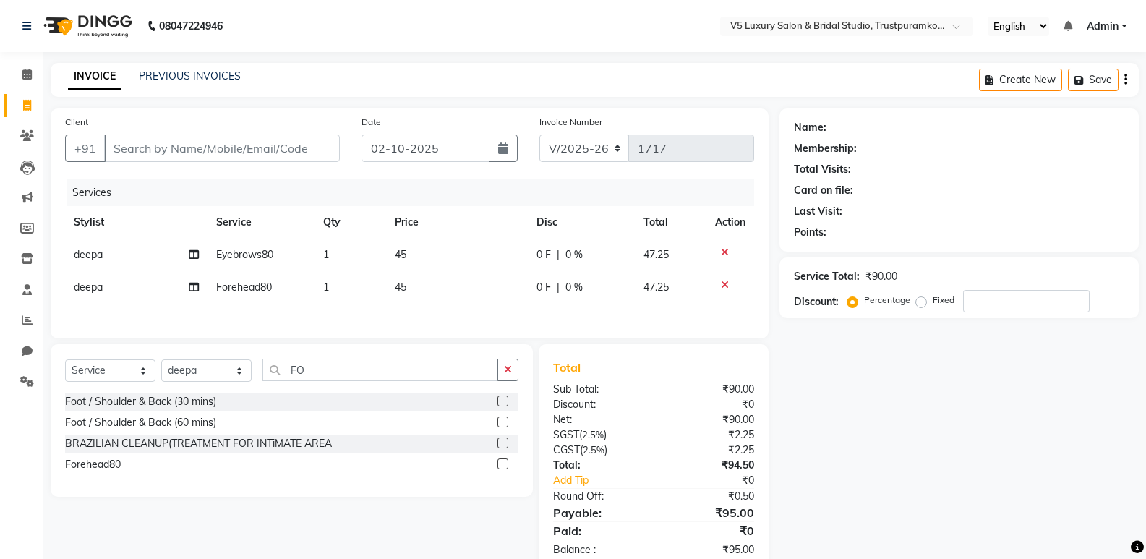
click at [575, 257] on span "0 %" at bounding box center [573, 254] width 17 height 15
select select "93535"
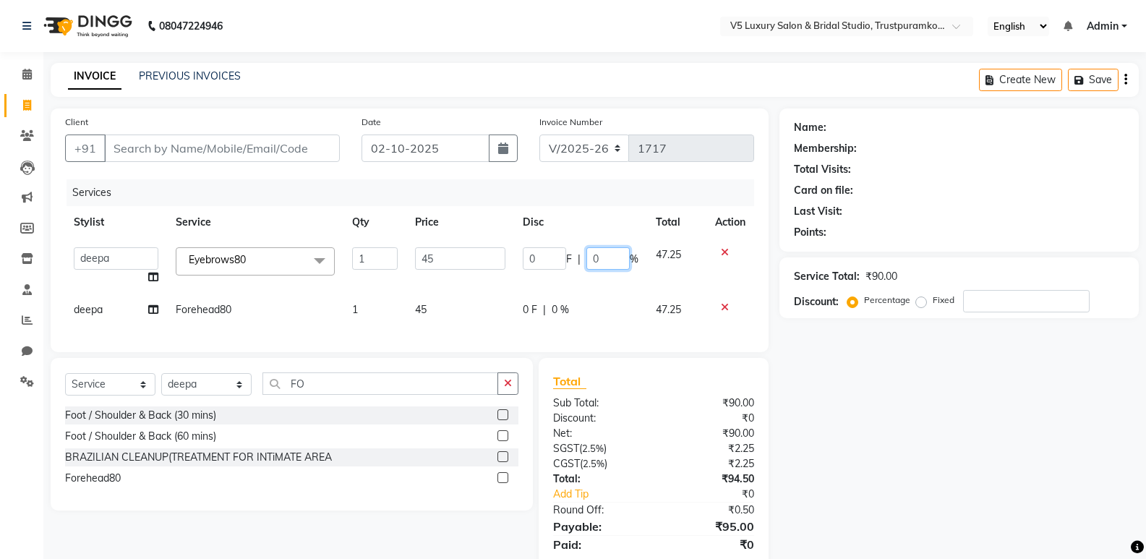
click at [606, 258] on input "0" at bounding box center [607, 258] width 43 height 22
type input "30"
click at [576, 304] on div "Services Stylist Service Qty Price Disc Total Action [PERSON_NAME] [PERSON_NAME…" at bounding box center [409, 258] width 689 height 158
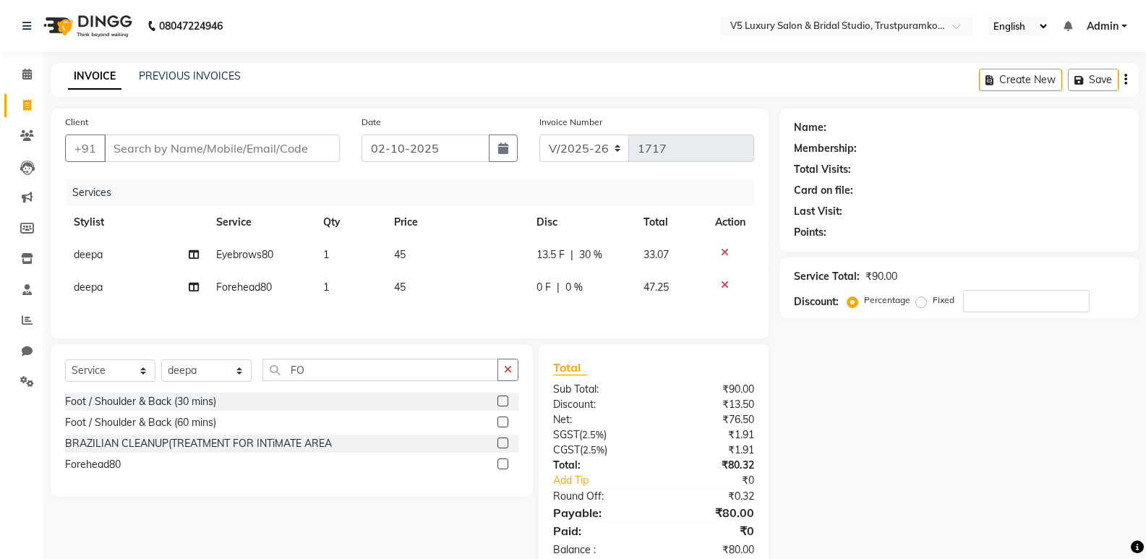
click at [578, 278] on td "0 F | 0 %" at bounding box center [581, 287] width 107 height 33
select select "93535"
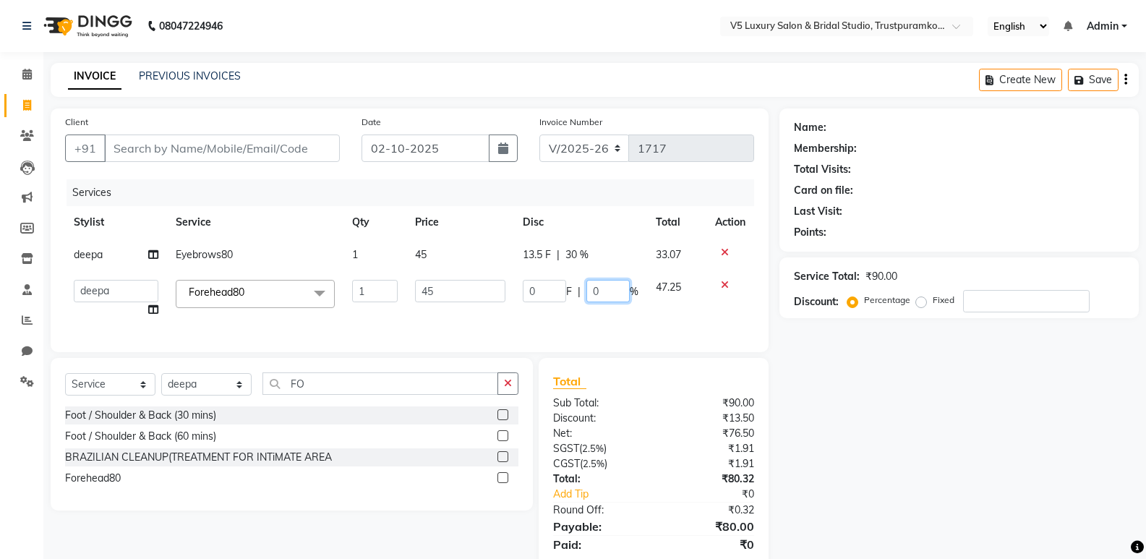
click at [604, 295] on input "0" at bounding box center [607, 291] width 43 height 22
type input "0"
type input "30"
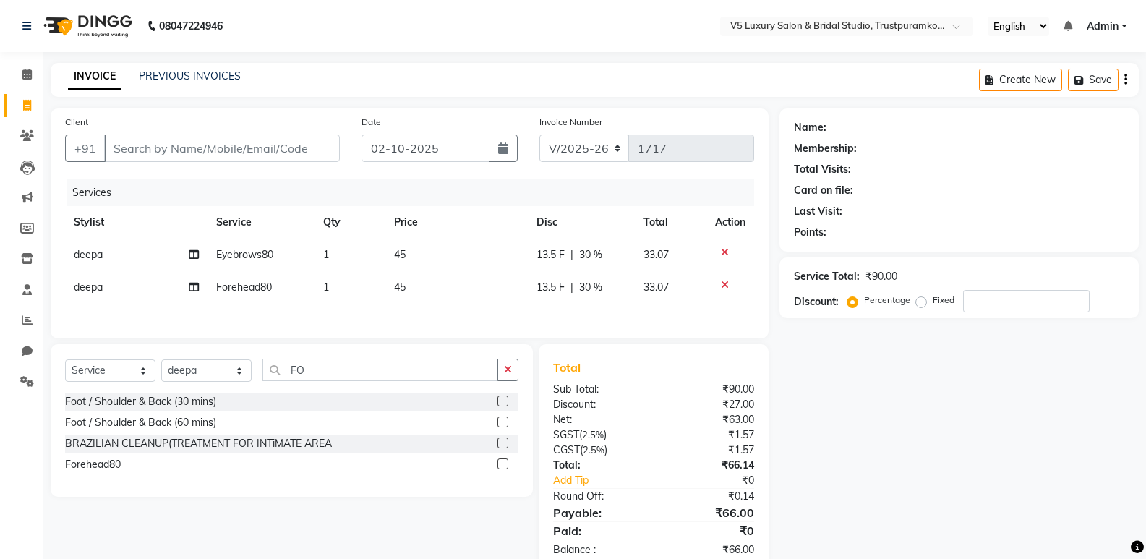
click at [913, 385] on div "Name: Membership: Total Visits: Card on file: Last Visit: Points: Service Total…" at bounding box center [964, 339] width 370 height 463
click at [619, 257] on div "13.5 F | 30 %" at bounding box center [581, 254] width 90 height 15
select select "93535"
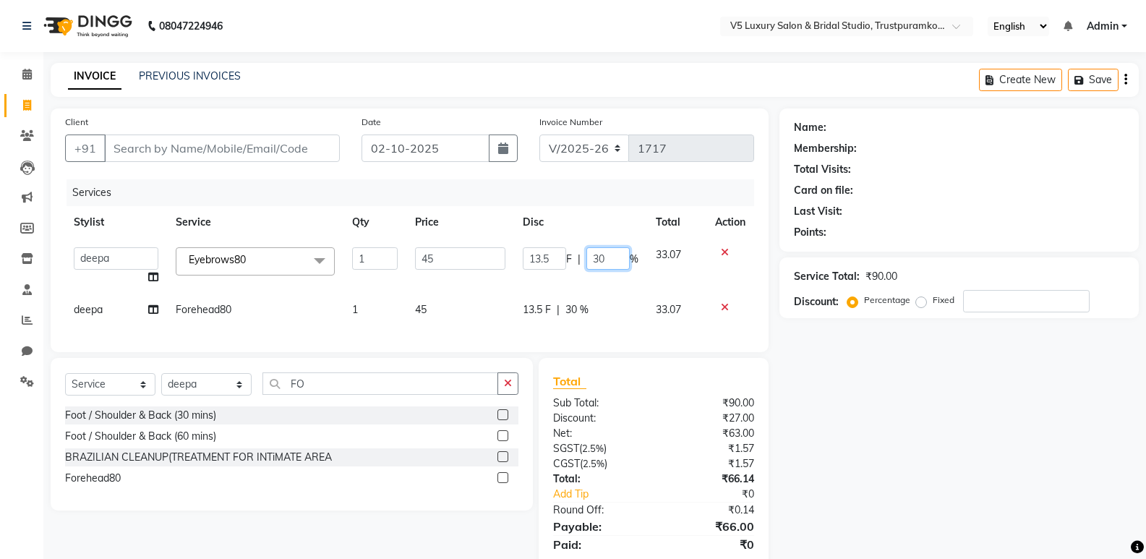
click at [617, 257] on input "30" at bounding box center [607, 258] width 43 height 22
type input "3"
type input "0"
click at [586, 304] on div "Services Stylist Service Qty Price Disc Total Action [PERSON_NAME] [PERSON_NAME…" at bounding box center [409, 258] width 689 height 158
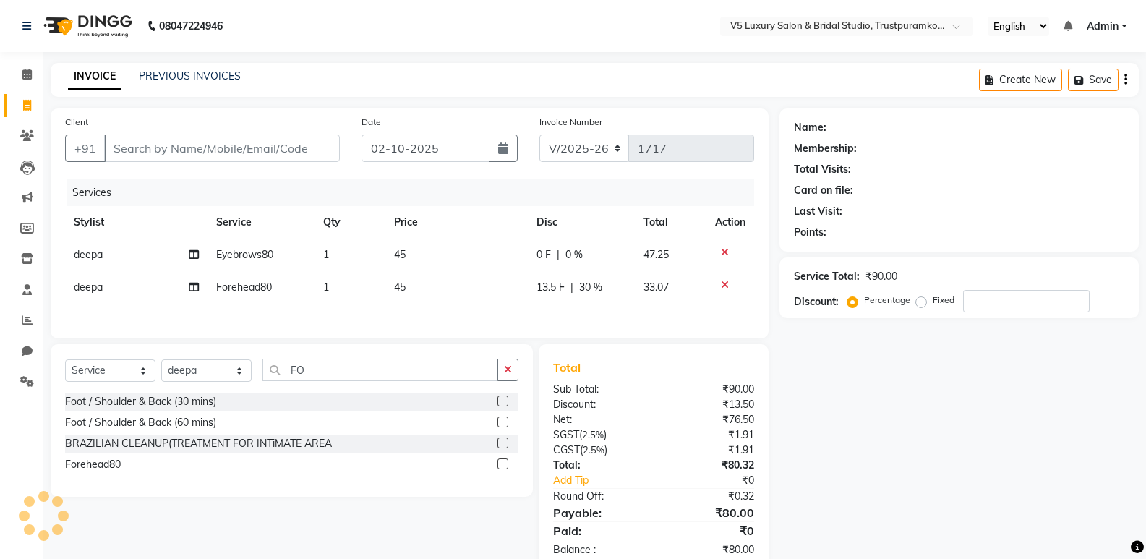
click at [594, 281] on span "30 %" at bounding box center [590, 287] width 23 height 15
select select "93535"
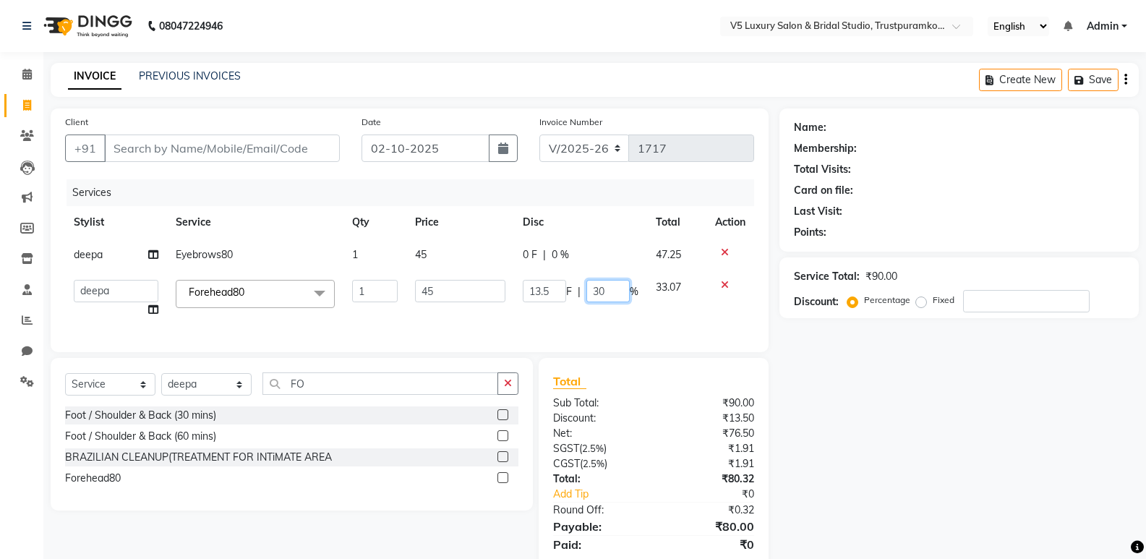
click at [624, 295] on input "30" at bounding box center [607, 291] width 43 height 22
type input "3"
type input "0"
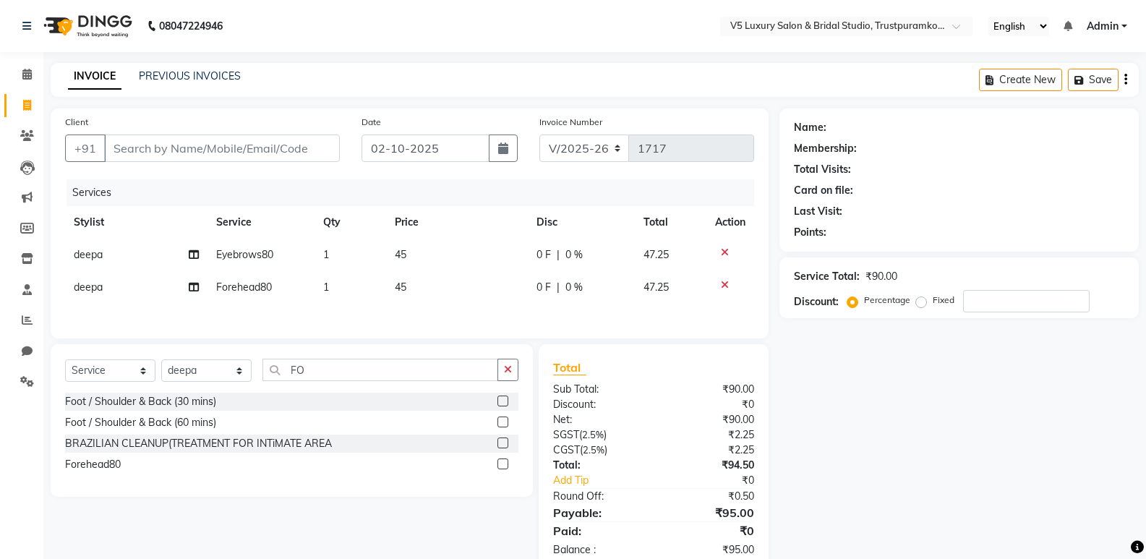
click at [828, 411] on div "Name: Membership: Total Visits: Card on file: Last Visit: Points: Service Total…" at bounding box center [964, 339] width 370 height 463
click at [160, 157] on input "Client" at bounding box center [222, 147] width 236 height 27
type input "9"
type input "0"
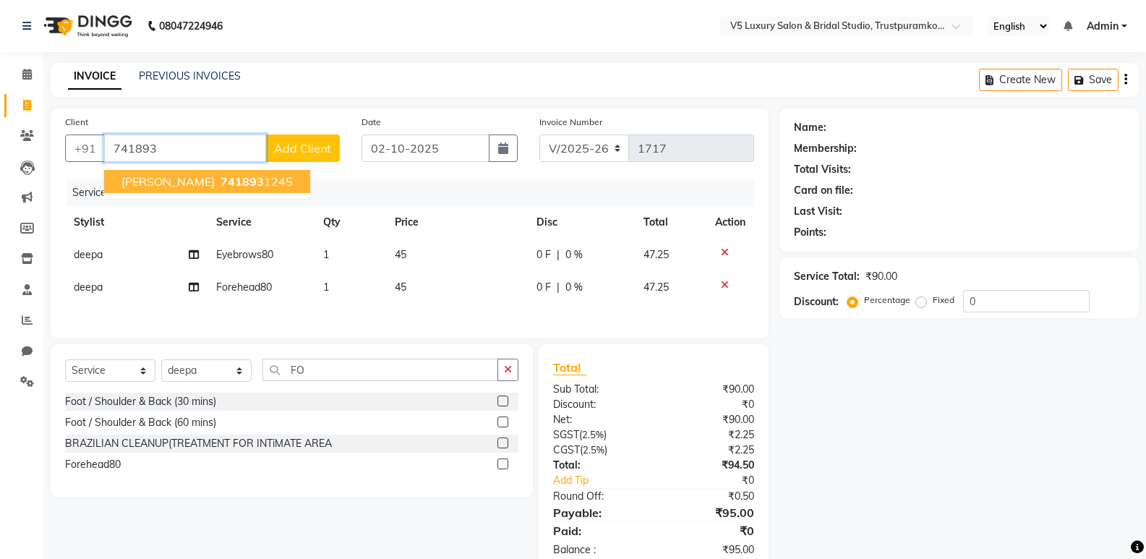
click at [256, 180] on ngb-highlight "741893 1245" at bounding box center [255, 181] width 75 height 14
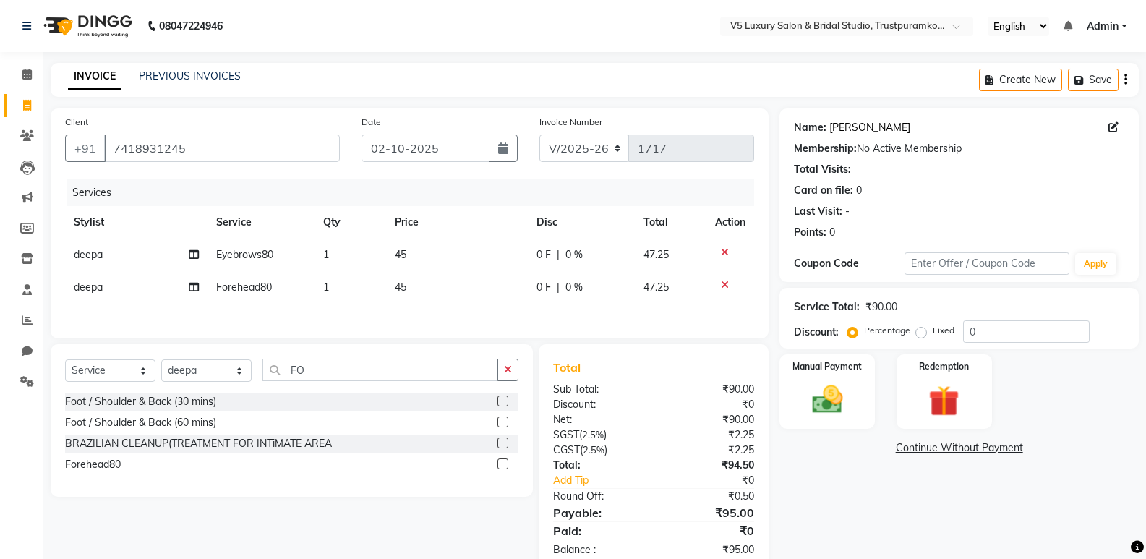
click at [860, 128] on link "[PERSON_NAME]" at bounding box center [869, 127] width 81 height 15
click at [210, 154] on input "7418931245" at bounding box center [222, 147] width 236 height 27
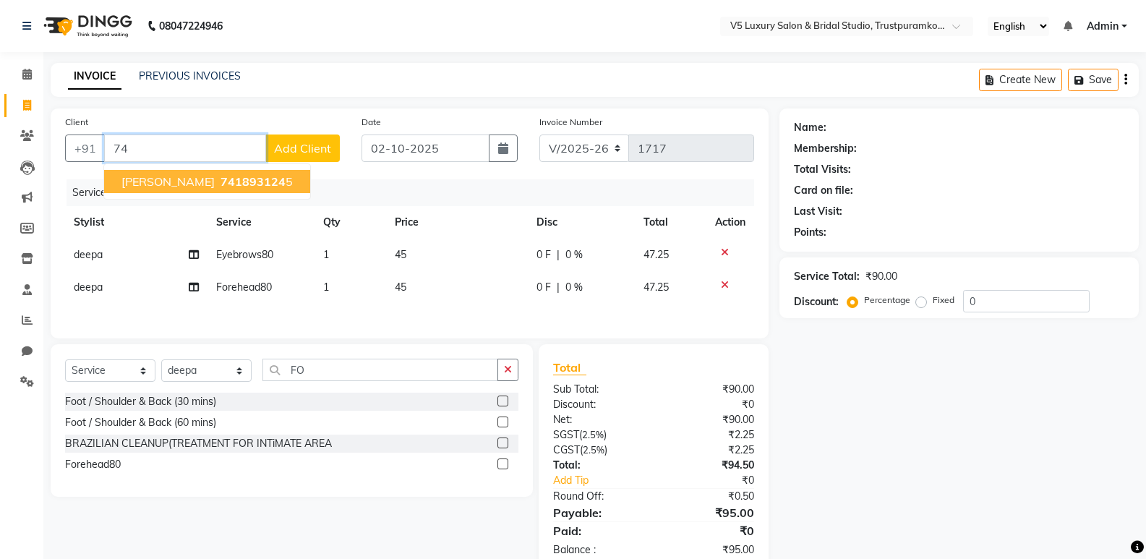
type input "7"
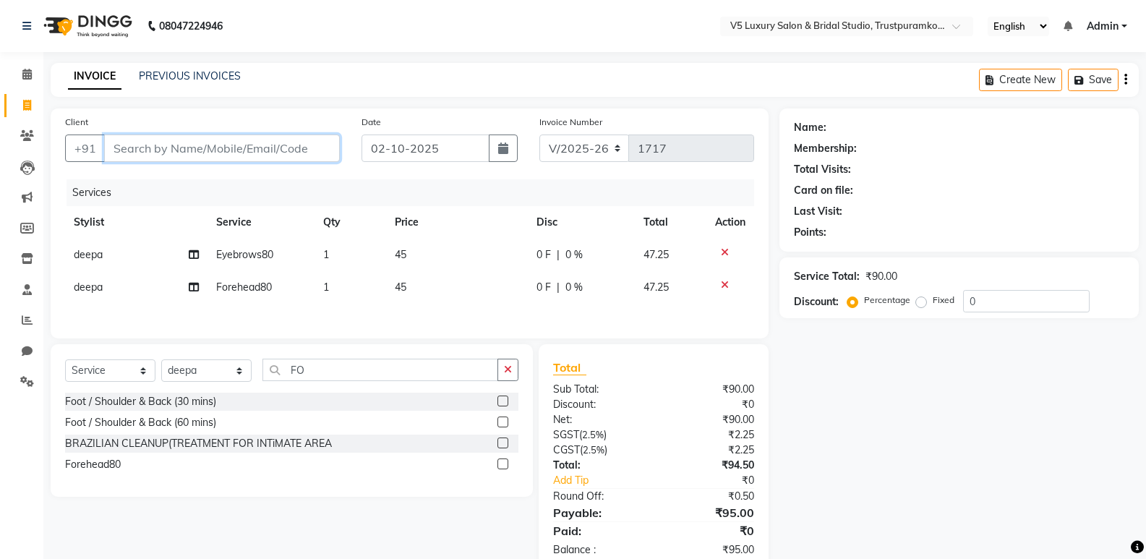
click at [281, 145] on input "Client" at bounding box center [222, 147] width 236 height 27
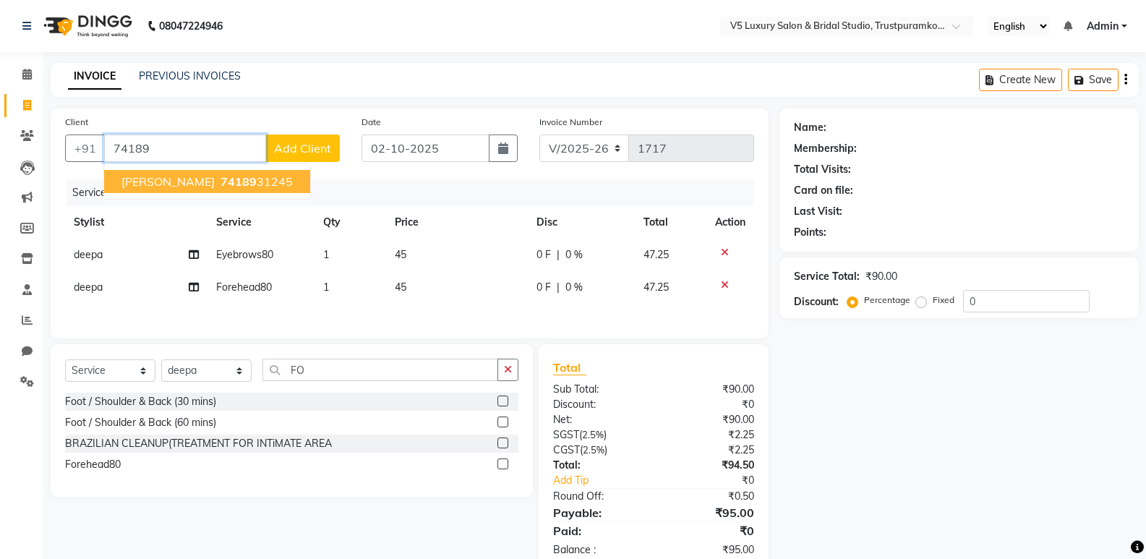
click at [244, 183] on ngb-highlight "74189 31245" at bounding box center [255, 181] width 75 height 14
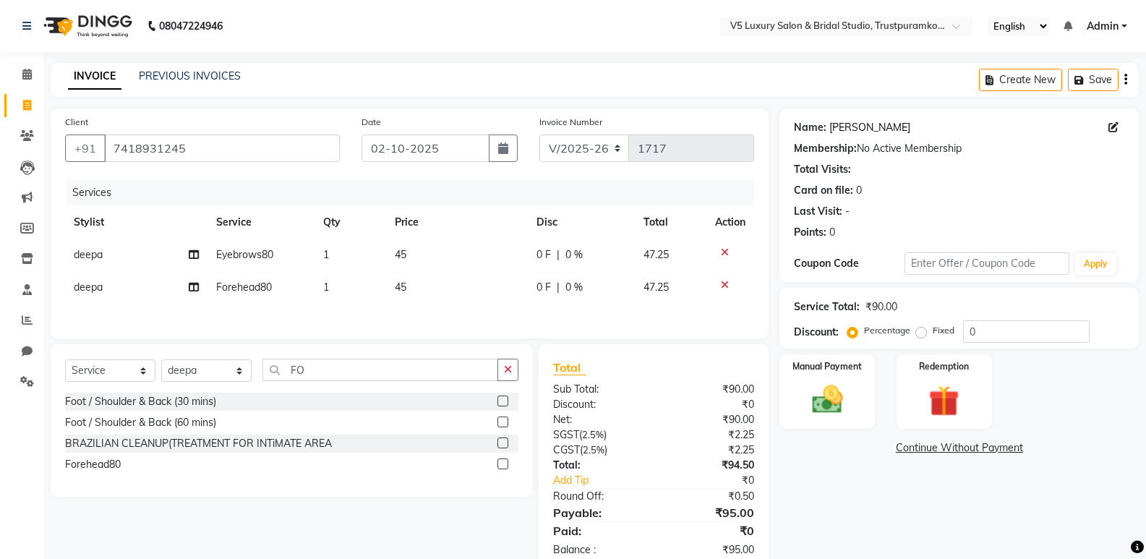
click at [848, 124] on link "[PERSON_NAME]" at bounding box center [869, 127] width 81 height 15
click at [223, 151] on input "7418931245" at bounding box center [222, 147] width 236 height 27
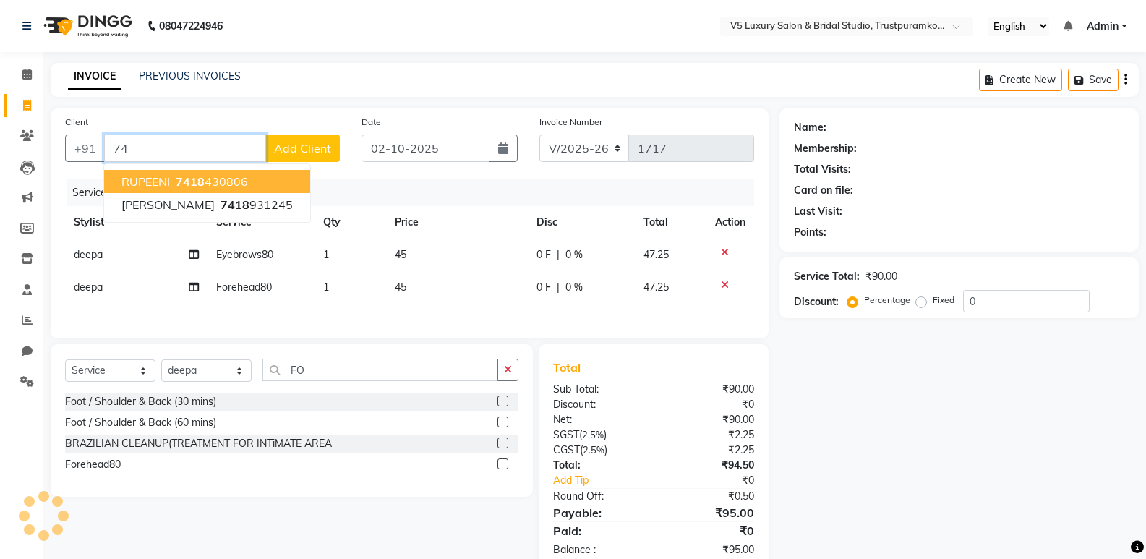
type input "7"
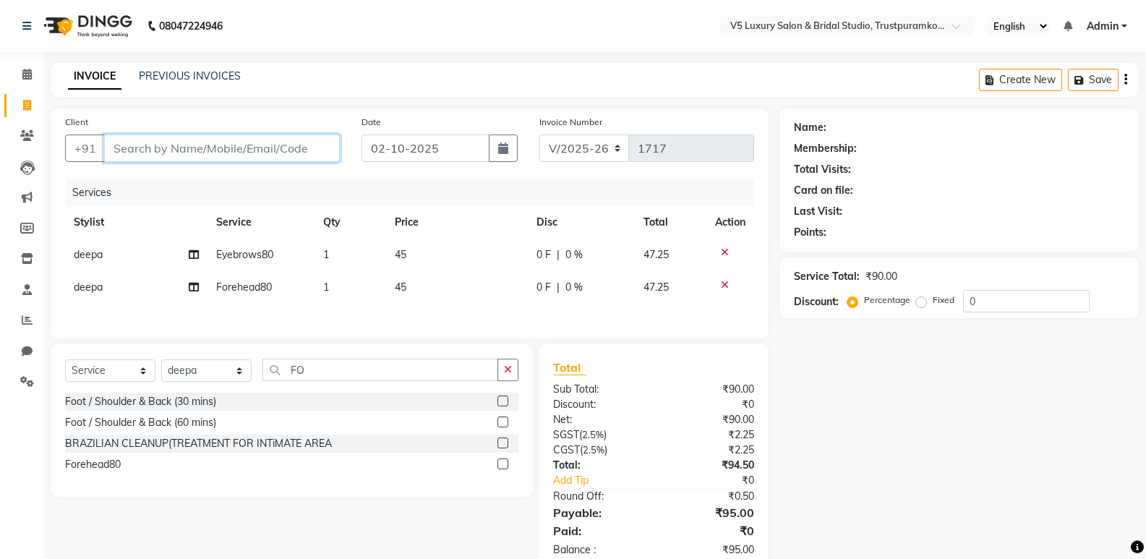
click at [304, 155] on input "Client" at bounding box center [222, 147] width 236 height 27
click at [291, 149] on input "Client" at bounding box center [222, 147] width 236 height 27
click at [299, 149] on input "Client" at bounding box center [222, 147] width 236 height 27
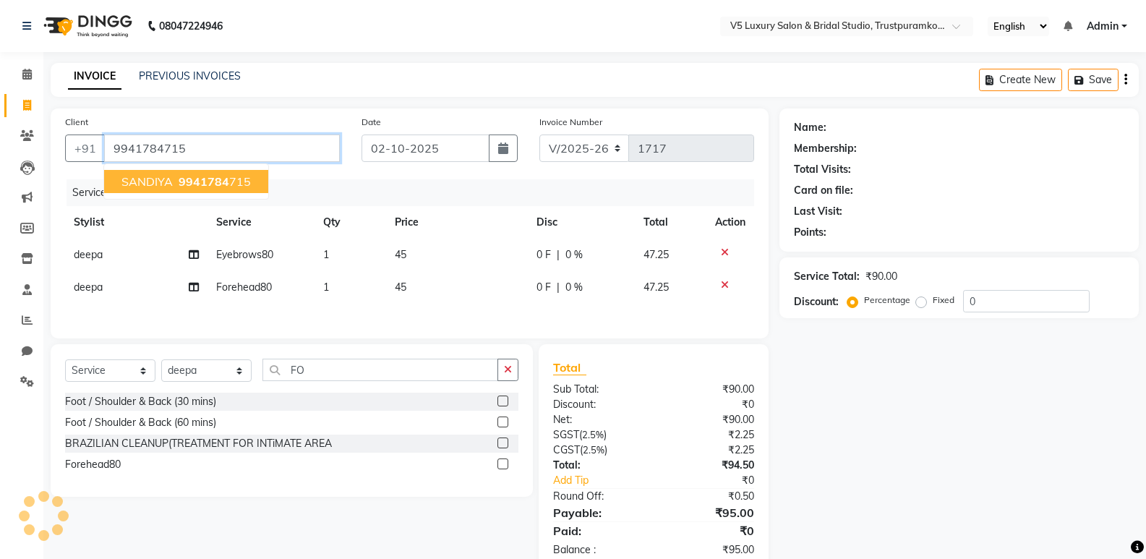
type input "9941784715"
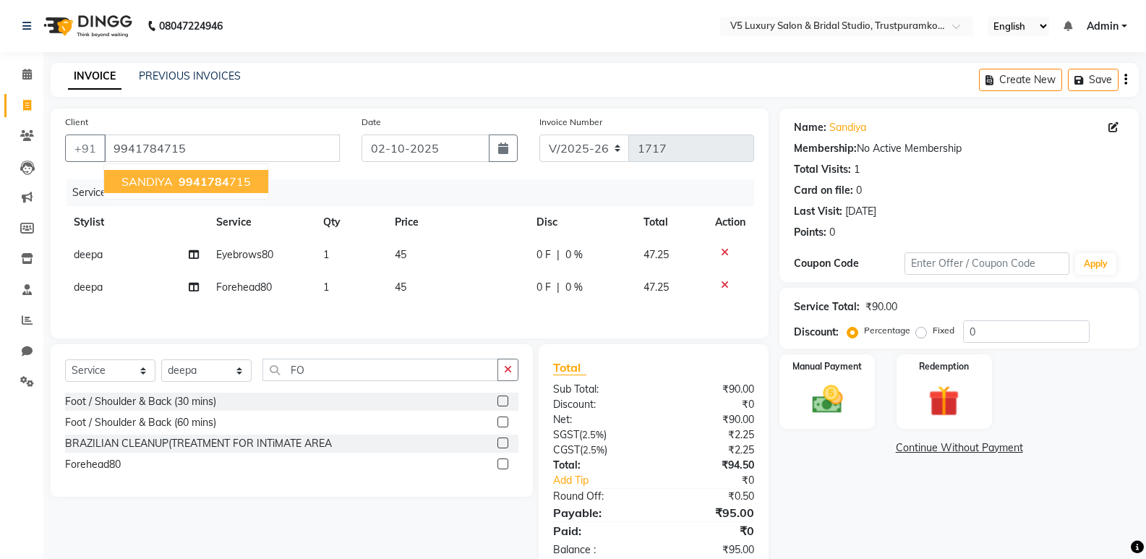
click at [205, 186] on span "9941784" at bounding box center [204, 181] width 51 height 14
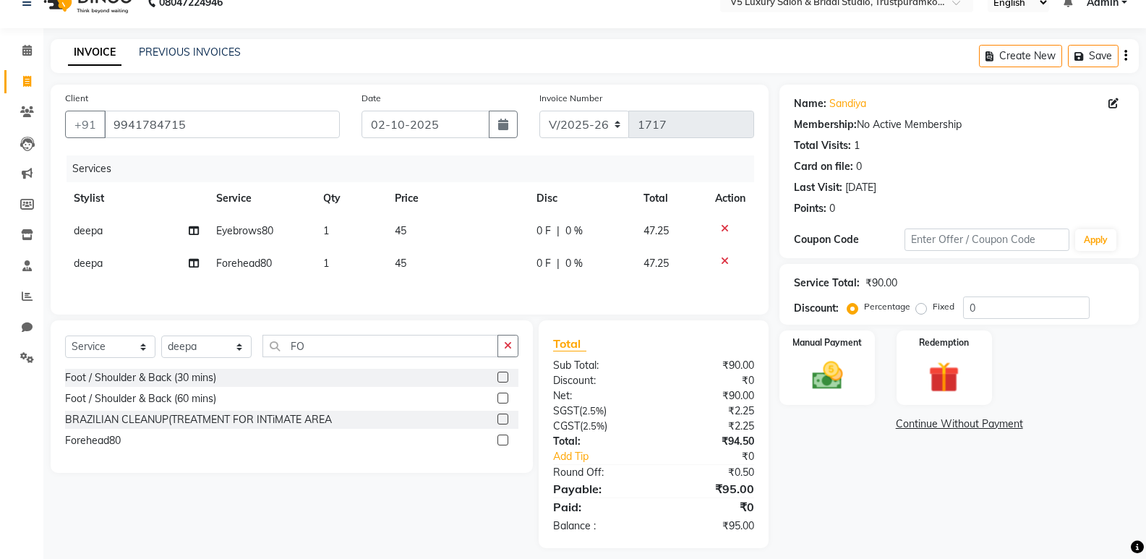
scroll to position [37, 0]
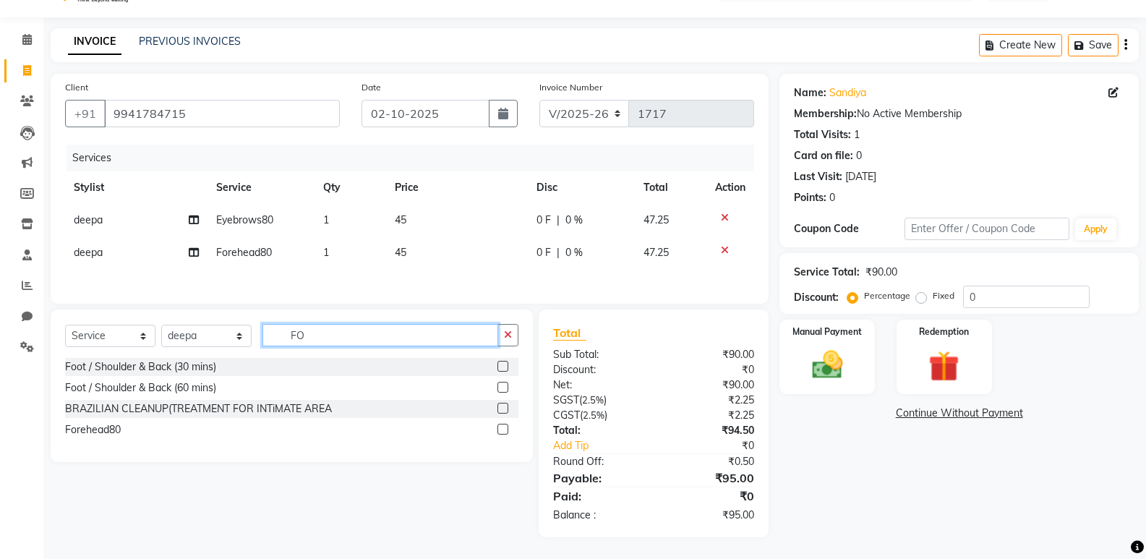
click at [360, 339] on input "FO" at bounding box center [380, 335] width 236 height 22
type input "F"
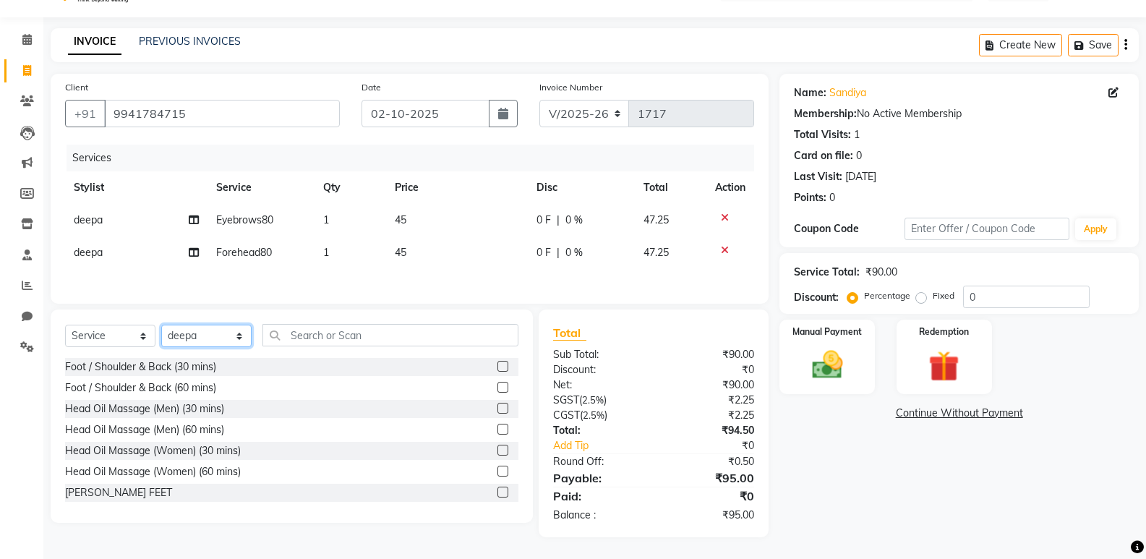
click at [202, 334] on select "Select Stylist [PERSON_NAME] [PERSON_NAME] [PERSON_NAME] [DATE] [PERSON_NAME]" at bounding box center [206, 336] width 90 height 22
click at [394, 333] on input "text" at bounding box center [390, 335] width 256 height 22
click at [837, 365] on img at bounding box center [826, 364] width 51 height 37
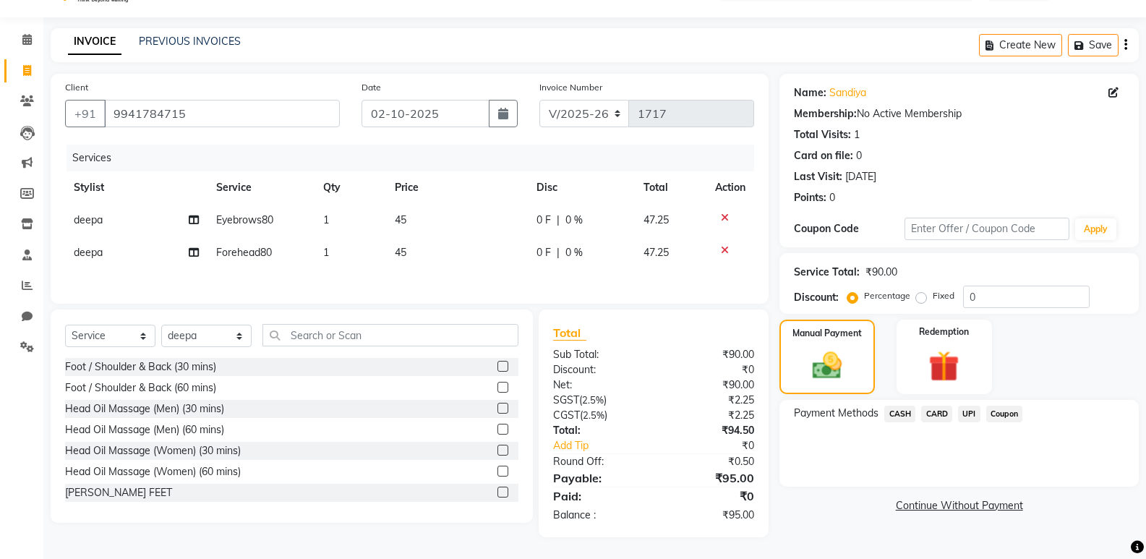
click at [892, 411] on span "CASH" at bounding box center [899, 414] width 31 height 17
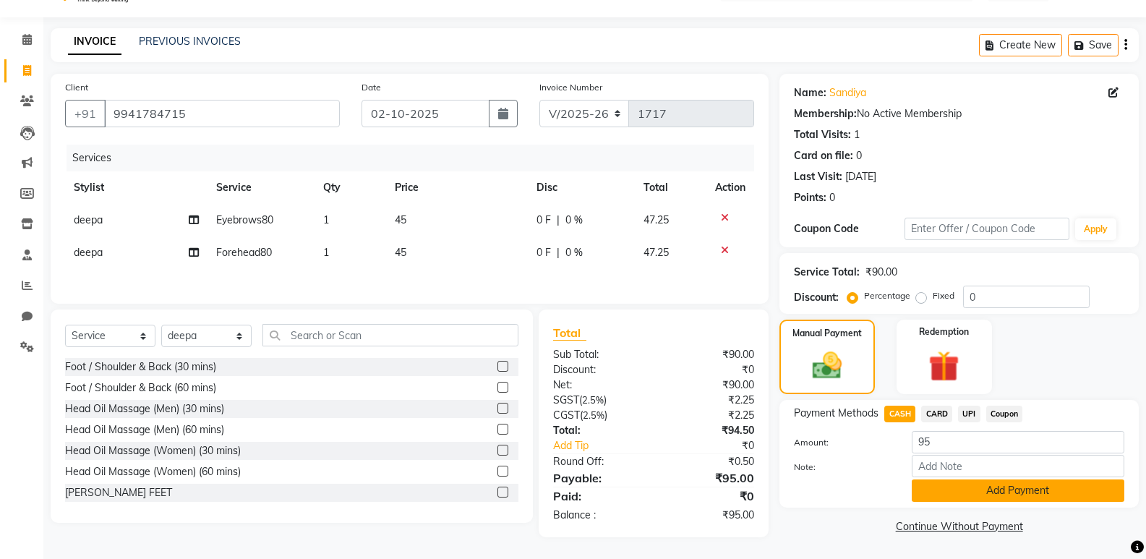
click at [997, 488] on button "Add Payment" at bounding box center [1018, 490] width 213 height 22
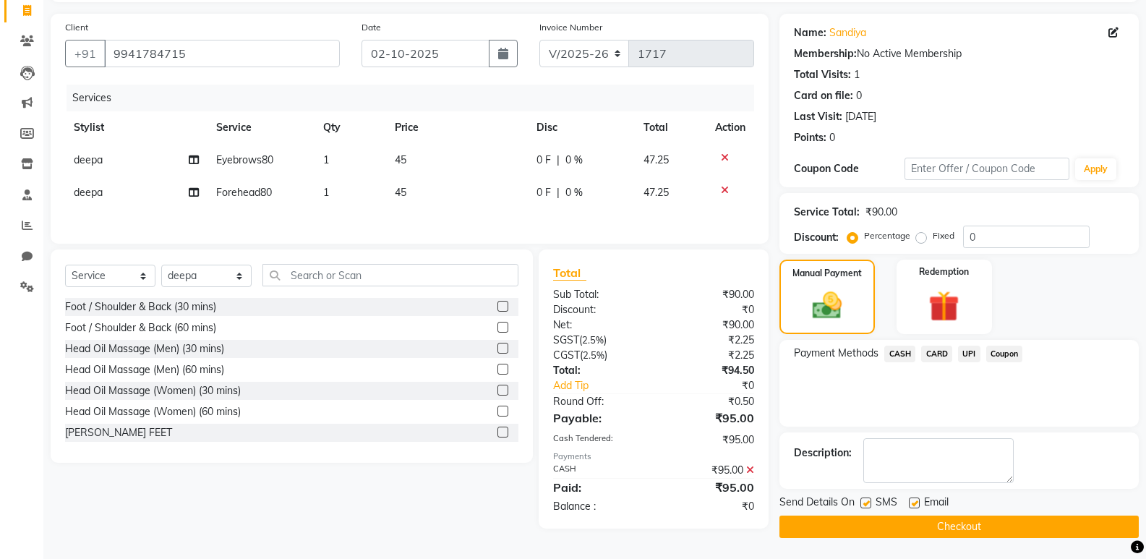
scroll to position [95, 0]
click at [915, 500] on label at bounding box center [914, 502] width 11 height 11
click at [915, 500] on input "checkbox" at bounding box center [913, 502] width 9 height 9
checkbox input "false"
click at [940, 531] on button "Checkout" at bounding box center [958, 526] width 359 height 22
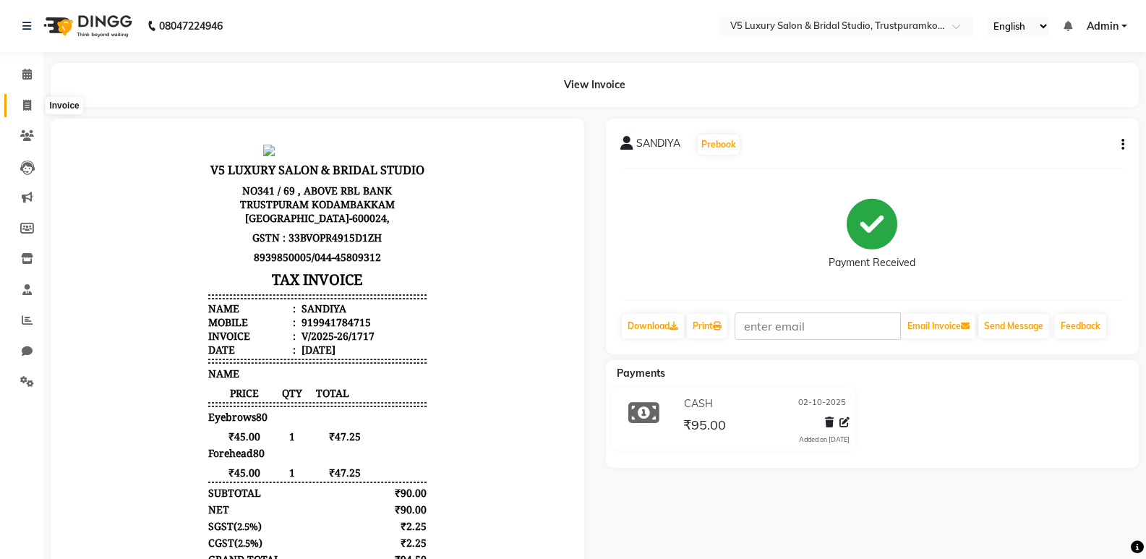
click at [31, 105] on icon at bounding box center [27, 105] width 8 height 11
select select "service"
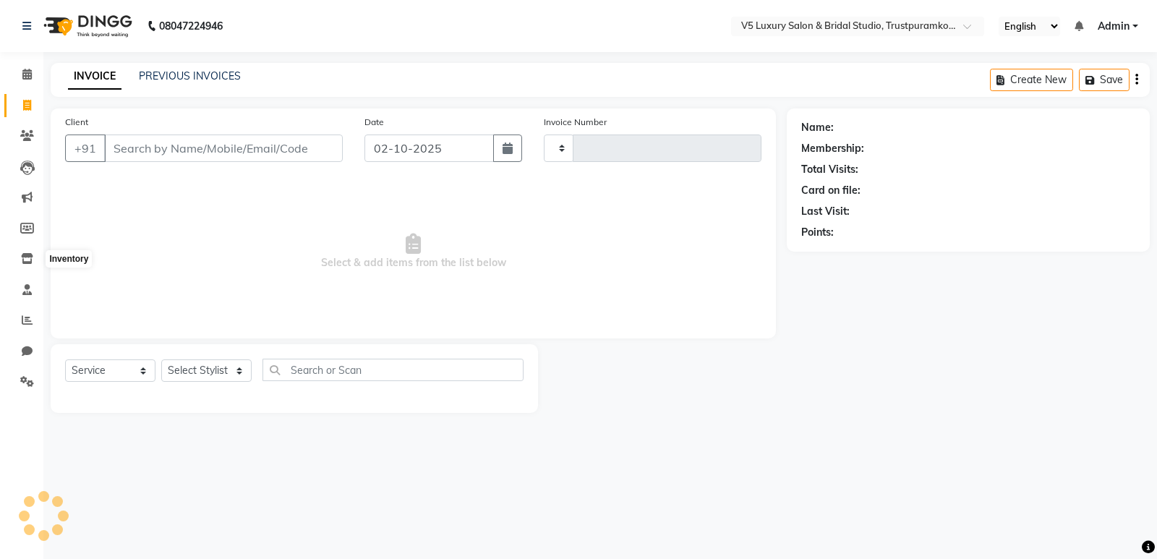
type input "1718"
select select "7993"
click at [27, 316] on icon at bounding box center [27, 319] width 11 height 11
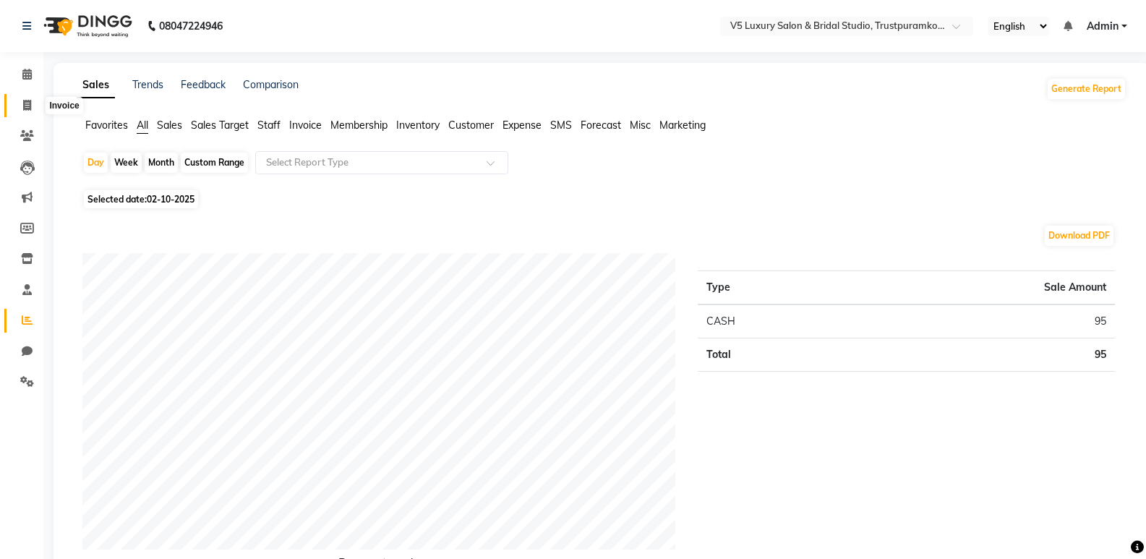
click at [29, 102] on icon at bounding box center [27, 105] width 8 height 11
select select "service"
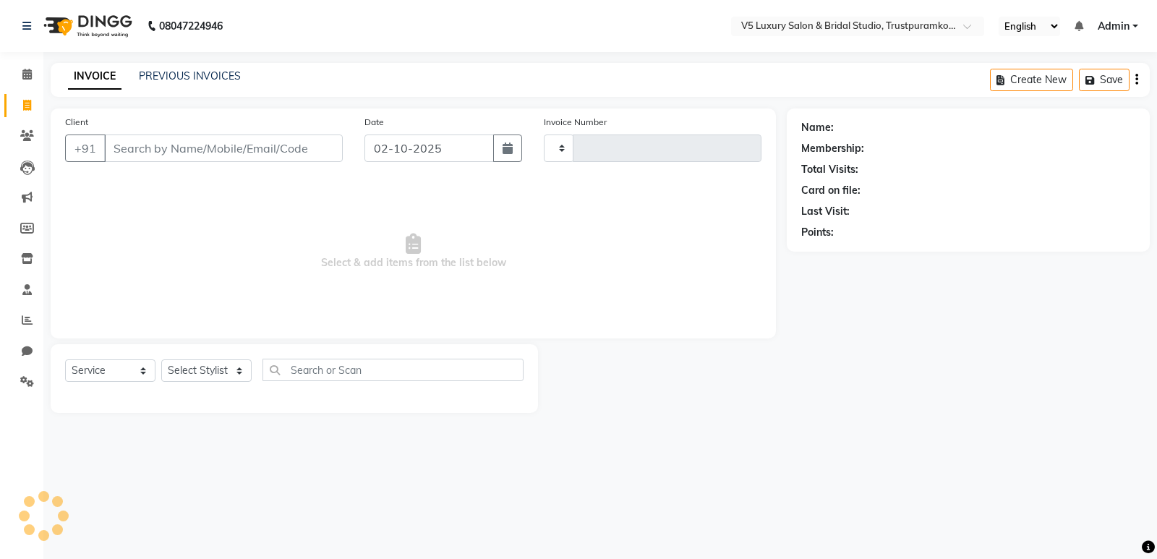
type input "1718"
select select "7993"
click at [296, 151] on input "Client" at bounding box center [223, 147] width 239 height 27
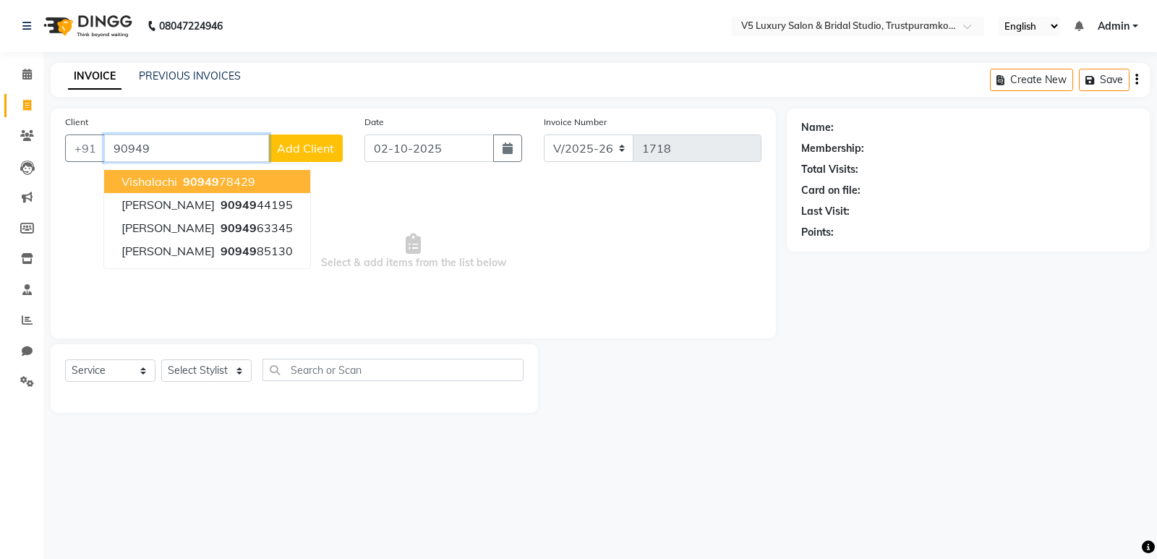
click at [230, 176] on ngb-highlight "90949 78429" at bounding box center [217, 181] width 75 height 14
type input "9094978429"
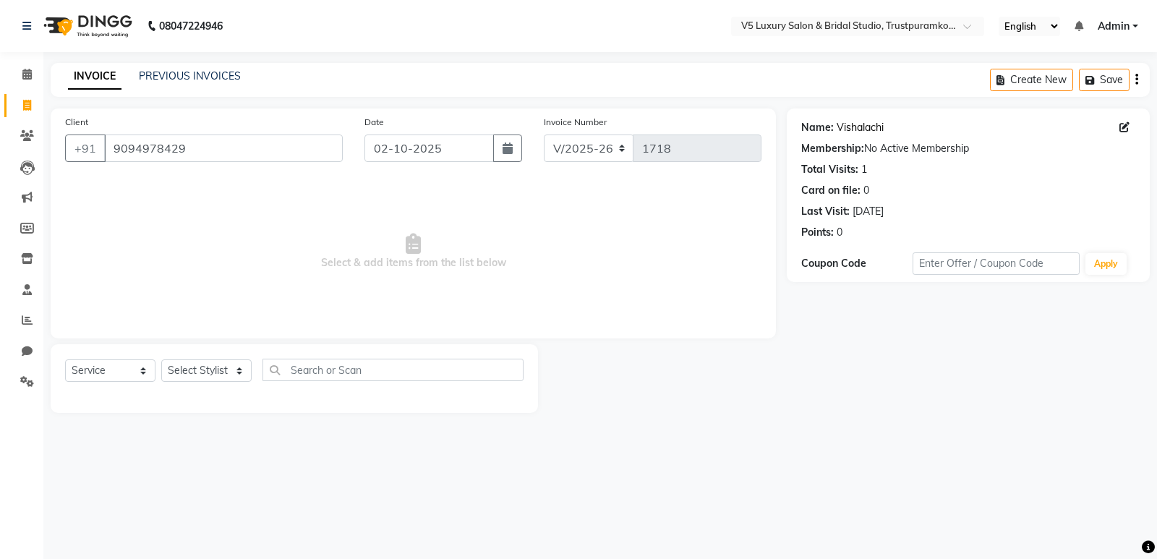
click at [871, 129] on link "Vishalachi" at bounding box center [859, 127] width 47 height 15
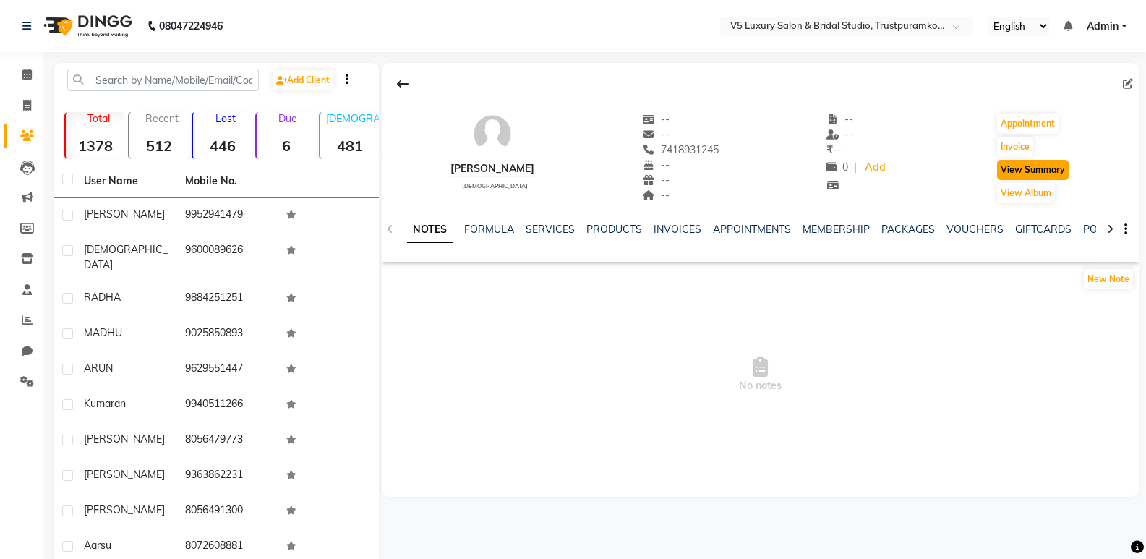
click at [1036, 174] on button "View Summary" at bounding box center [1033, 170] width 72 height 20
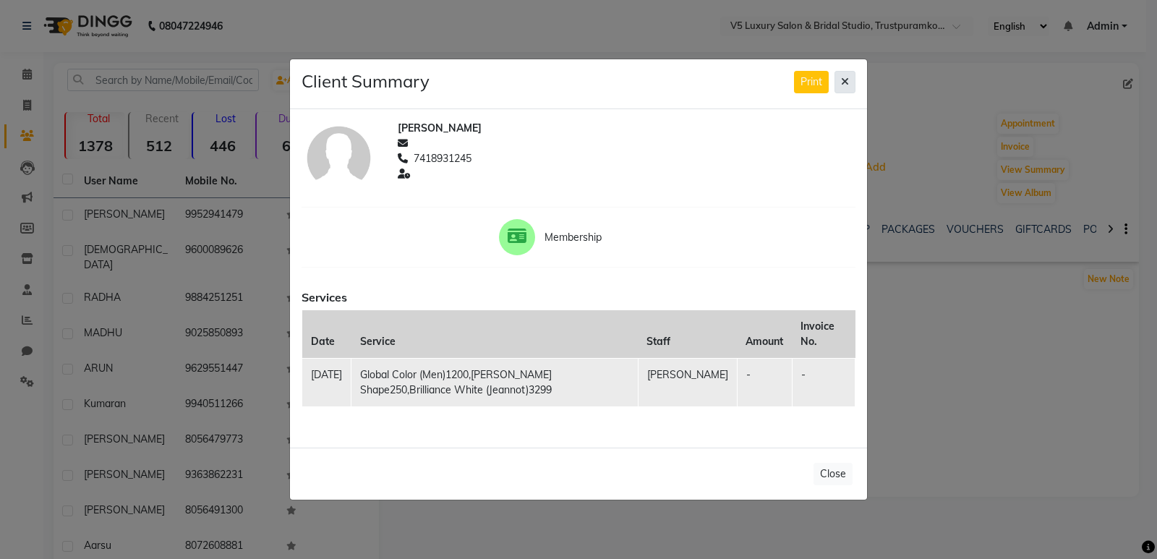
click at [851, 77] on button at bounding box center [844, 82] width 21 height 22
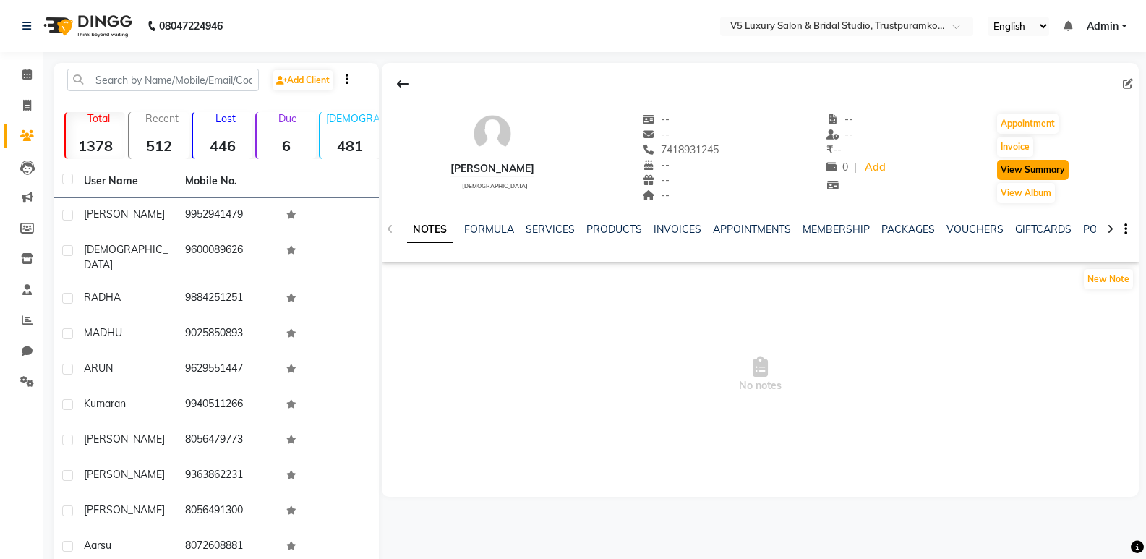
click at [1040, 166] on button "View Summary" at bounding box center [1033, 170] width 72 height 20
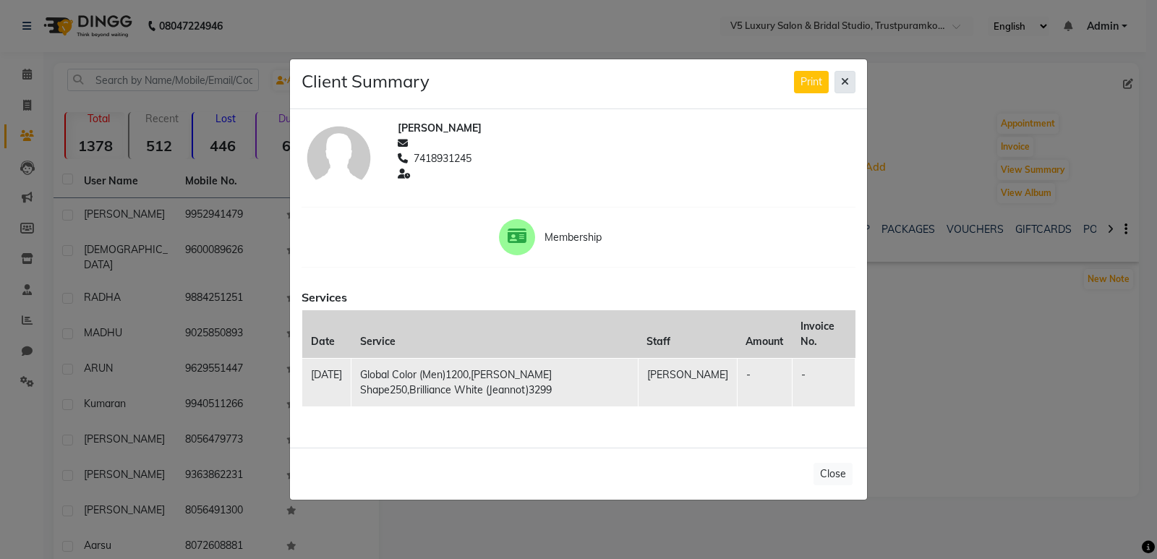
click at [844, 78] on icon at bounding box center [845, 82] width 8 height 10
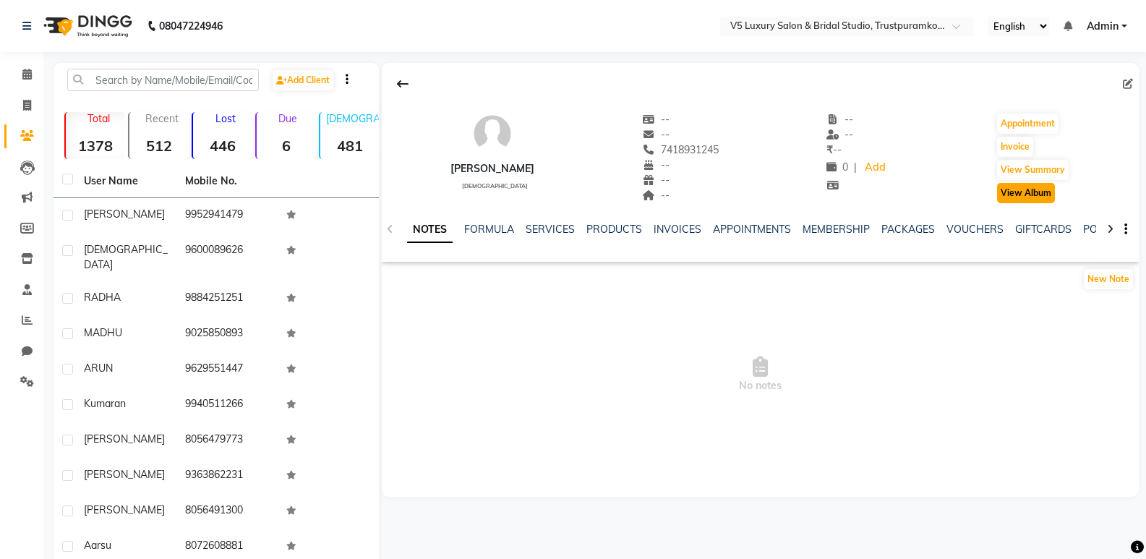
click at [1043, 193] on button "View Album" at bounding box center [1026, 193] width 58 height 20
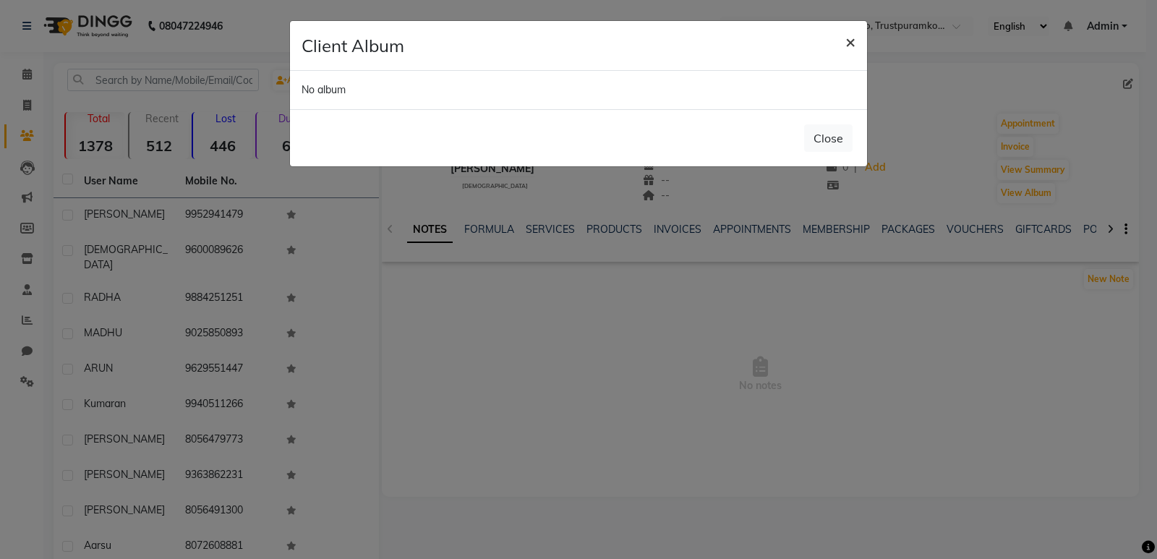
click at [849, 38] on span "×" at bounding box center [850, 41] width 10 height 22
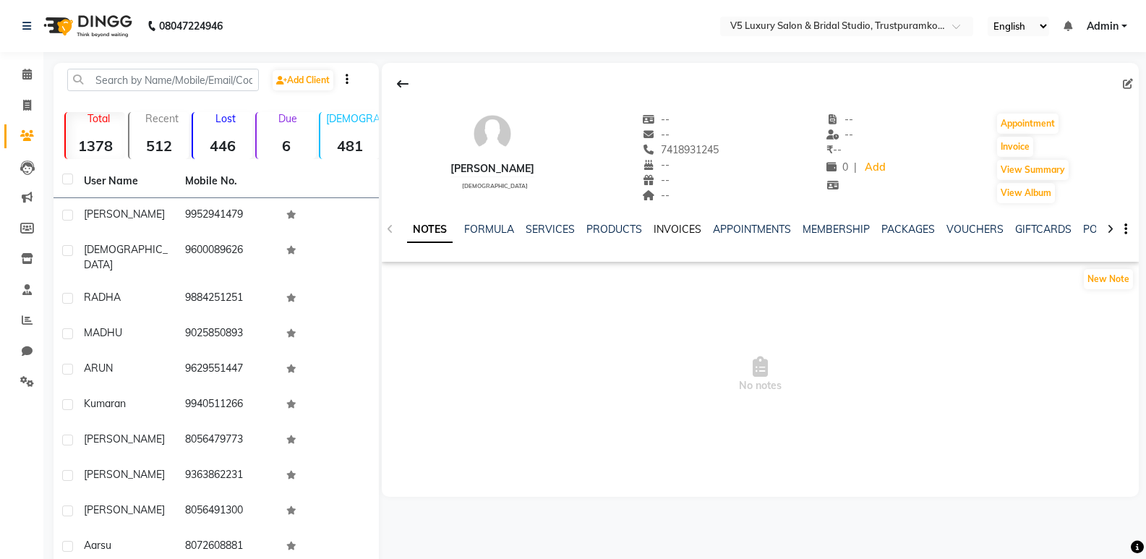
click at [659, 226] on link "INVOICES" at bounding box center [678, 229] width 48 height 13
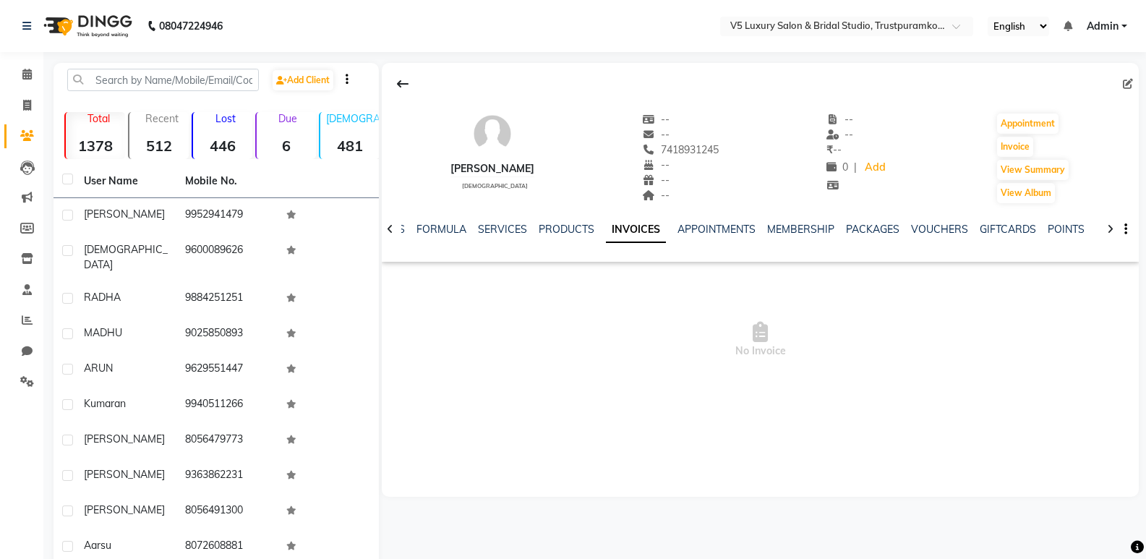
click at [643, 223] on link "INVOICES" at bounding box center [636, 230] width 60 height 26
click at [635, 231] on link "INVOICES" at bounding box center [636, 230] width 60 height 26
click at [1017, 195] on button "View Album" at bounding box center [1026, 193] width 58 height 20
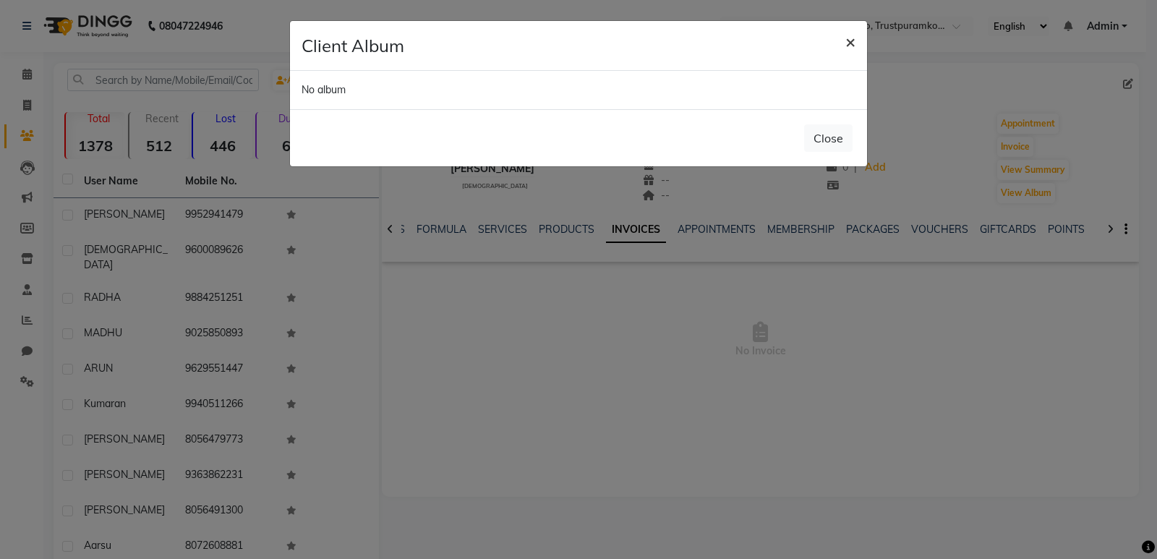
click at [848, 42] on span "×" at bounding box center [850, 41] width 10 height 22
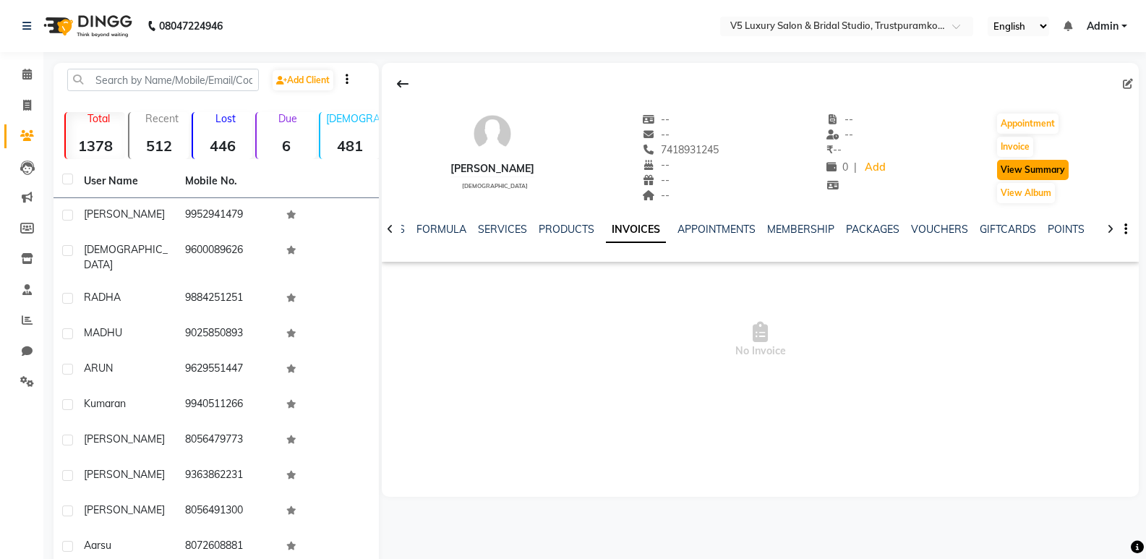
click at [1049, 171] on button "View Summary" at bounding box center [1033, 170] width 72 height 20
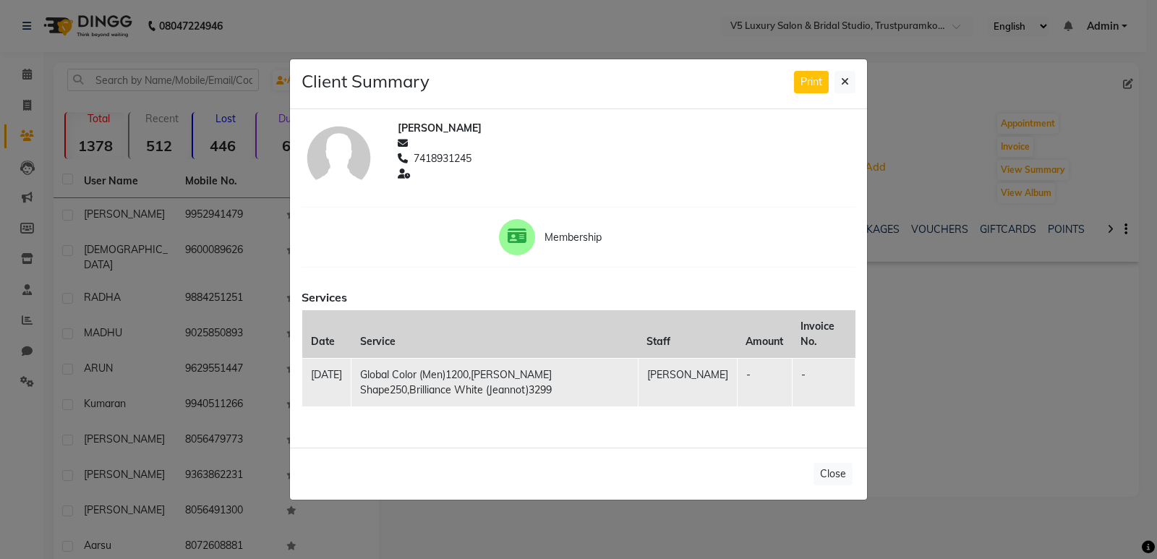
click at [411, 393] on td "Global Color (Men)1200,Beard Shape250,Brilliance White (Jeannot)3299" at bounding box center [494, 383] width 287 height 48
click at [447, 395] on td "Global Color (Men)1200,Beard Shape250,Brilliance White (Jeannot)3299" at bounding box center [494, 383] width 287 height 48
click at [486, 410] on div "Services Date Service Staff Amount Invoice No. 14-04-2025 Global Color (Men)120…" at bounding box center [578, 352] width 575 height 134
click at [389, 378] on td "Global Color (Men)1200,Beard Shape250,Brilliance White (Jeannot)3299" at bounding box center [494, 383] width 287 height 48
click at [586, 369] on td "Global Color (Men)1200,Beard Shape250,Brilliance White (Jeannot)3299" at bounding box center [494, 383] width 287 height 48
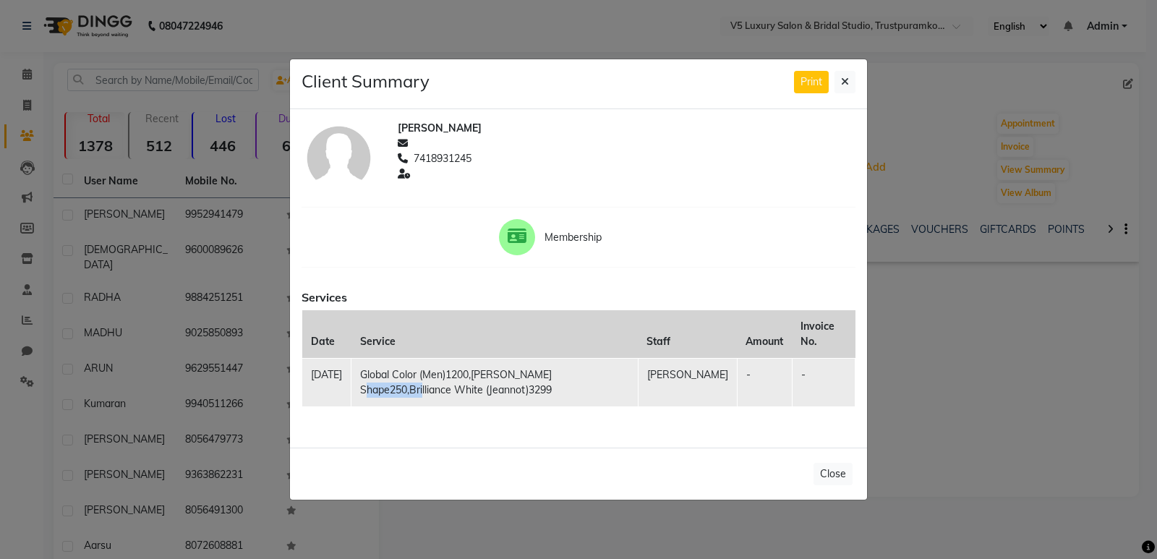
click at [586, 369] on td "Global Color (Men)1200,Beard Shape250,Brilliance White (Jeannot)3299" at bounding box center [494, 383] width 287 height 48
click at [688, 409] on div "Services Date Service Staff Amount Invoice No. 14-04-2025 Global Color (Men)120…" at bounding box center [578, 352] width 575 height 134
click at [719, 377] on td "[PERSON_NAME]" at bounding box center [687, 383] width 99 height 48
click at [707, 374] on td "[PERSON_NAME]" at bounding box center [687, 383] width 99 height 48
click at [611, 447] on div "PRASHANTH 7418931245 Membership Services Date Service Staff Amount Invoice No. …" at bounding box center [578, 278] width 577 height 338
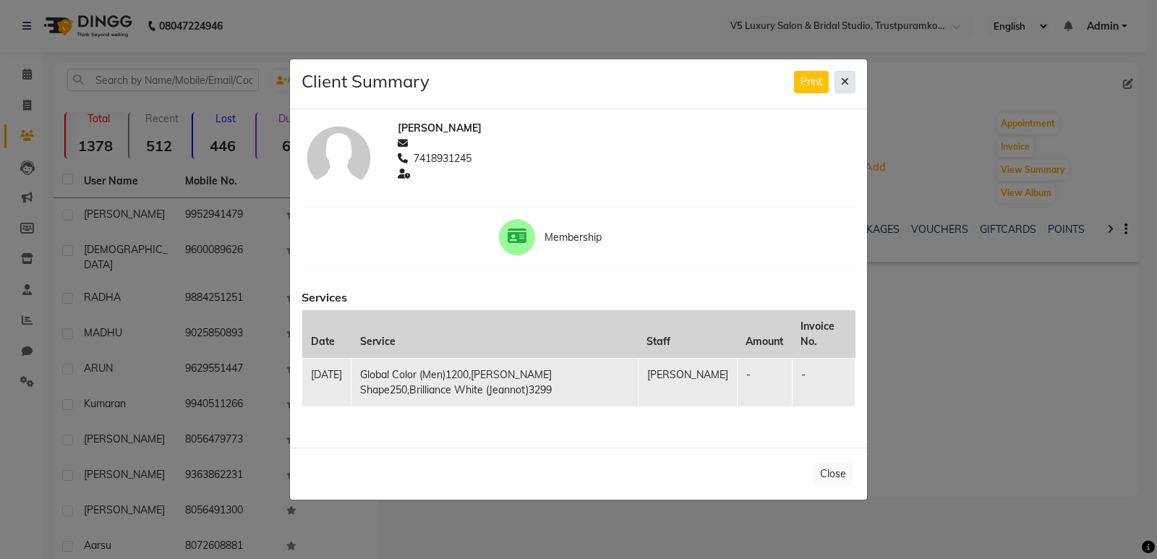
click at [842, 80] on icon at bounding box center [845, 82] width 8 height 10
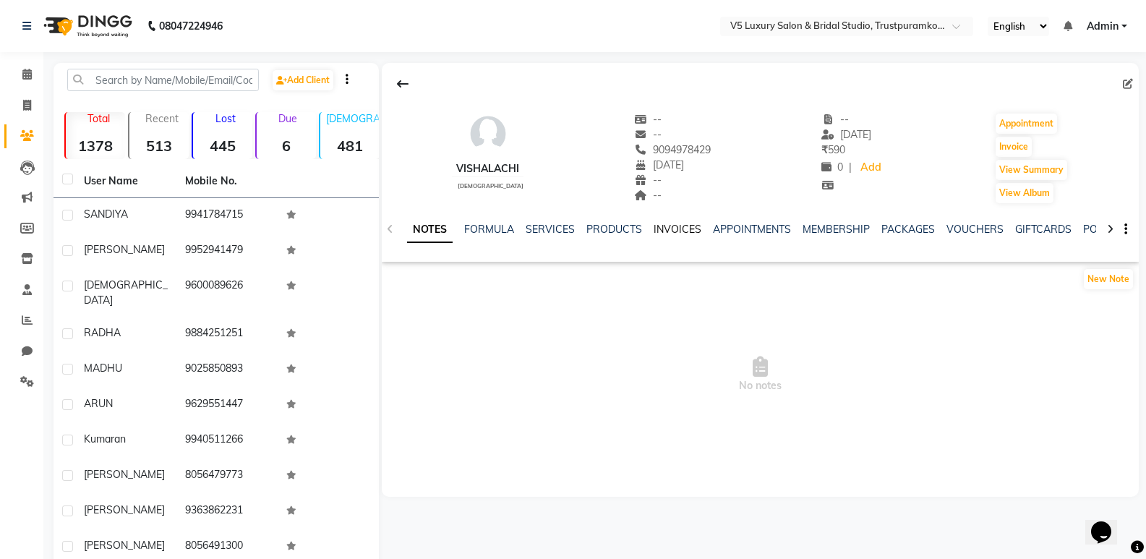
click at [686, 230] on link "INVOICES" at bounding box center [678, 229] width 48 height 13
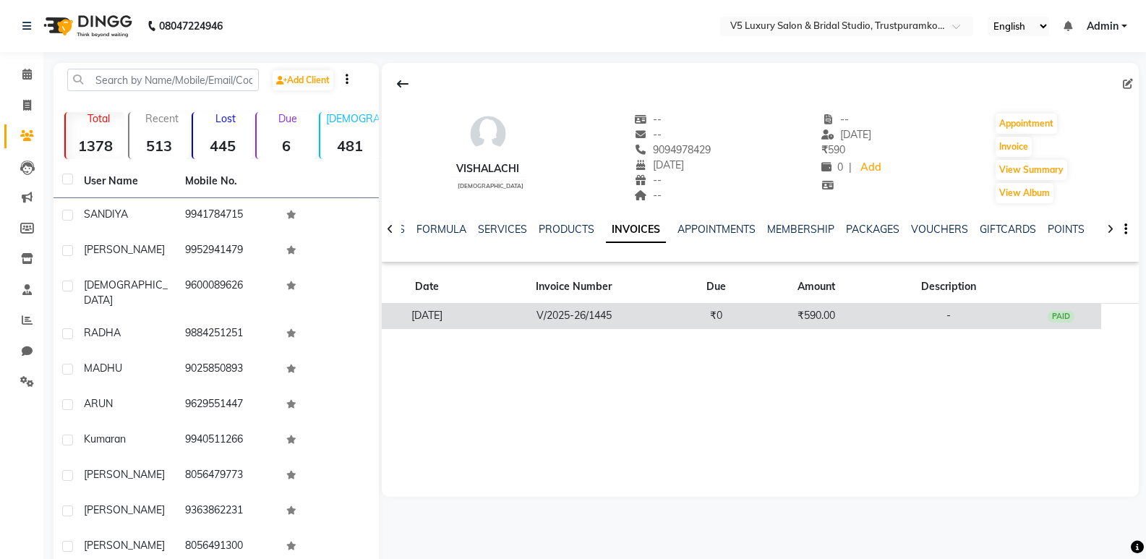
click at [849, 312] on td "₹590.00" at bounding box center [816, 316] width 120 height 25
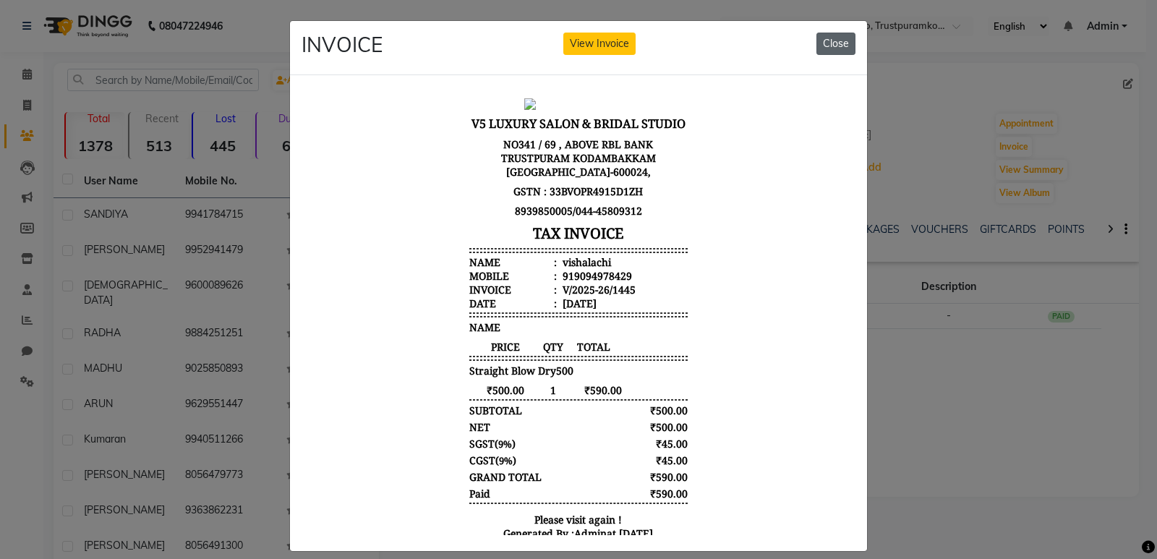
click at [842, 43] on button "Close" at bounding box center [835, 44] width 39 height 22
